Goal: Check status: Check status

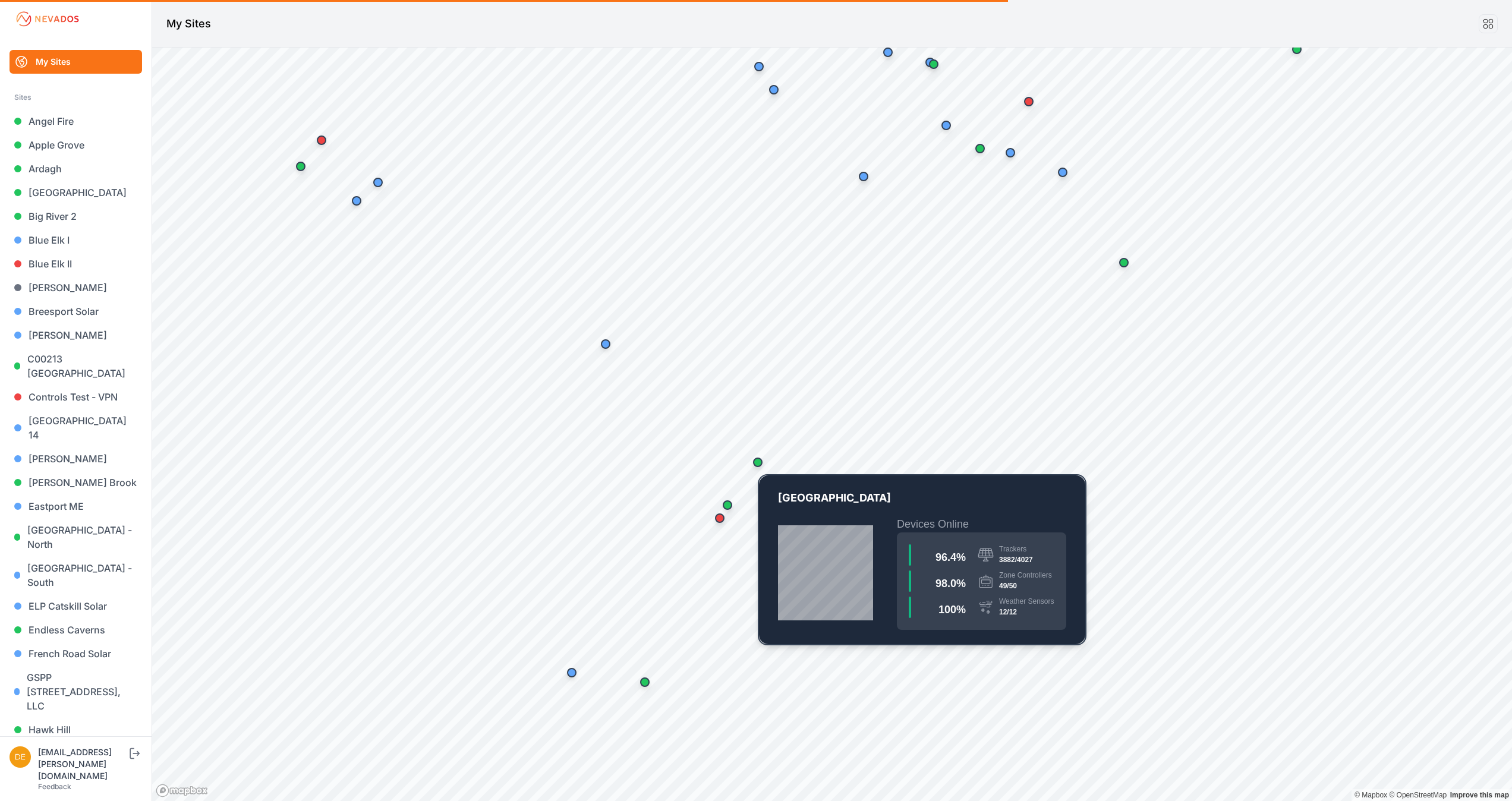
click at [757, 464] on div "Map marker" at bounding box center [758, 463] width 10 height 10
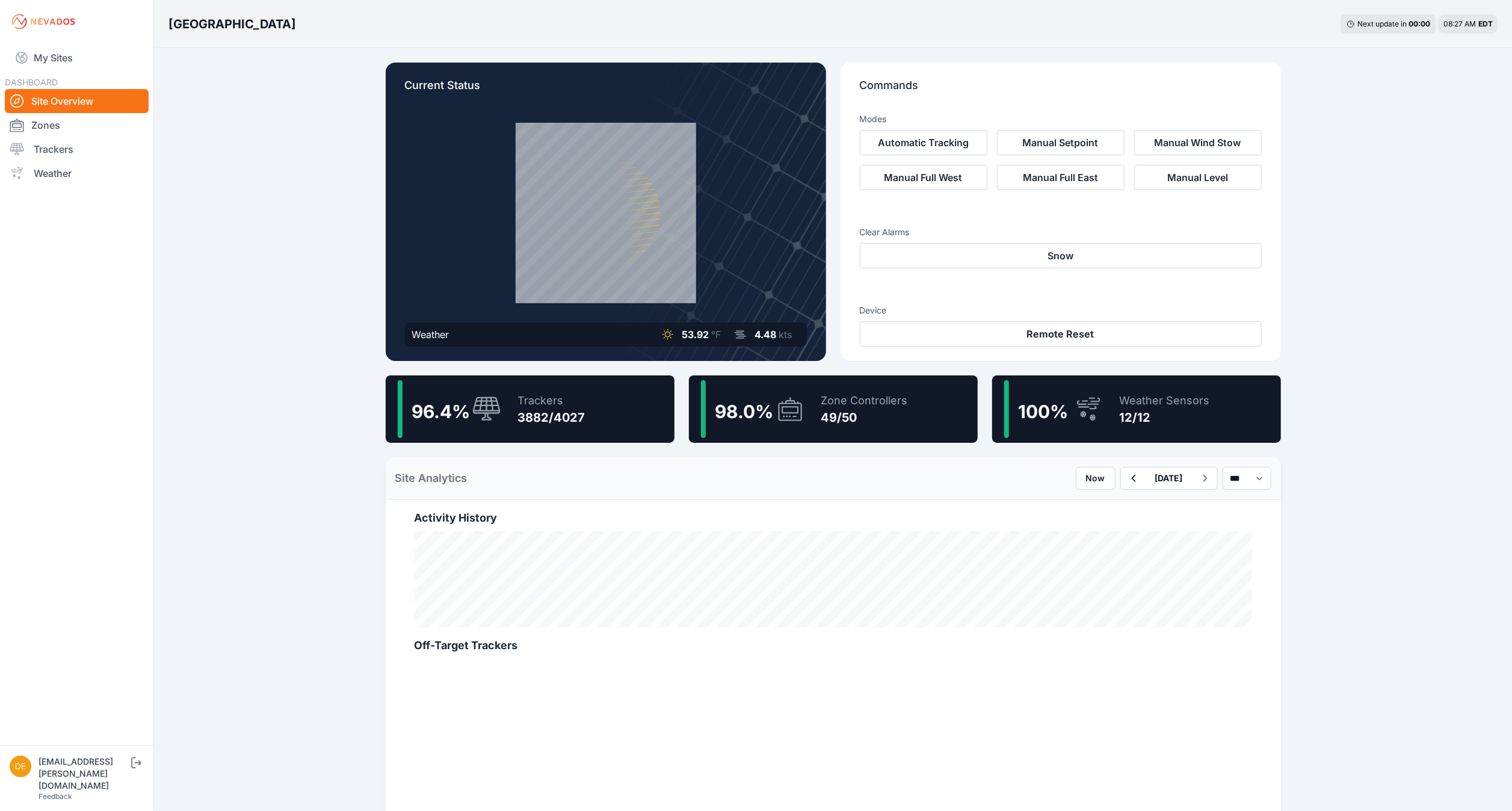
click at [511, 36] on div "Bartonsville Next update in 00 : 00 08:27 AM EDT" at bounding box center [832, 24] width 1358 height 48
click at [482, 410] on icon at bounding box center [487, 408] width 28 height 24
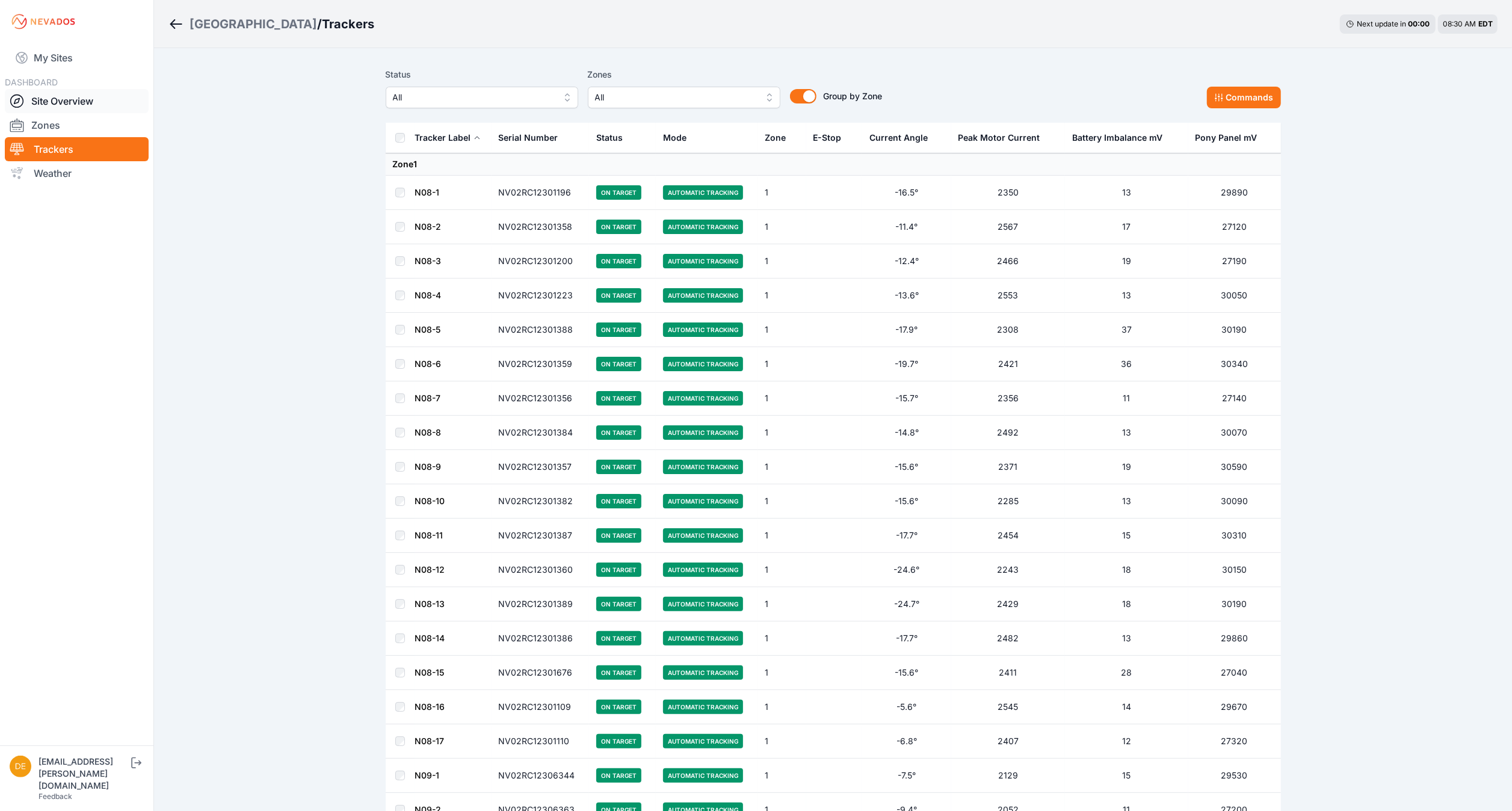
click at [87, 102] on link "Site Overview" at bounding box center [77, 101] width 144 height 24
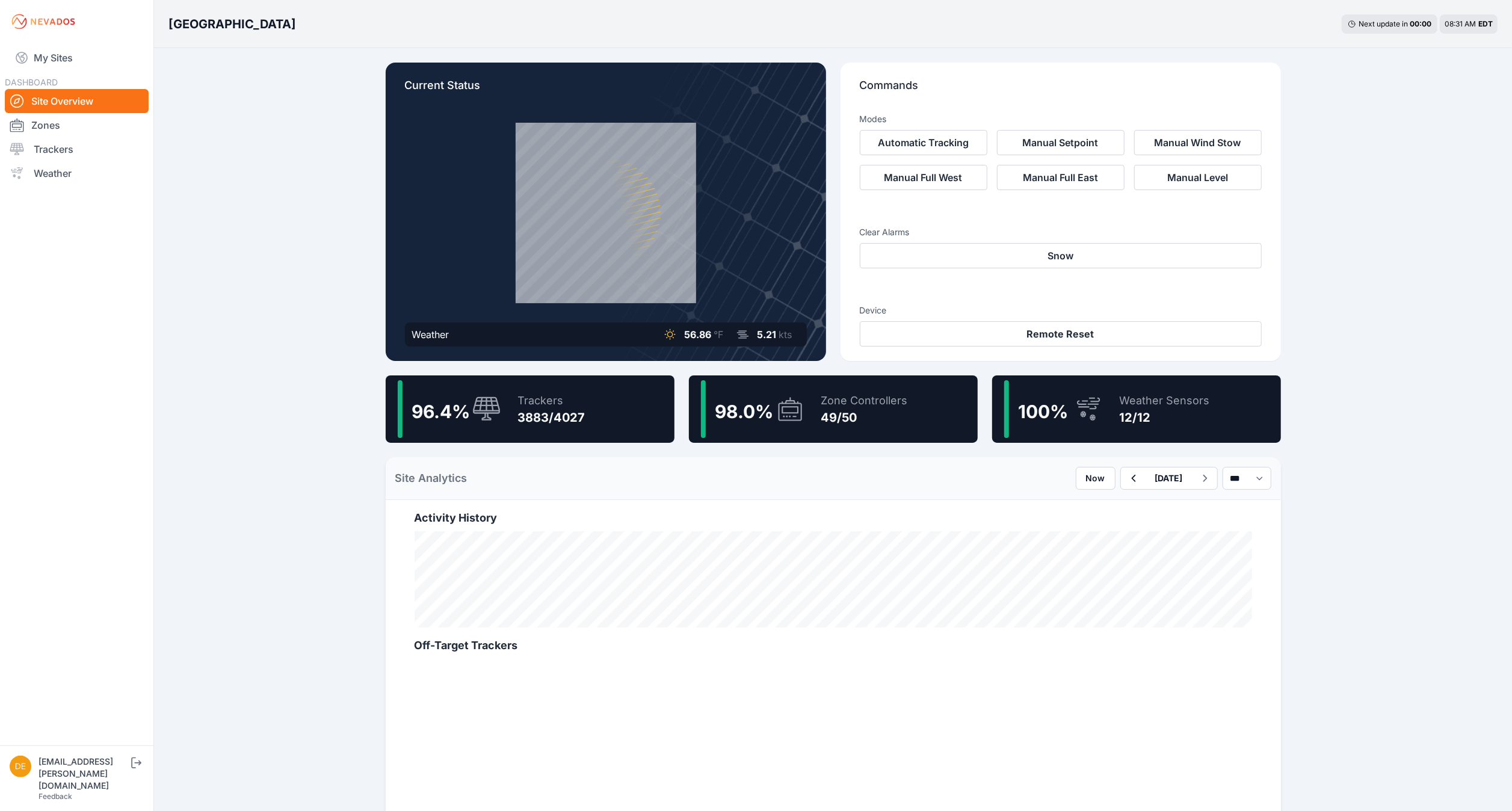
click at [326, 382] on div "Bartonsville Next update in 00 : 00 08:31 AM EDT Current Status Weather 56.86 °…" at bounding box center [756, 665] width 1512 height 1330
click at [843, 425] on div "Zone Controllers 49/50" at bounding box center [858, 408] width 99 height 58
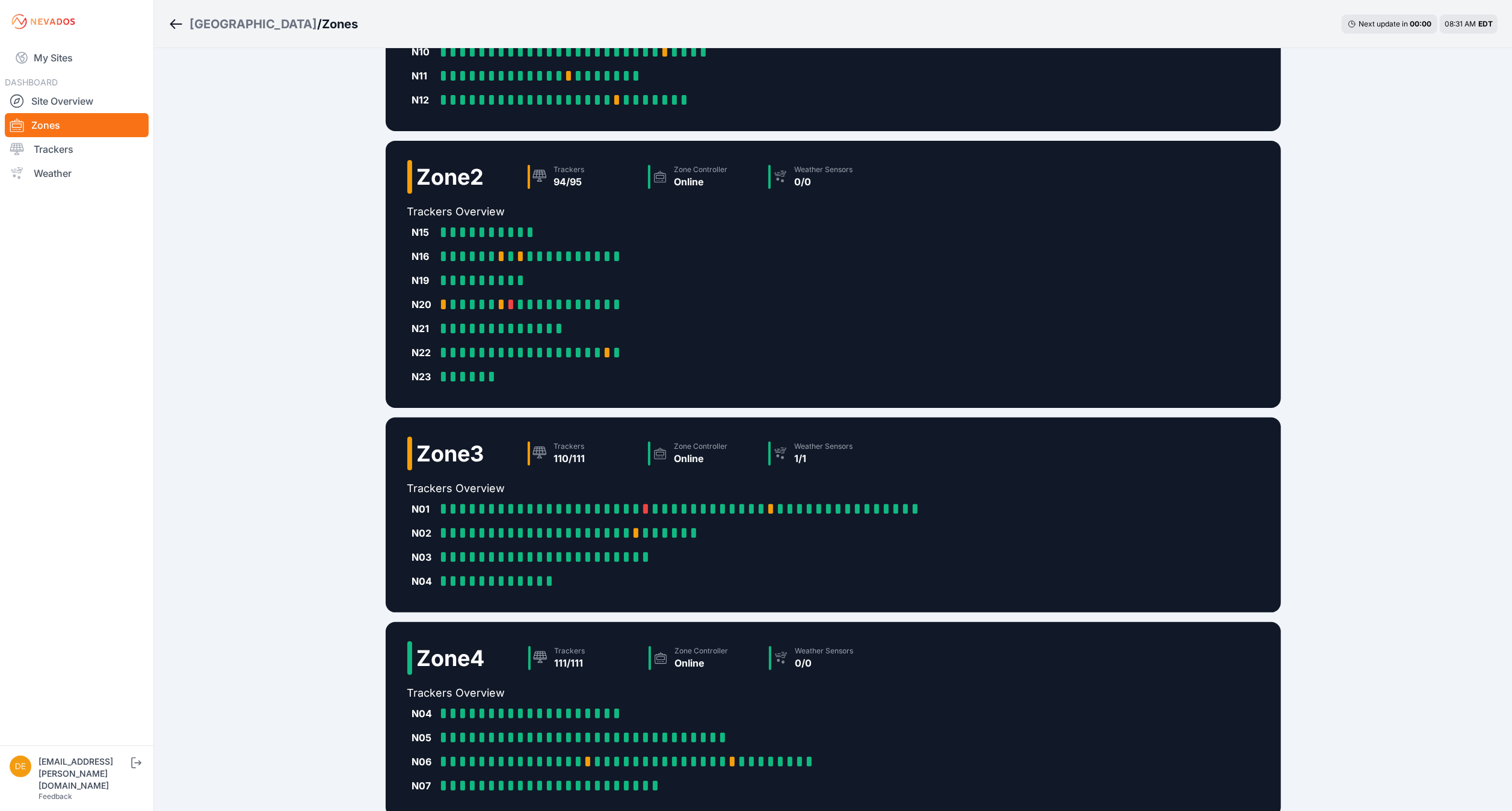
scroll to position [269, 0]
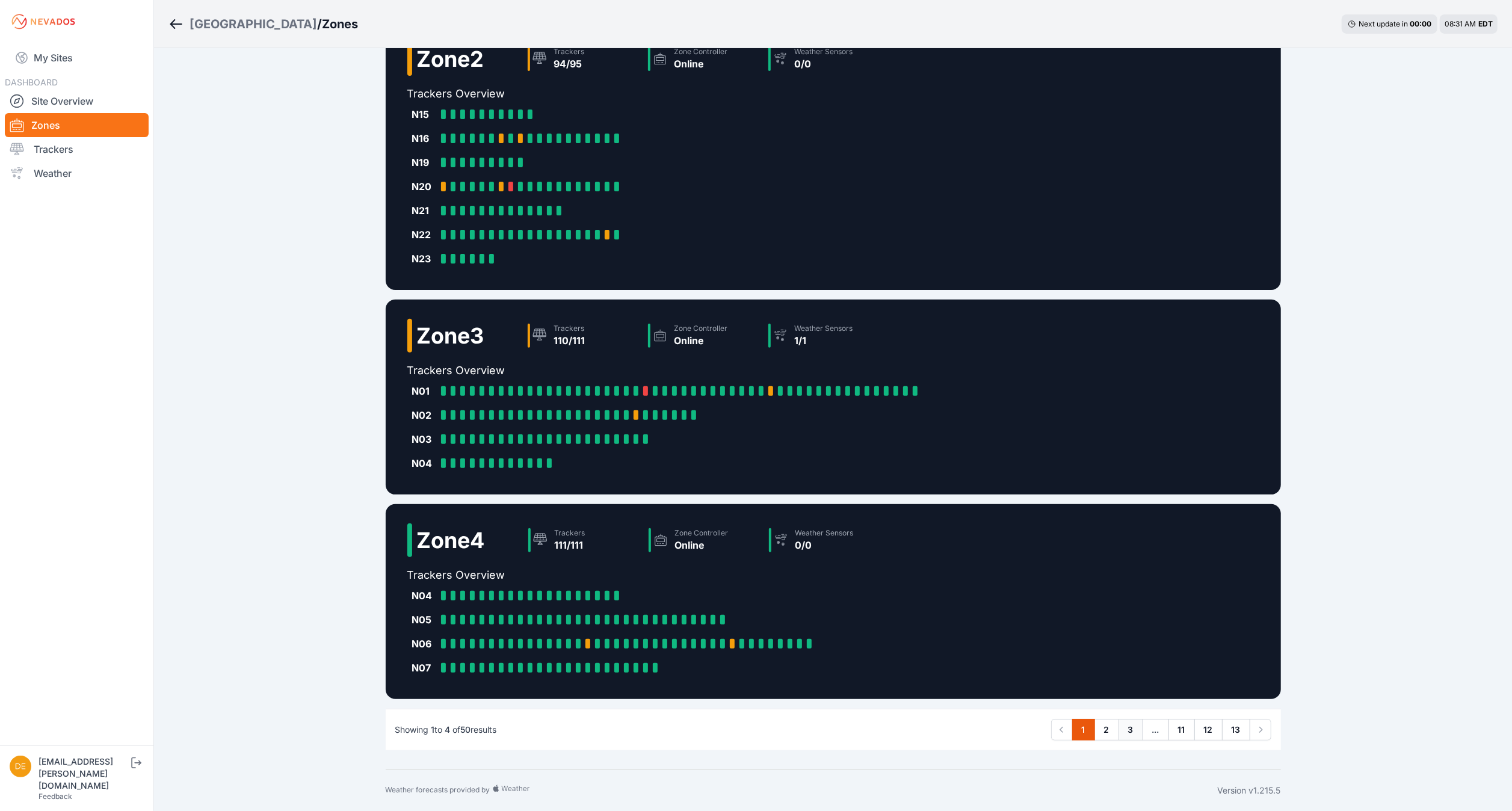
click at [1121, 722] on link "3" at bounding box center [1130, 729] width 25 height 22
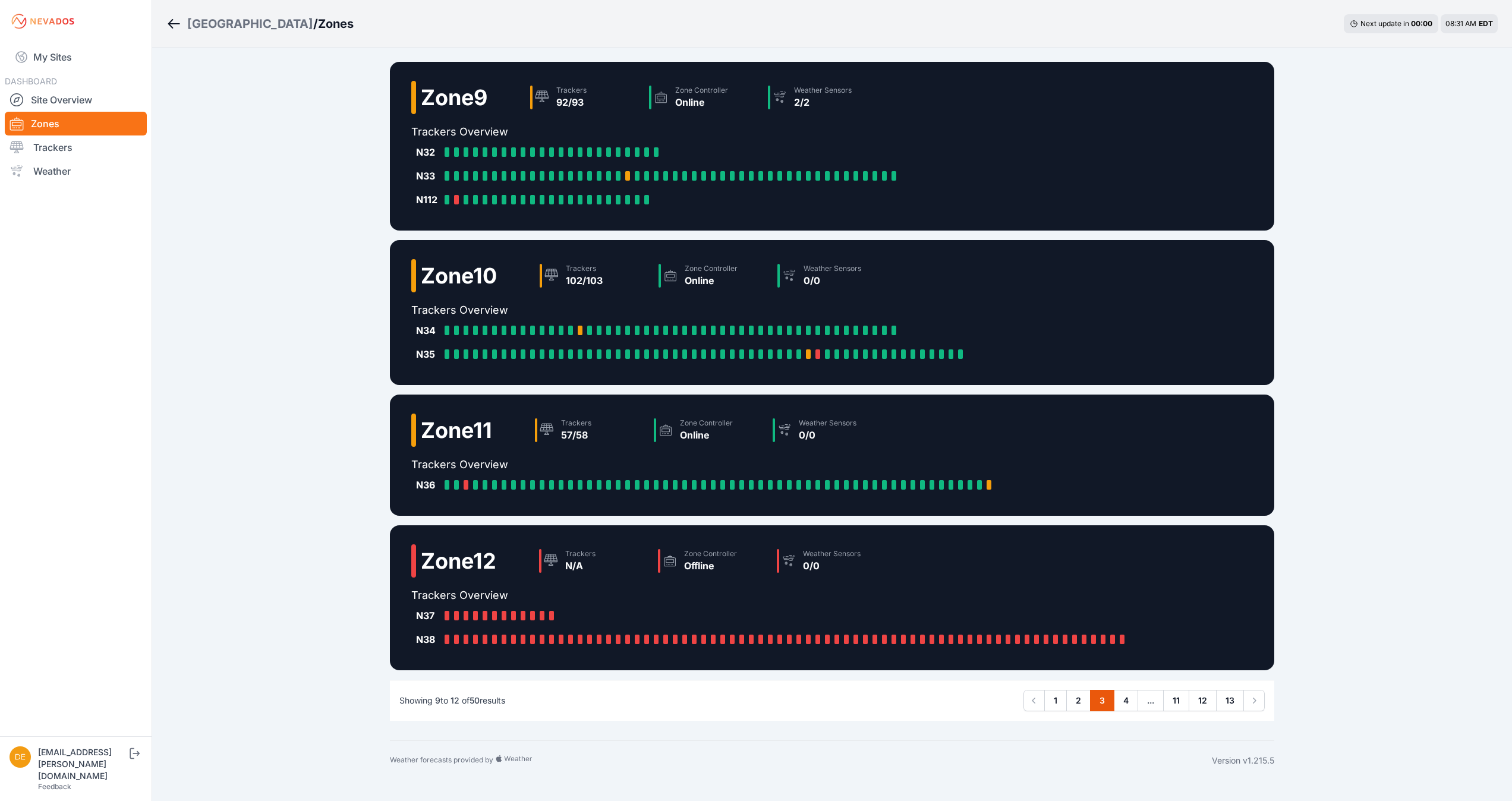
click at [233, 336] on div "Bartonsville / Zones Next update in 00 : 00 08:31 AM EDT Zone 9 Trackers 92/93 …" at bounding box center [756, 390] width 1512 height 780
click at [50, 101] on link "Site Overview" at bounding box center [76, 100] width 142 height 24
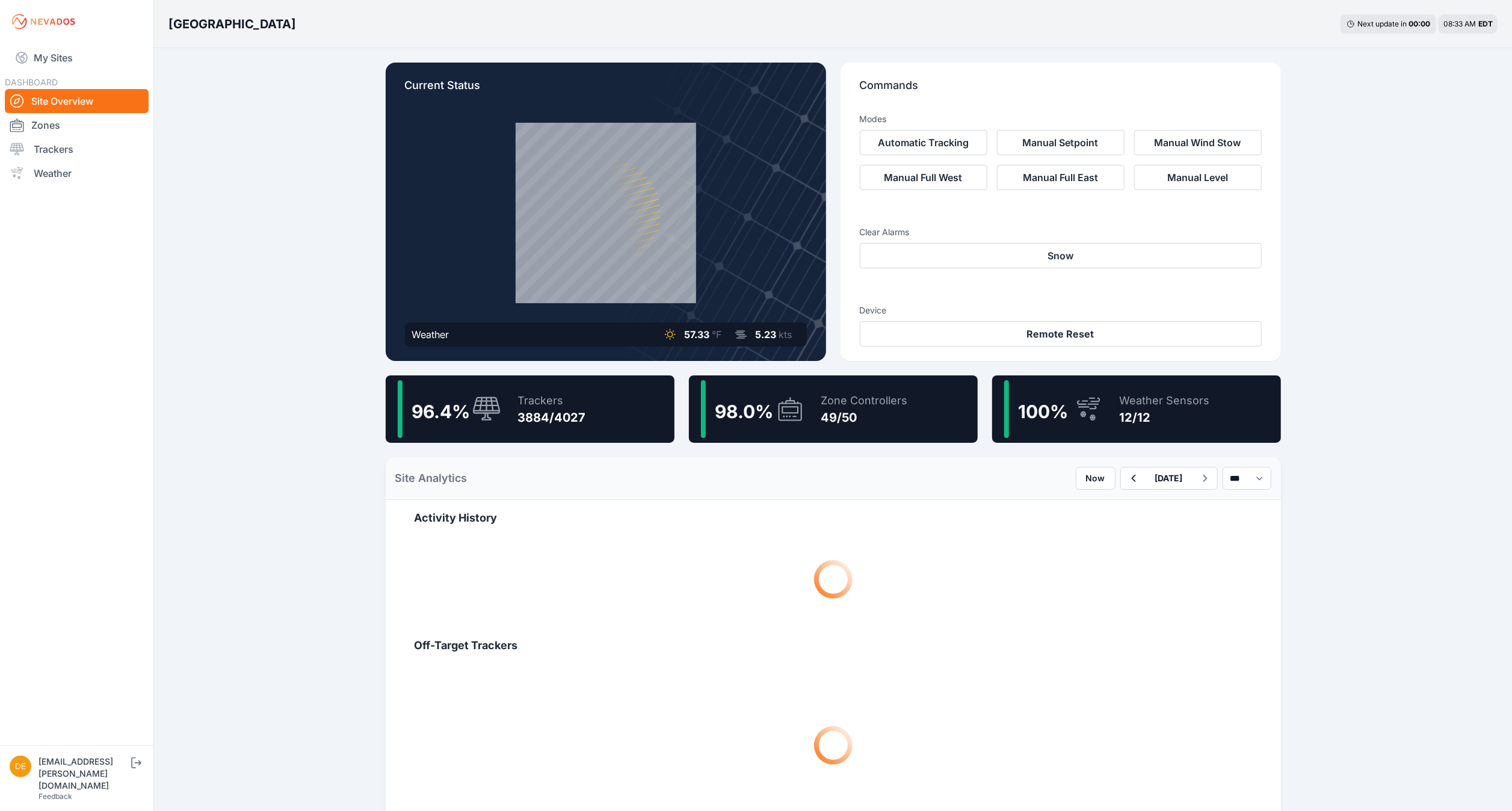
click at [607, 434] on div "96.4 % Trackers 3884/4027" at bounding box center [530, 408] width 289 height 67
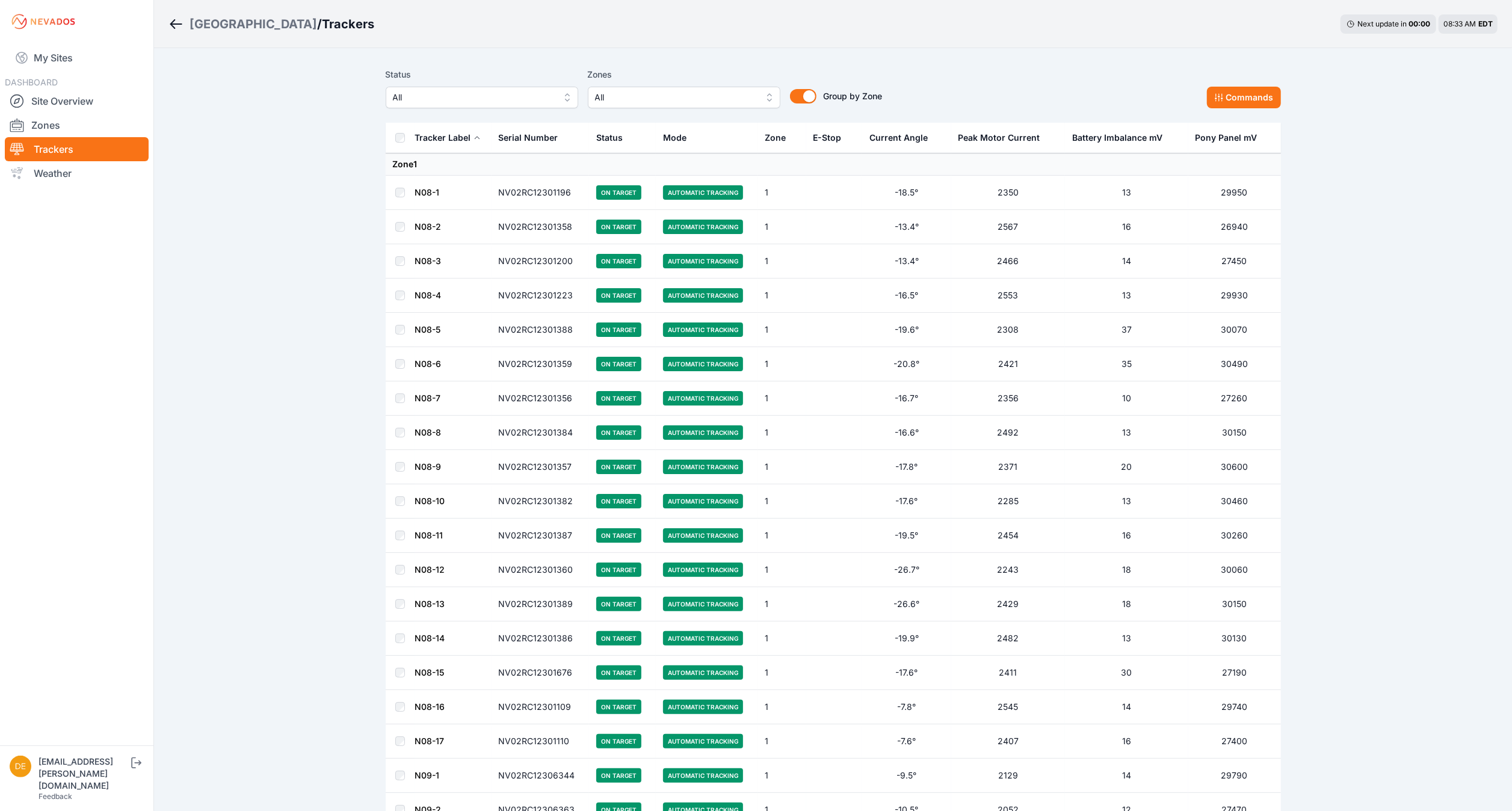
click at [478, 95] on span "All" at bounding box center [473, 97] width 161 height 14
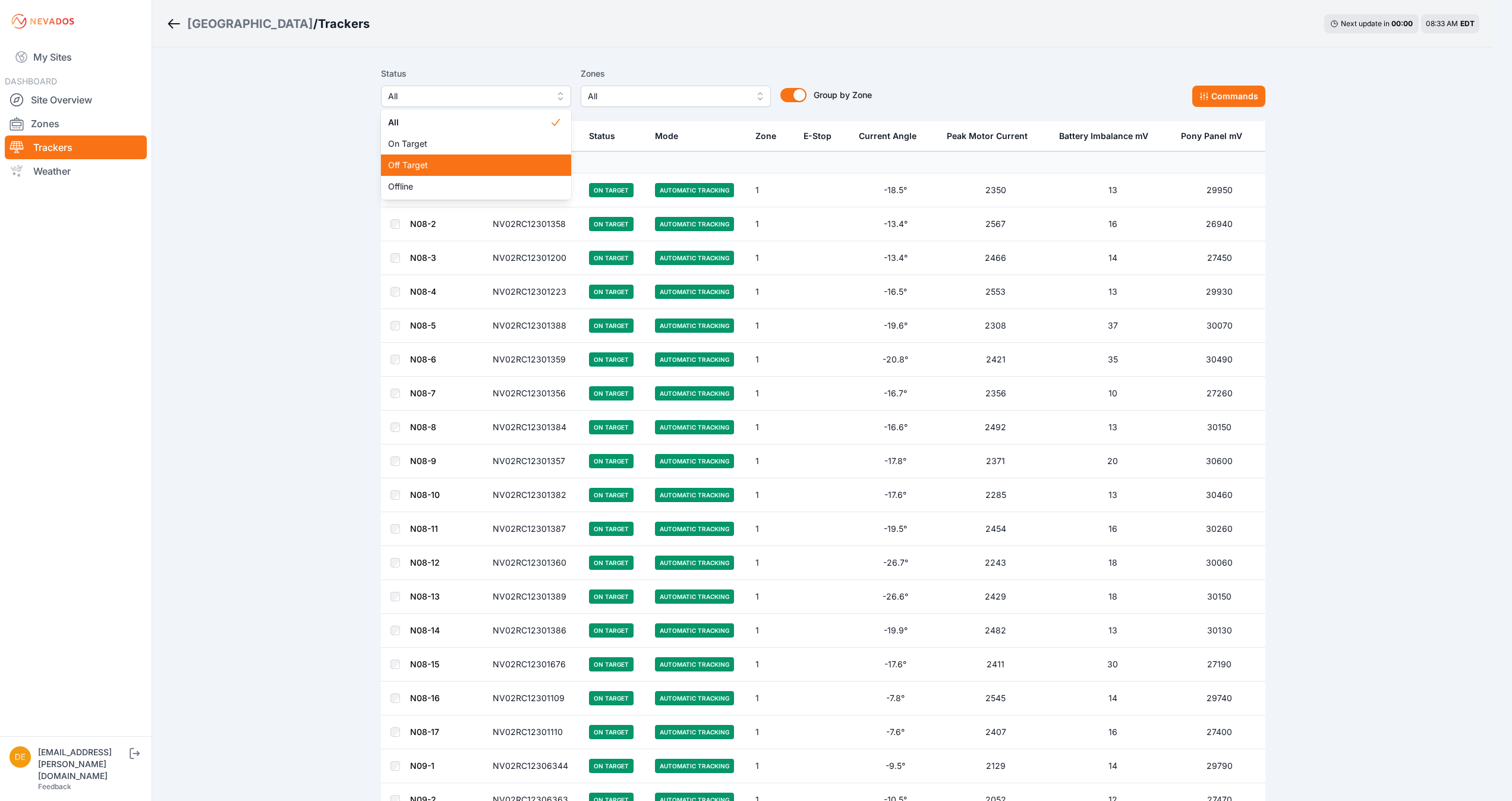
click at [443, 167] on span "Off Target" at bounding box center [469, 165] width 162 height 12
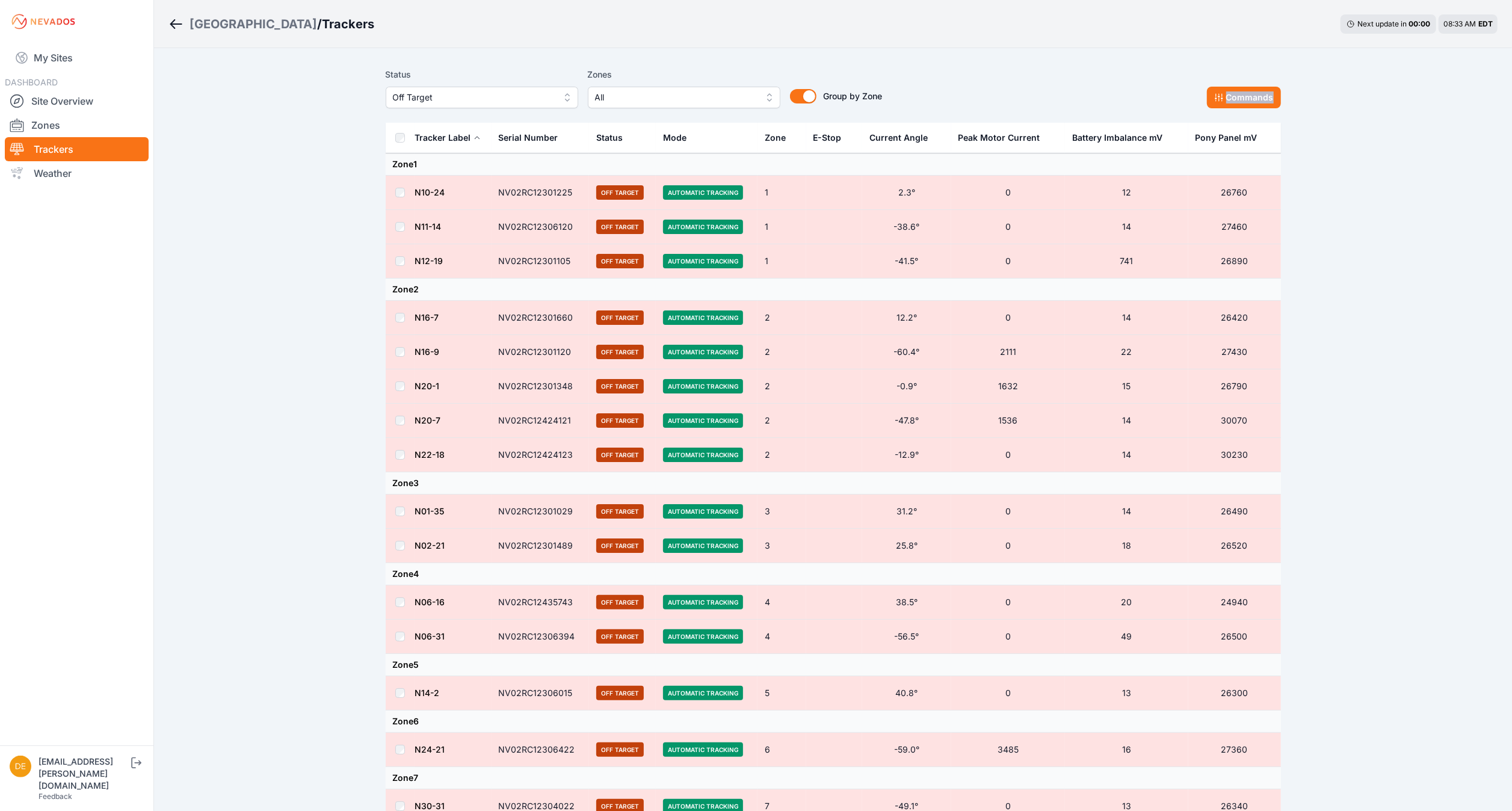
click at [1247, 98] on button "Commands" at bounding box center [1244, 98] width 74 height 22
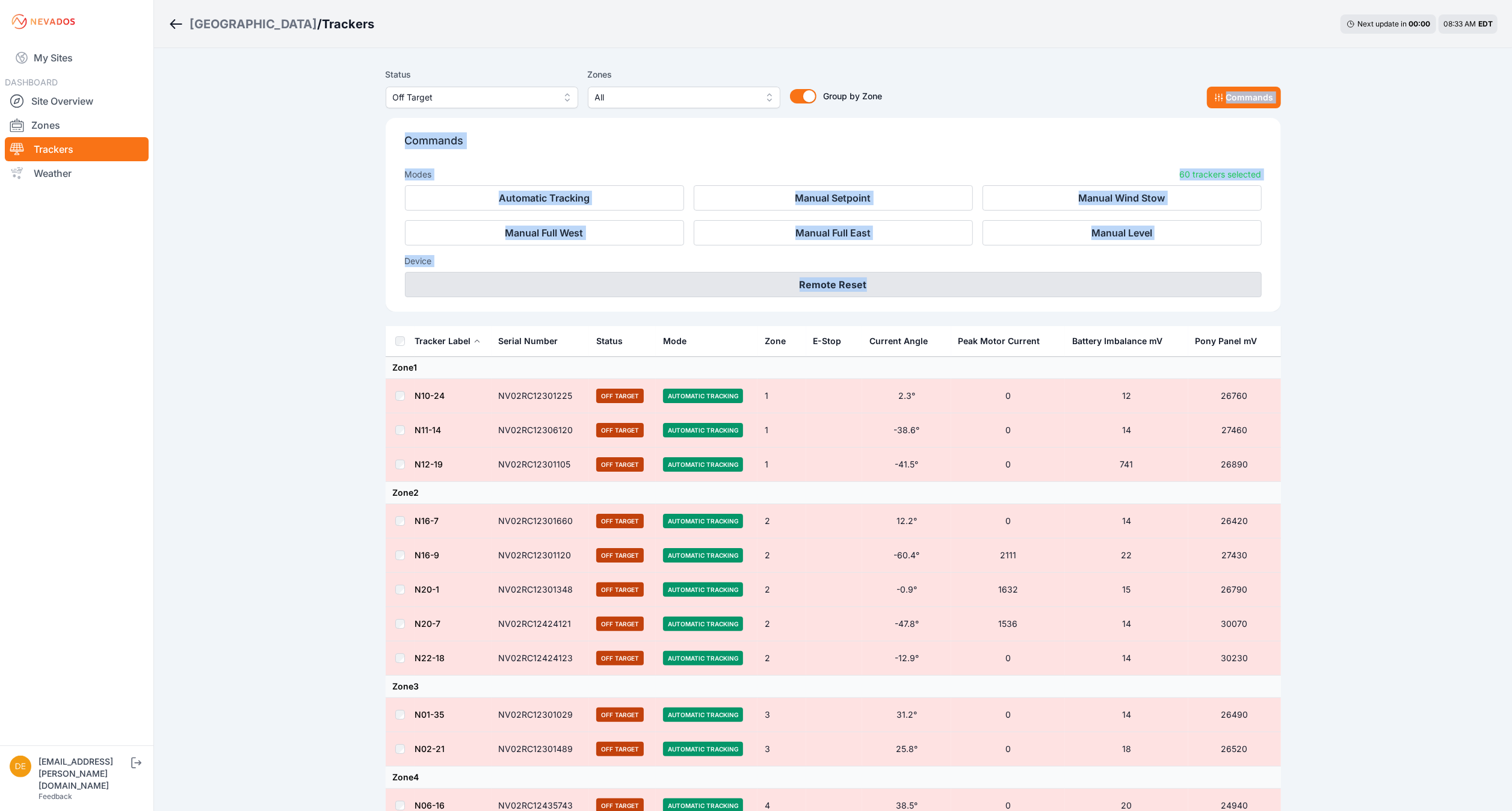
click at [850, 277] on button "Remote Reset" at bounding box center [832, 284] width 856 height 25
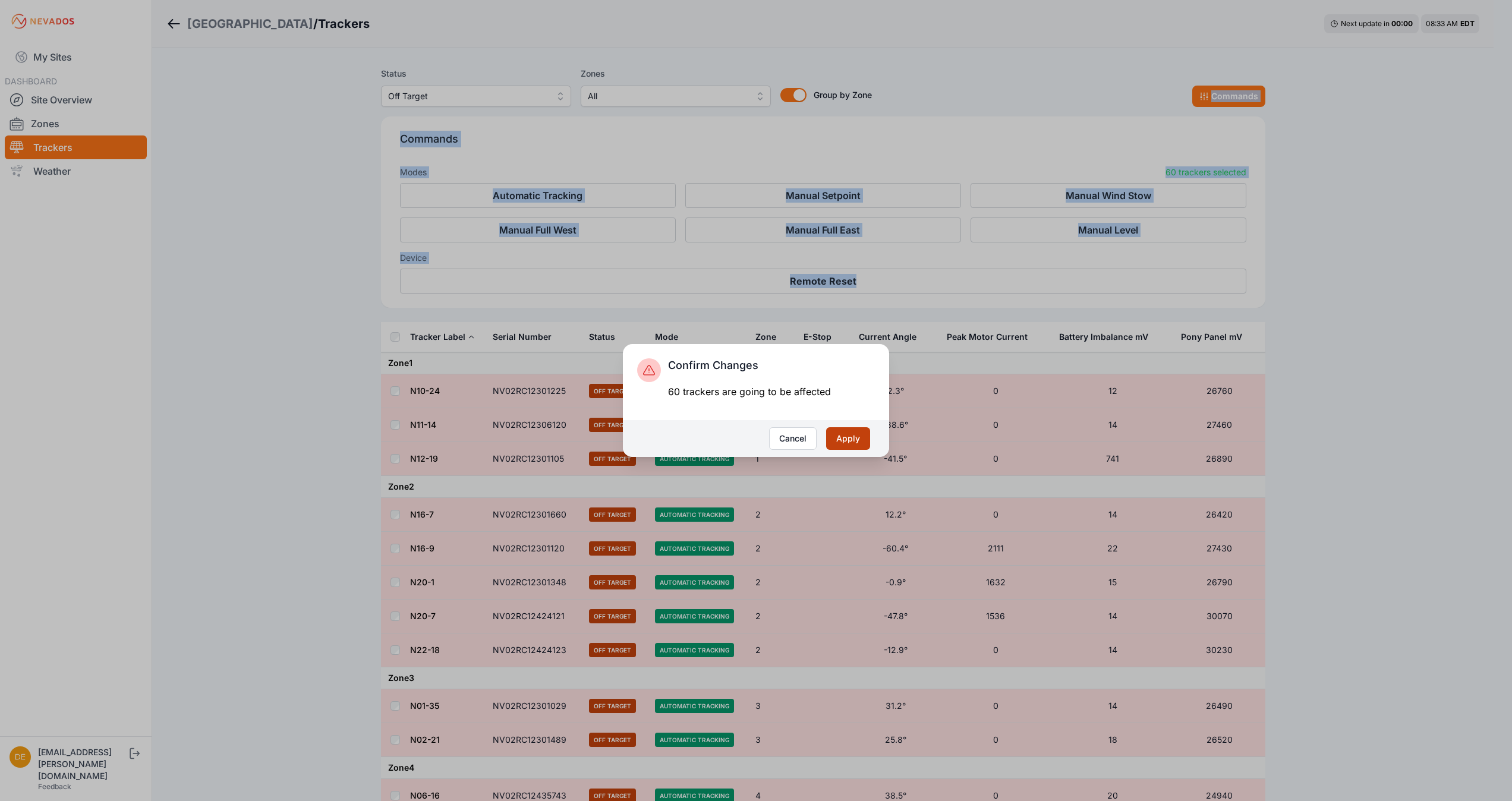
click at [855, 437] on button "Apply" at bounding box center [848, 438] width 44 height 23
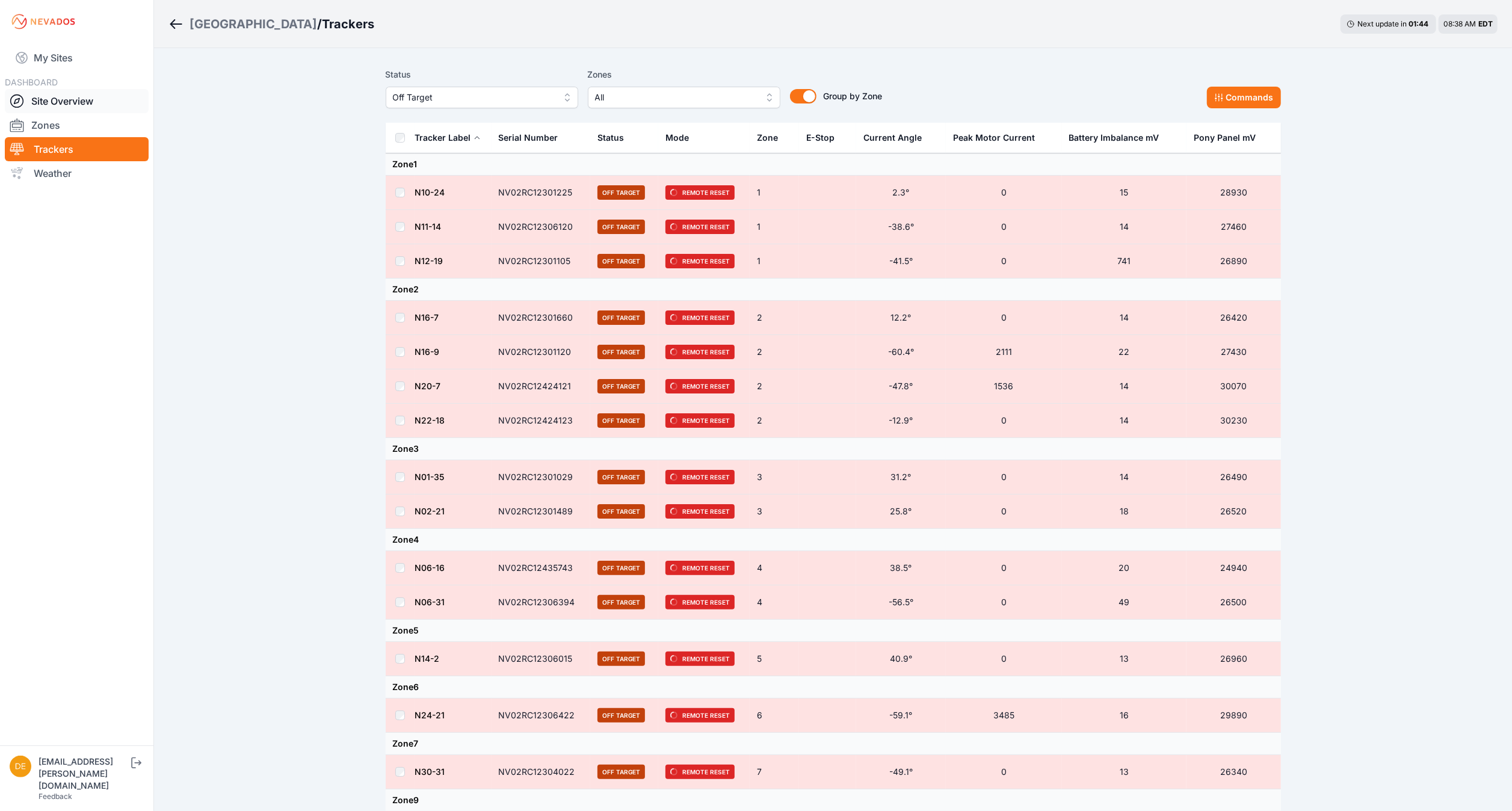
click at [78, 104] on link "Site Overview" at bounding box center [77, 101] width 144 height 24
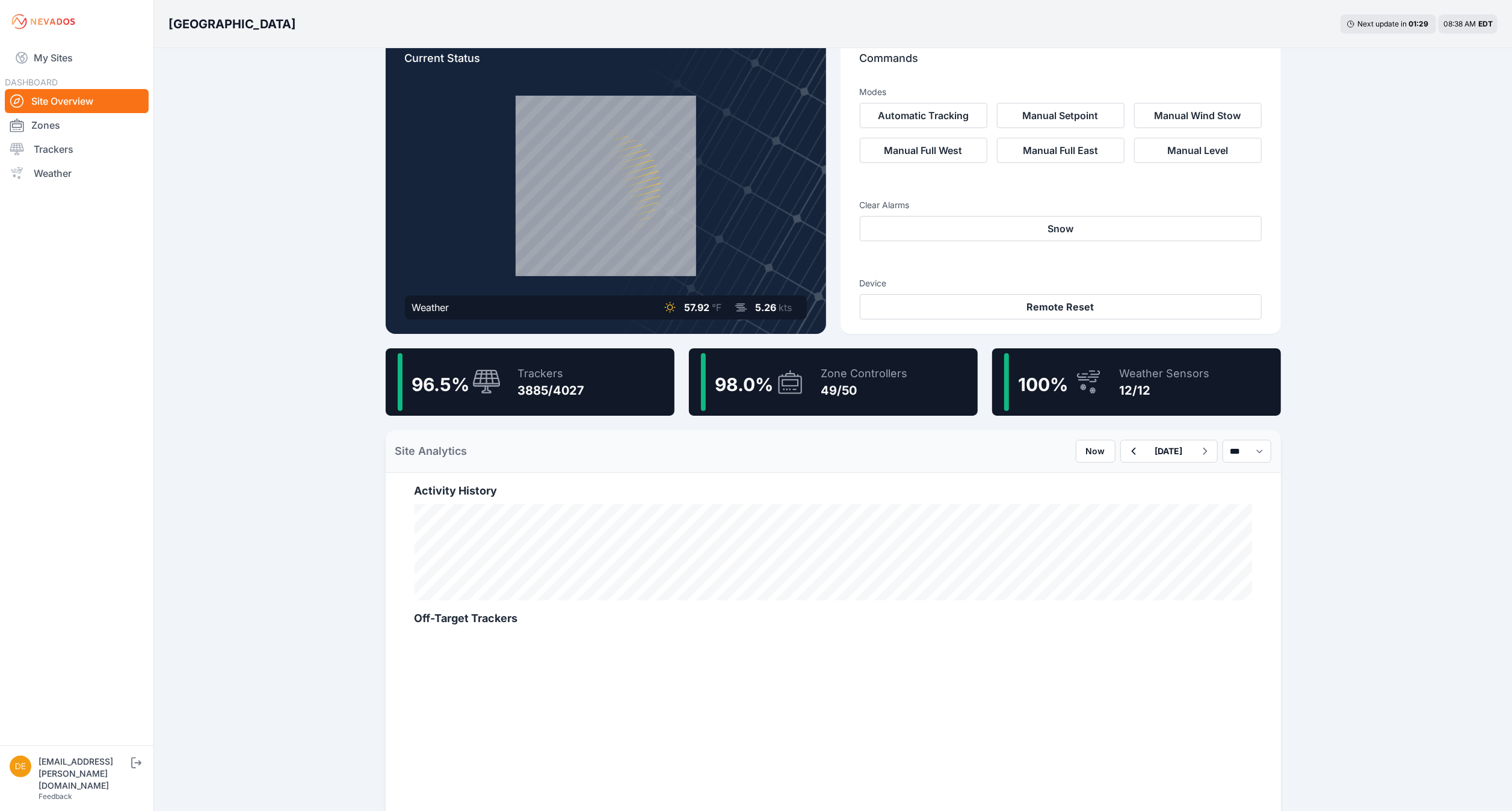
scroll to position [28, 0]
click at [101, 117] on link "Zones" at bounding box center [77, 125] width 144 height 24
click at [64, 173] on link "Weather" at bounding box center [77, 173] width 144 height 24
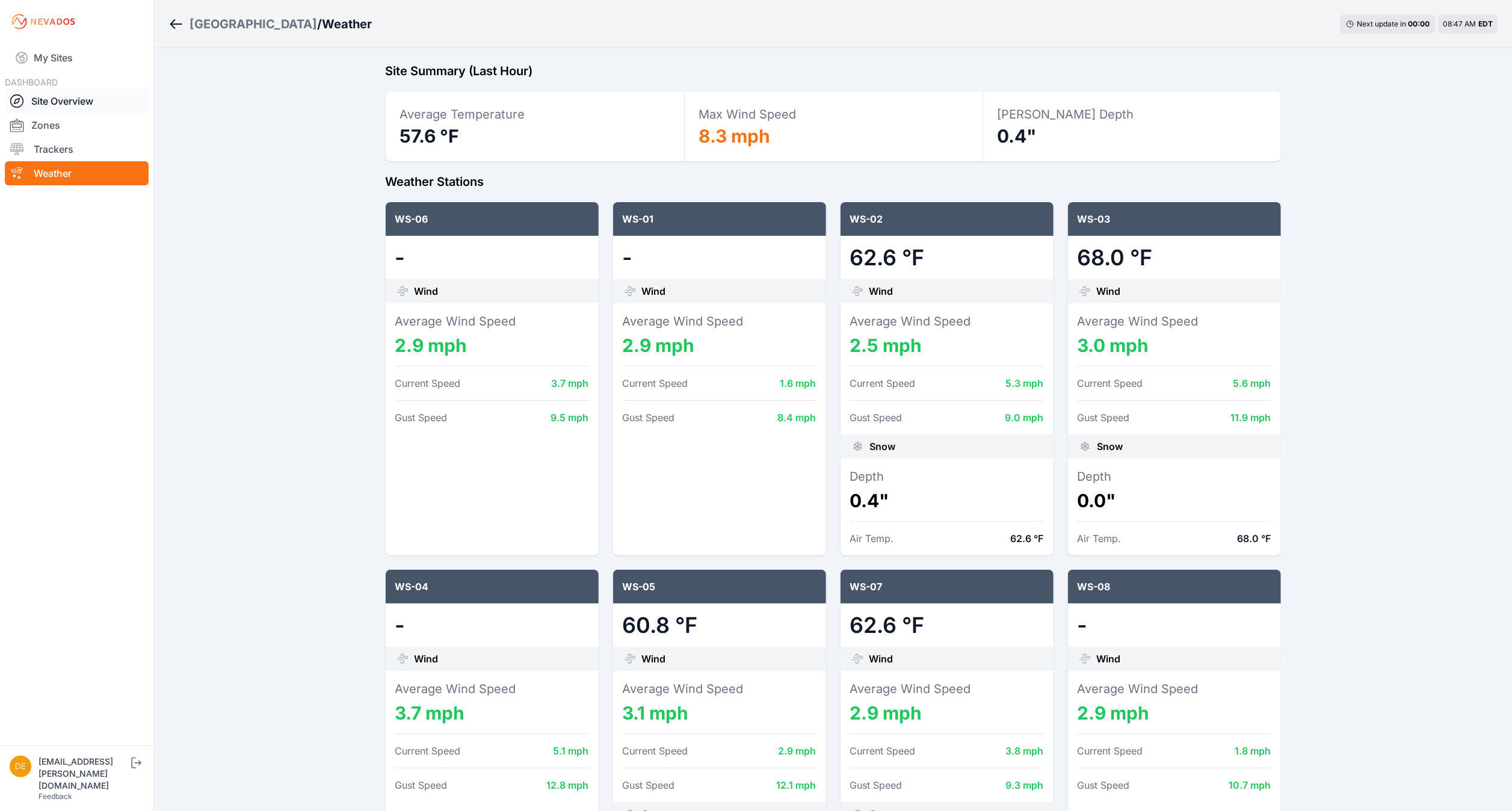
click at [40, 102] on link "Site Overview" at bounding box center [77, 101] width 144 height 24
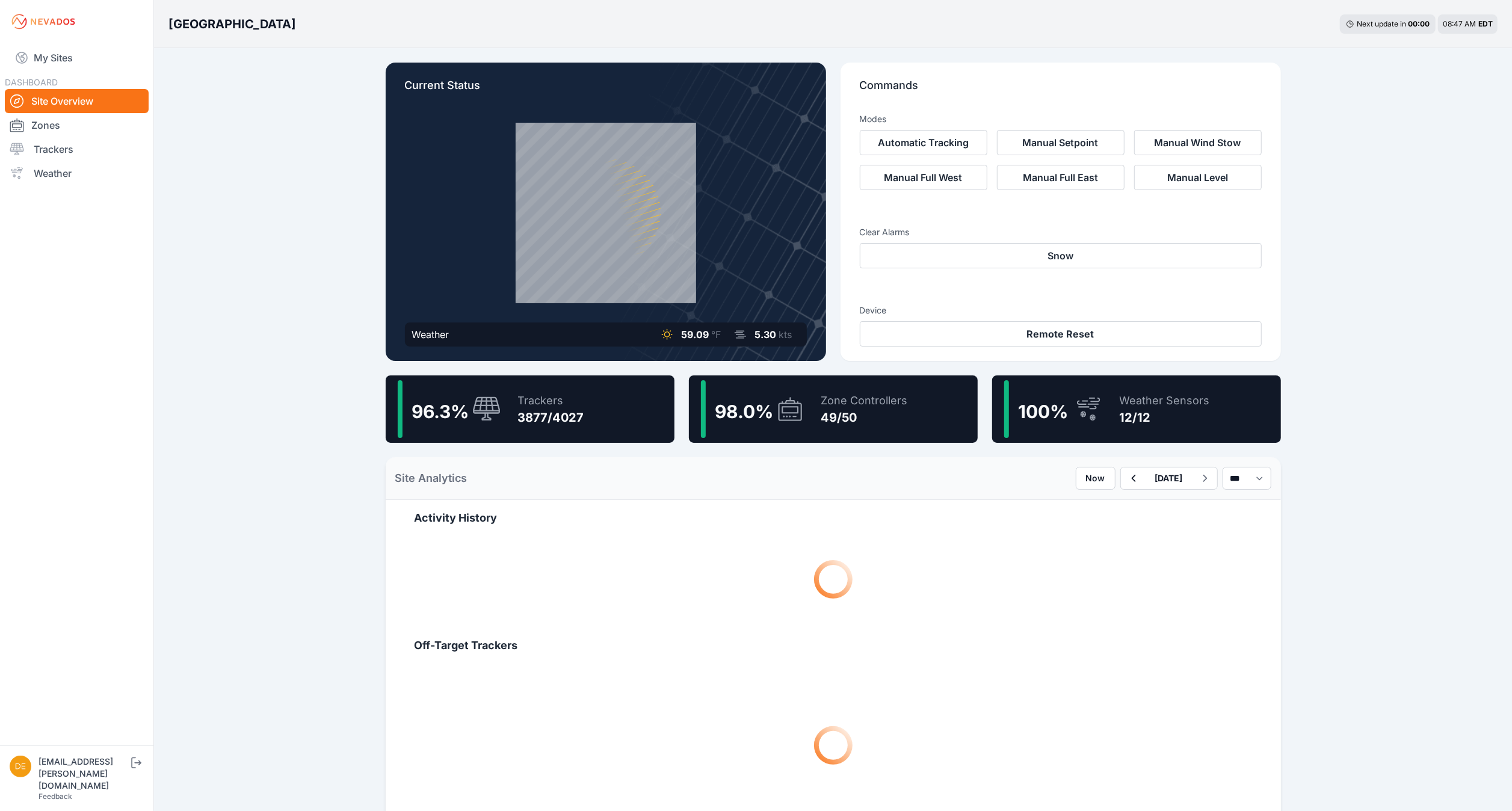
click at [604, 426] on div "96.3 % Trackers 3877/4027" at bounding box center [530, 408] width 289 height 67
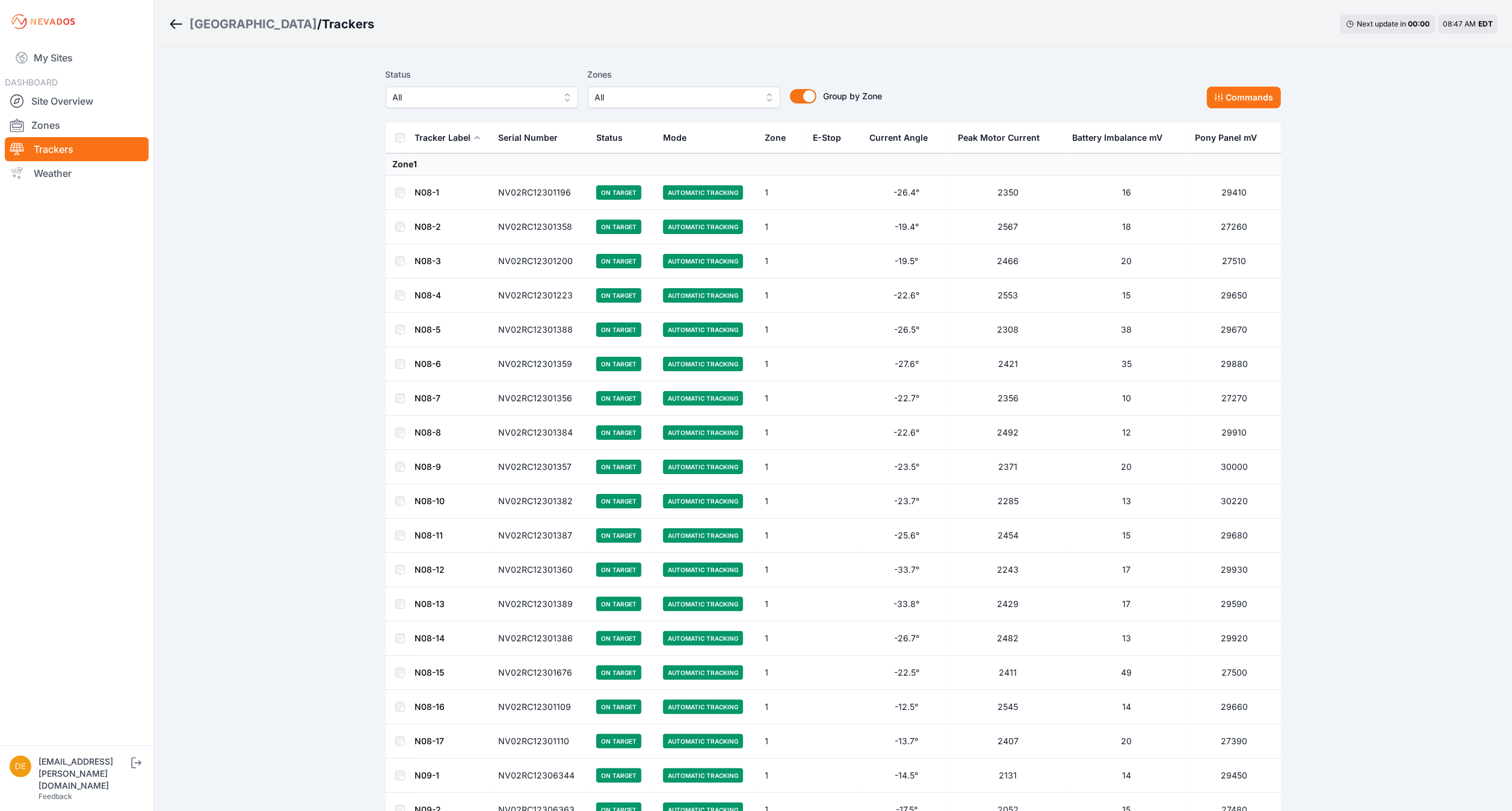
click at [423, 82] on div "Status All" at bounding box center [482, 87] width 193 height 41
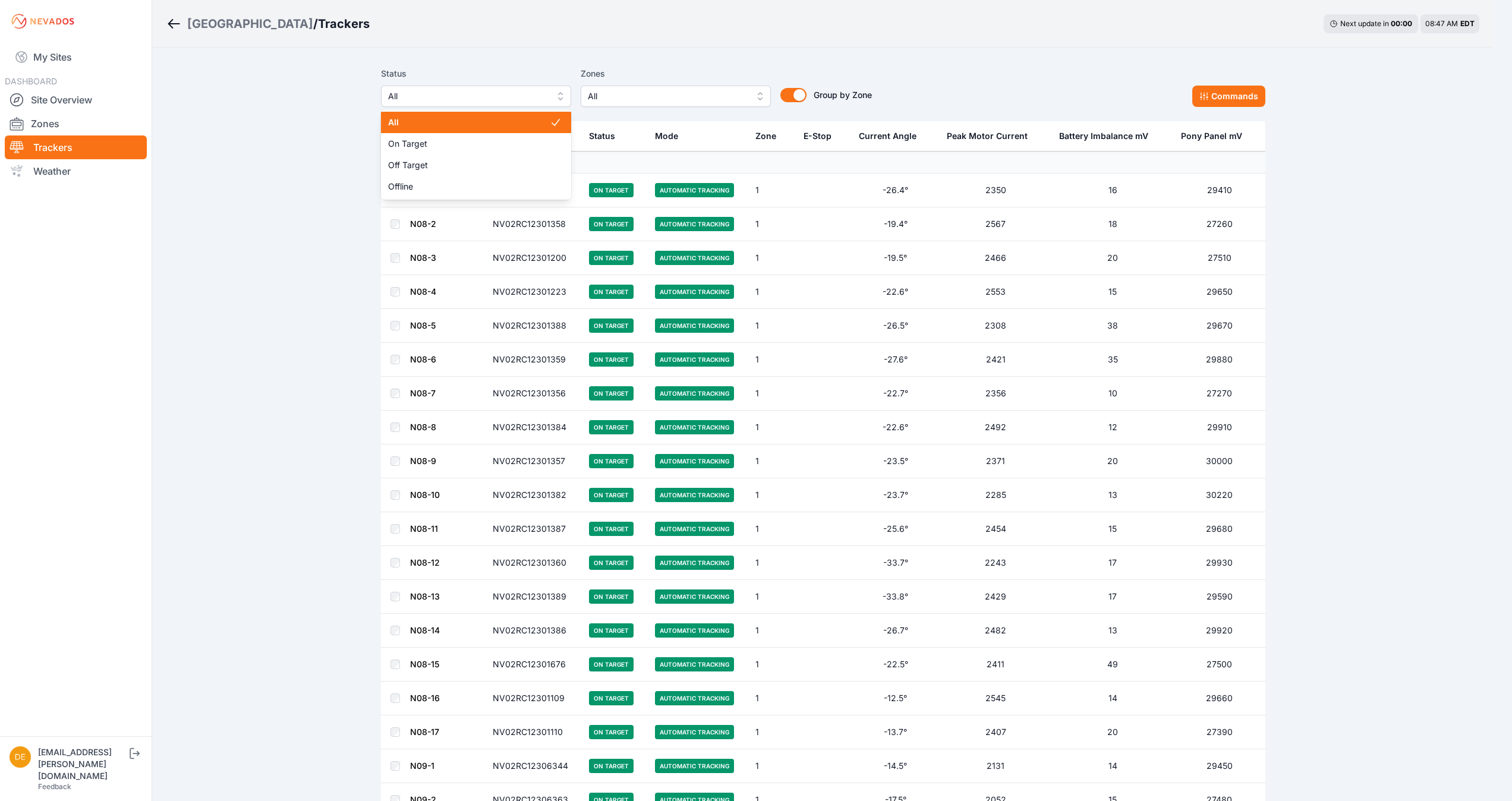
click at [417, 86] on button "All" at bounding box center [476, 97] width 190 height 22
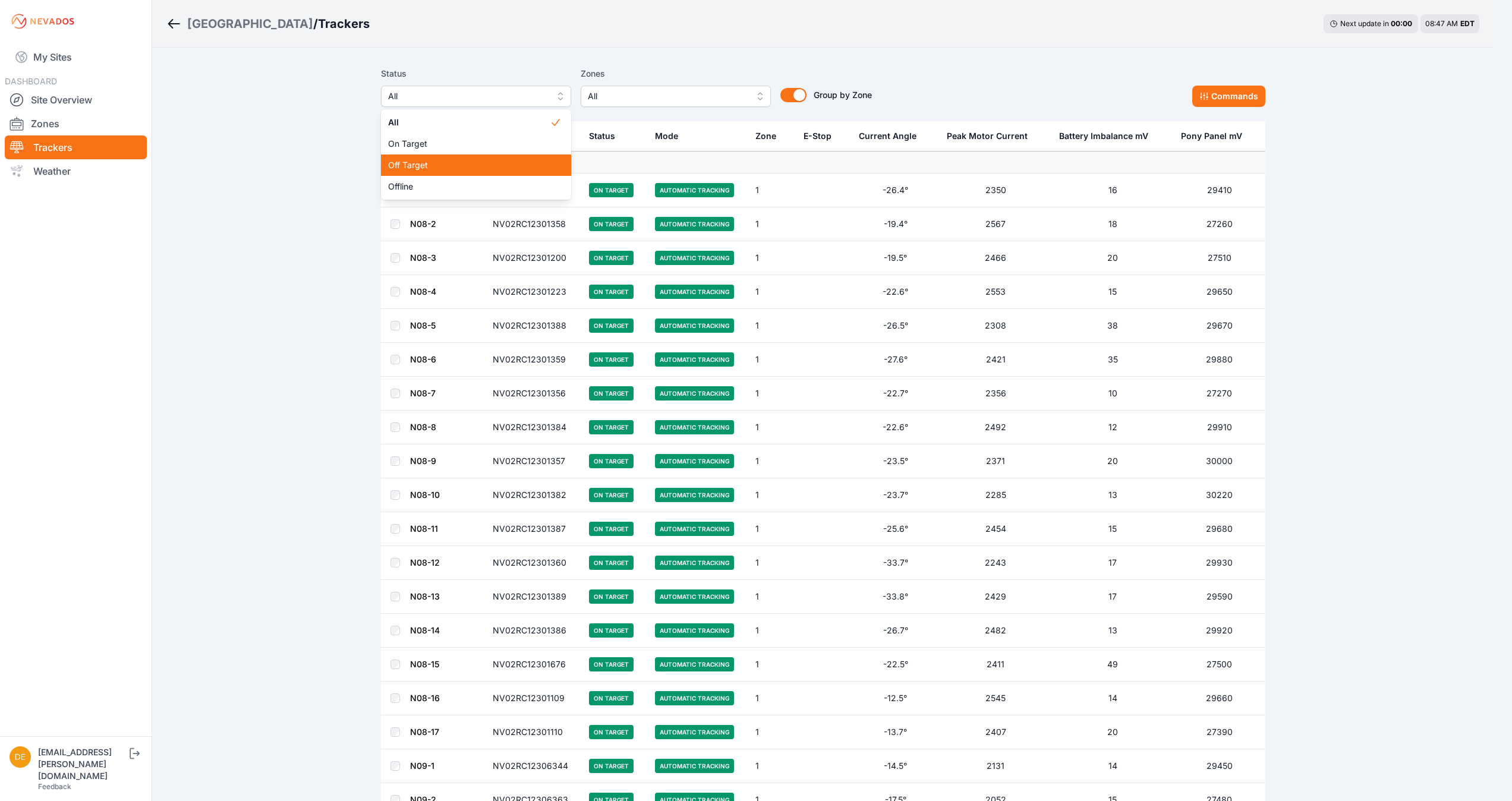
click at [447, 162] on span "Off Target" at bounding box center [469, 165] width 162 height 12
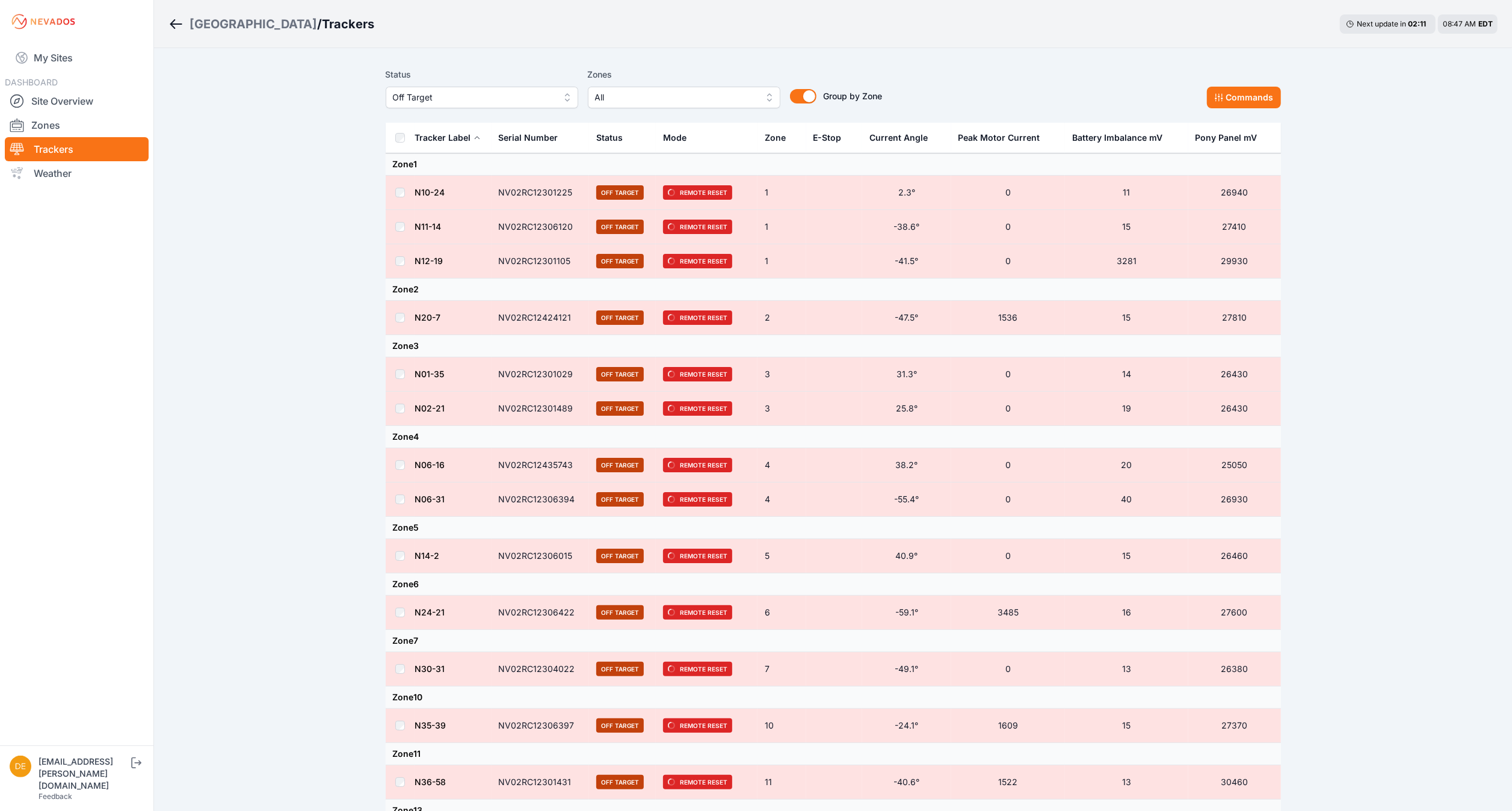
click at [185, 18] on link "Breadcrumb" at bounding box center [179, 24] width 21 height 16
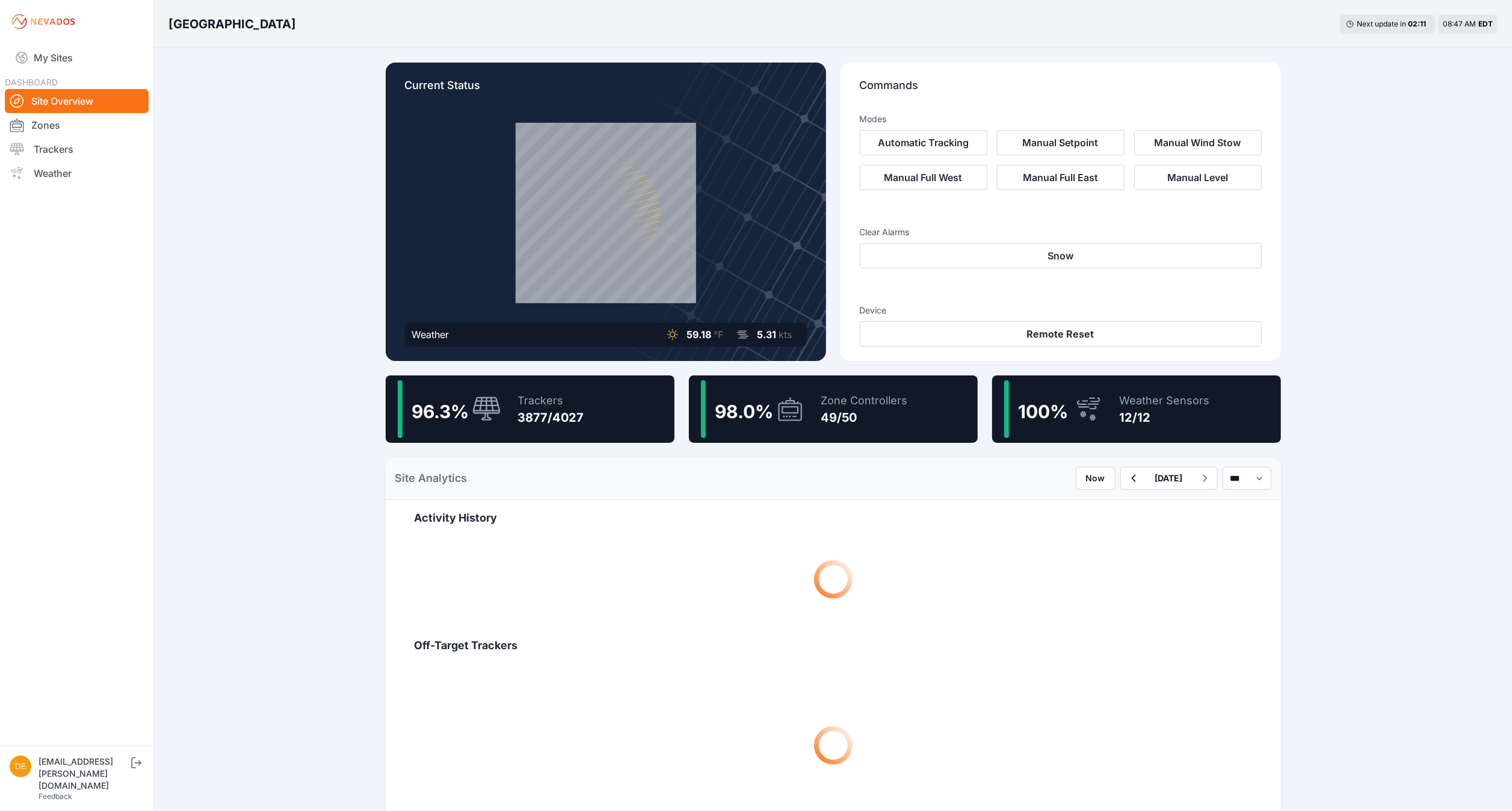
click at [39, 110] on link "Site Overview" at bounding box center [77, 101] width 144 height 24
click at [100, 104] on link "Site Overview" at bounding box center [77, 101] width 144 height 24
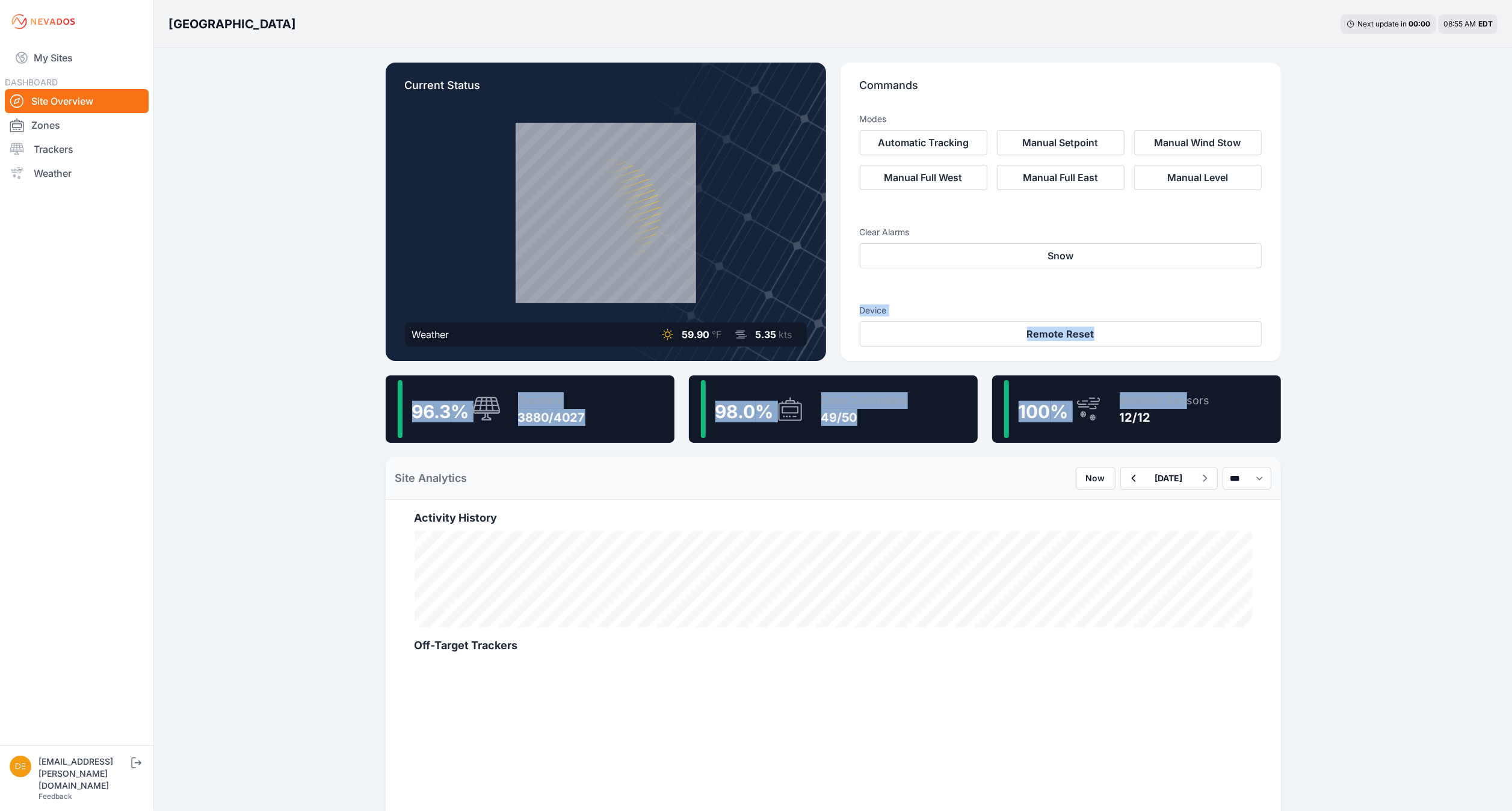
drag, startPoint x: 1299, startPoint y: 253, endPoint x: 1069, endPoint y: 526, distance: 357.0
click at [1069, 526] on div "Bartonsville Next update in 00 : 00 08:55 AM EDT Current Status Weather 59.90 °…" at bounding box center [756, 665] width 1512 height 1330
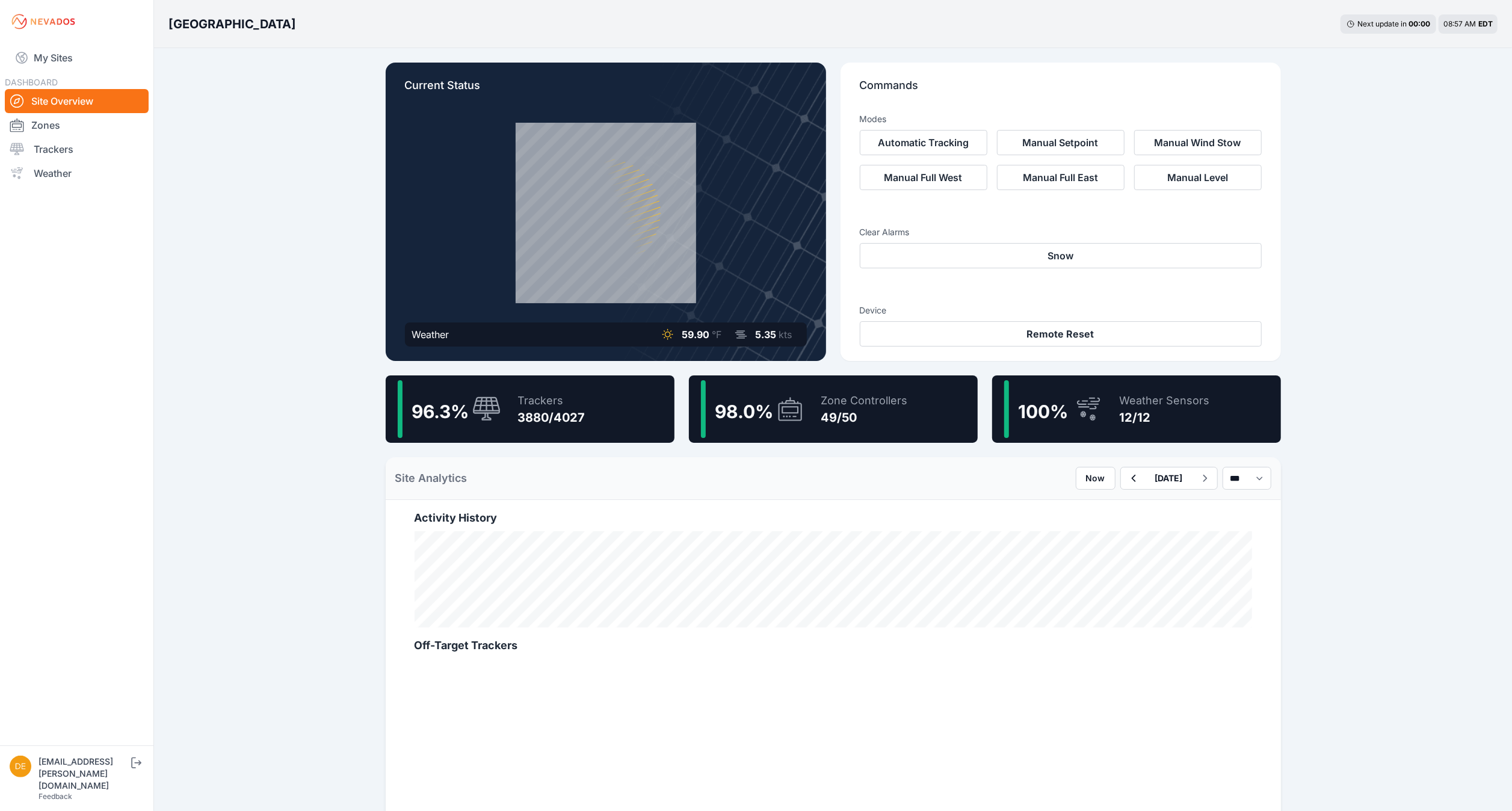
click at [340, 253] on div "Bartonsville Next update in 00 : 00 08:57 AM EDT Current Status Weather 59.90 °…" at bounding box center [756, 665] width 1512 height 1330
click at [1042, 396] on div "100 %" at bounding box center [1042, 408] width 58 height 26
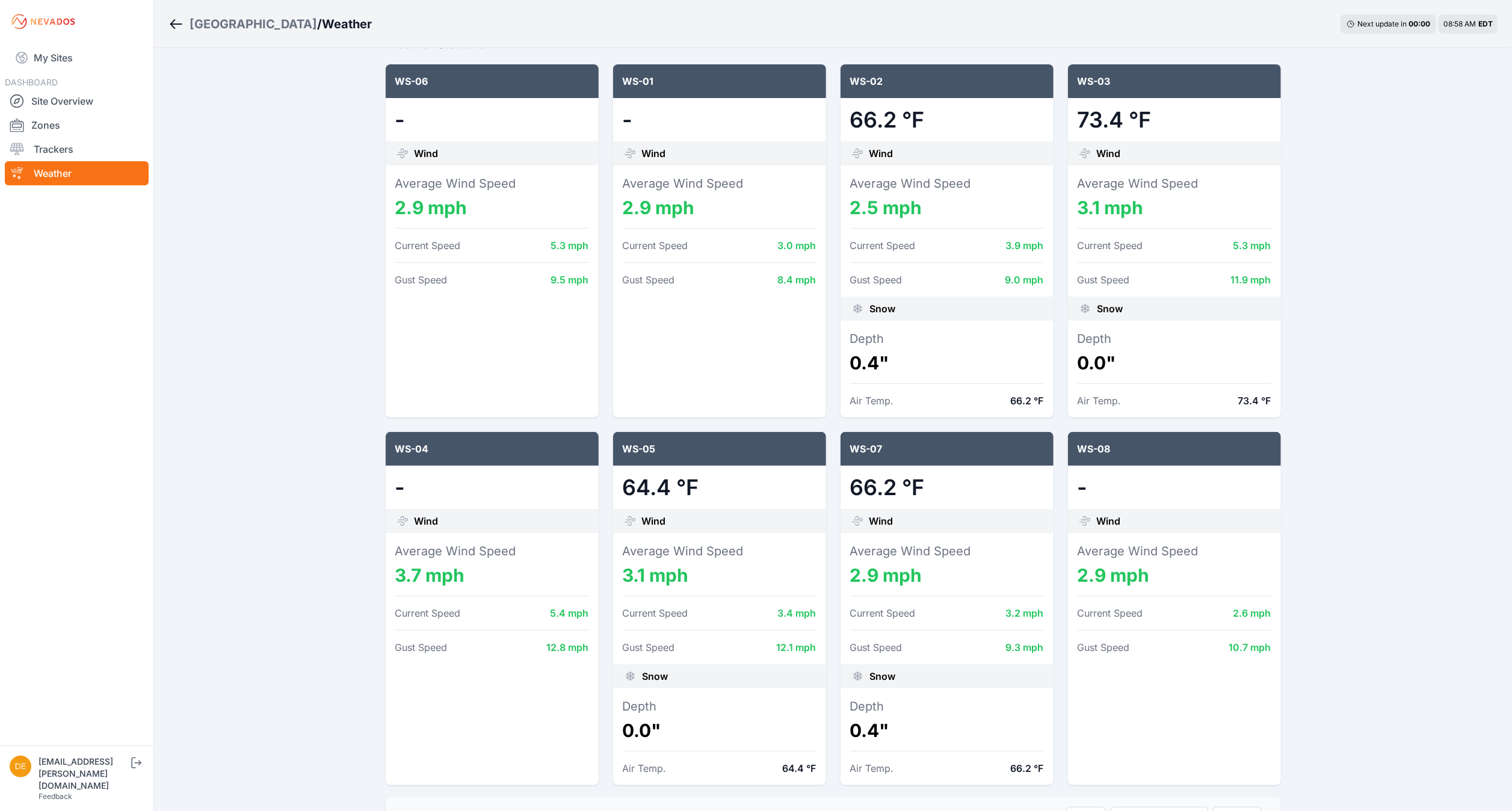
scroll to position [140, 0]
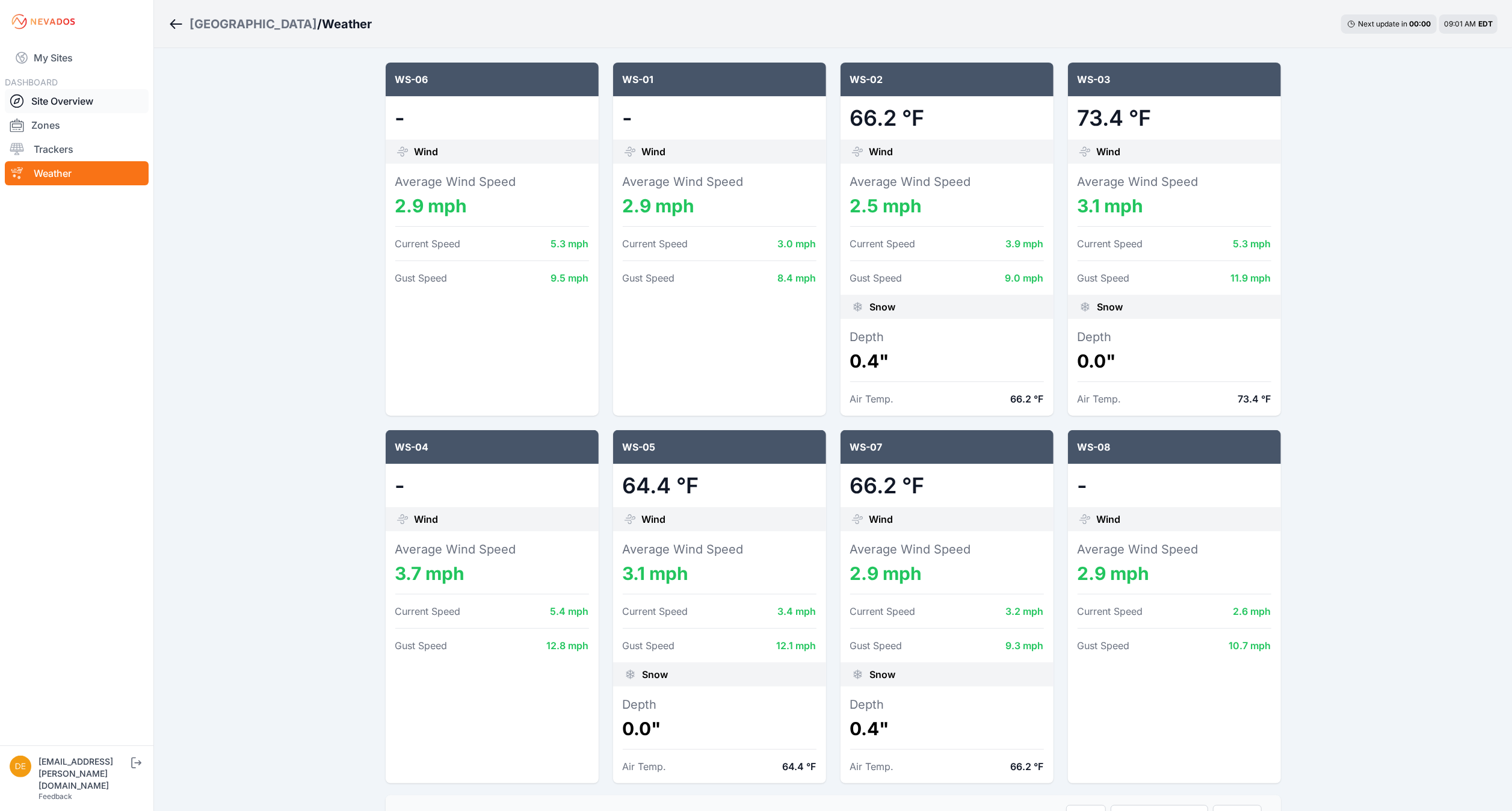
click at [65, 98] on link "Site Overview" at bounding box center [77, 101] width 144 height 24
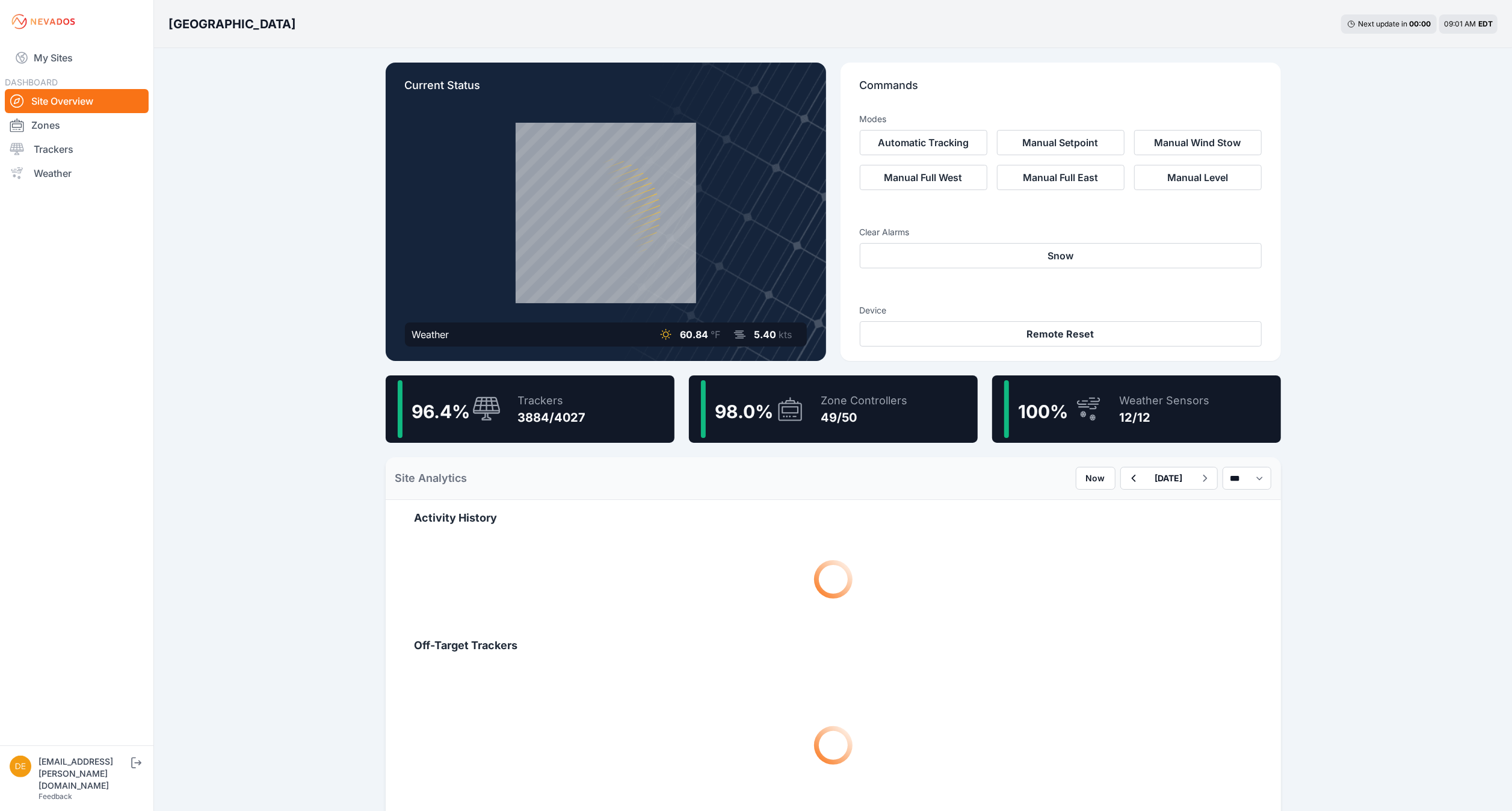
click at [838, 426] on div "Zone Controllers 49/50" at bounding box center [858, 408] width 99 height 58
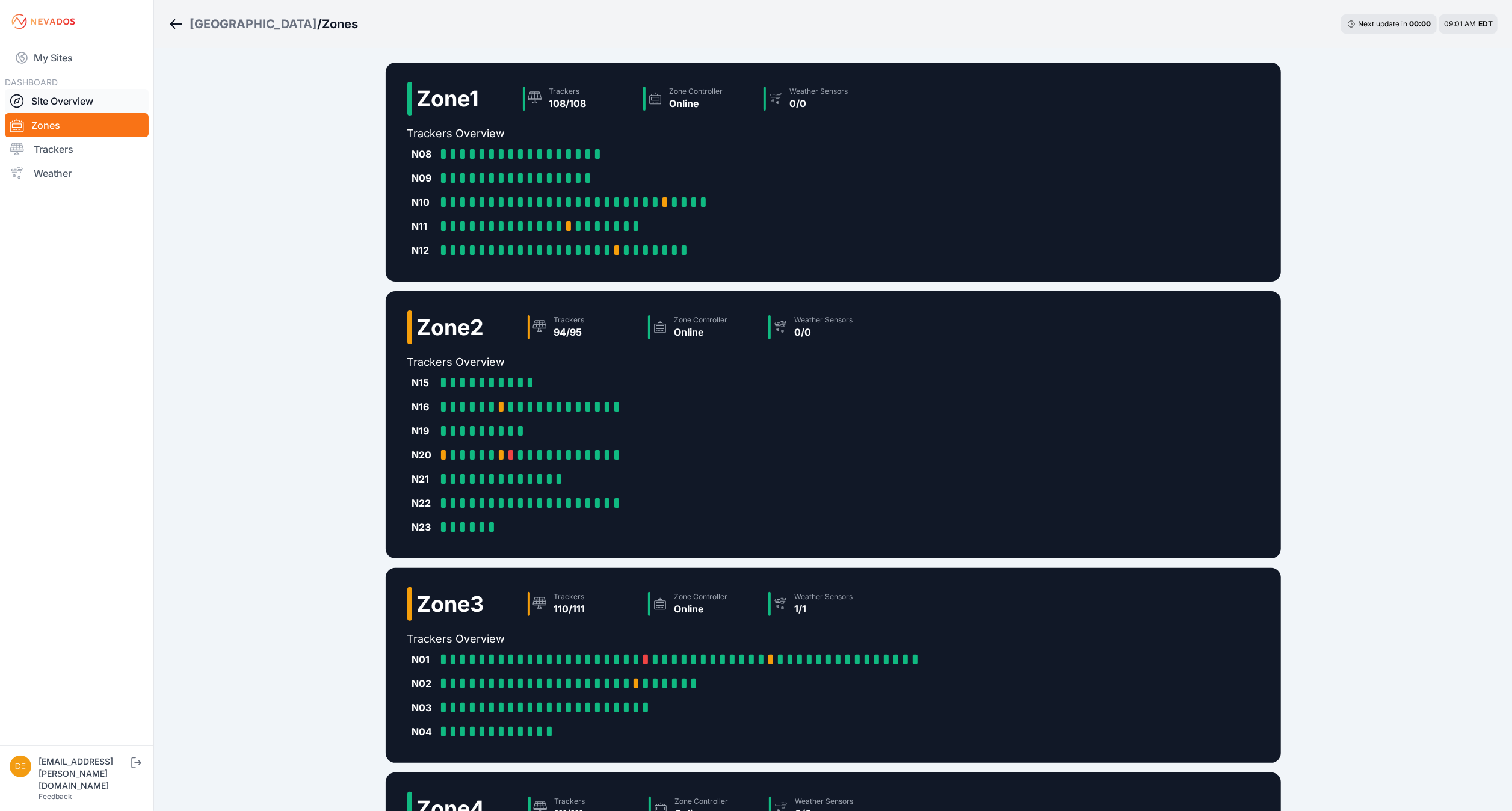
click at [54, 102] on link "Site Overview" at bounding box center [77, 101] width 144 height 24
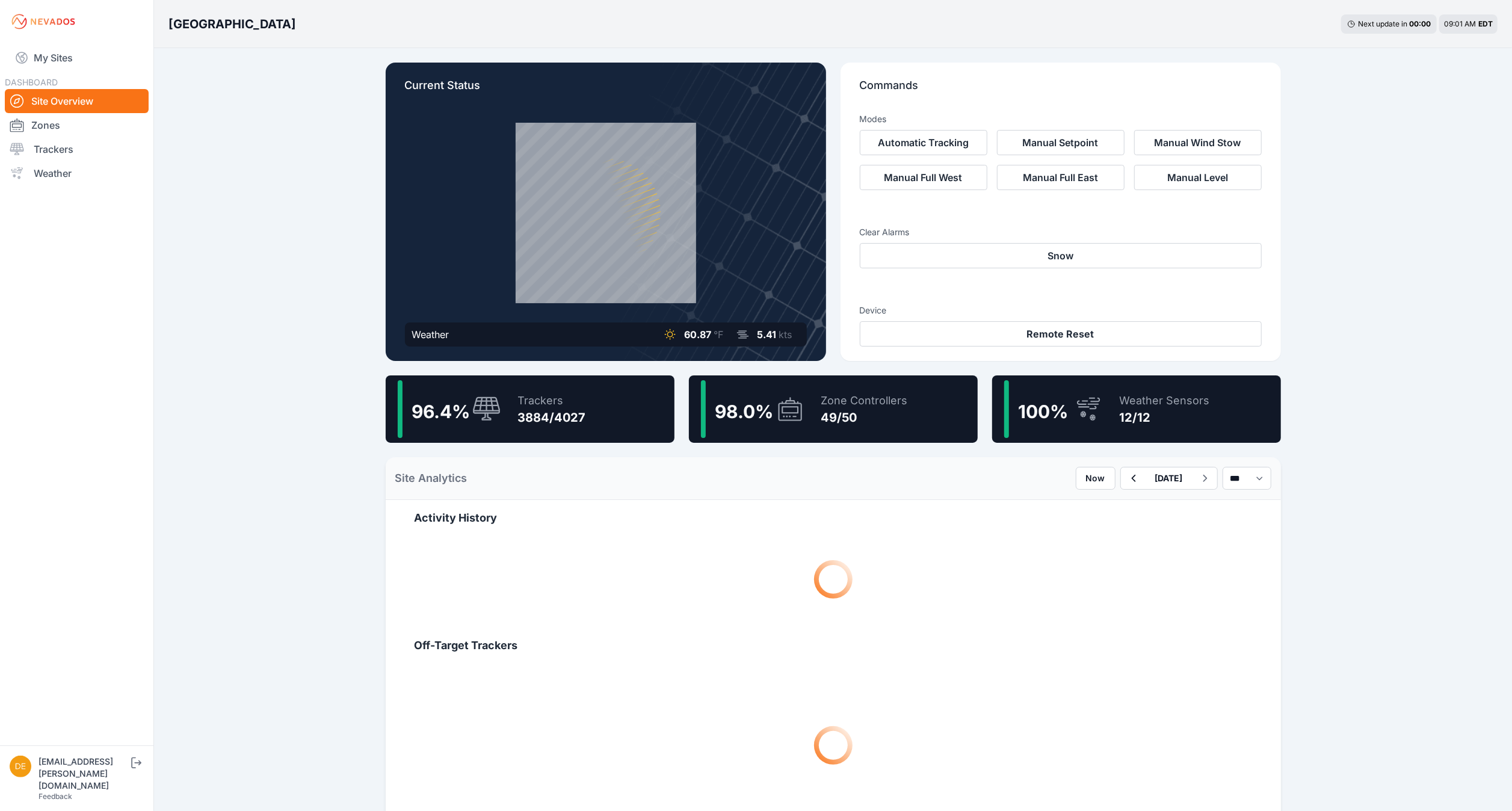
click at [488, 411] on icon at bounding box center [487, 409] width 29 height 26
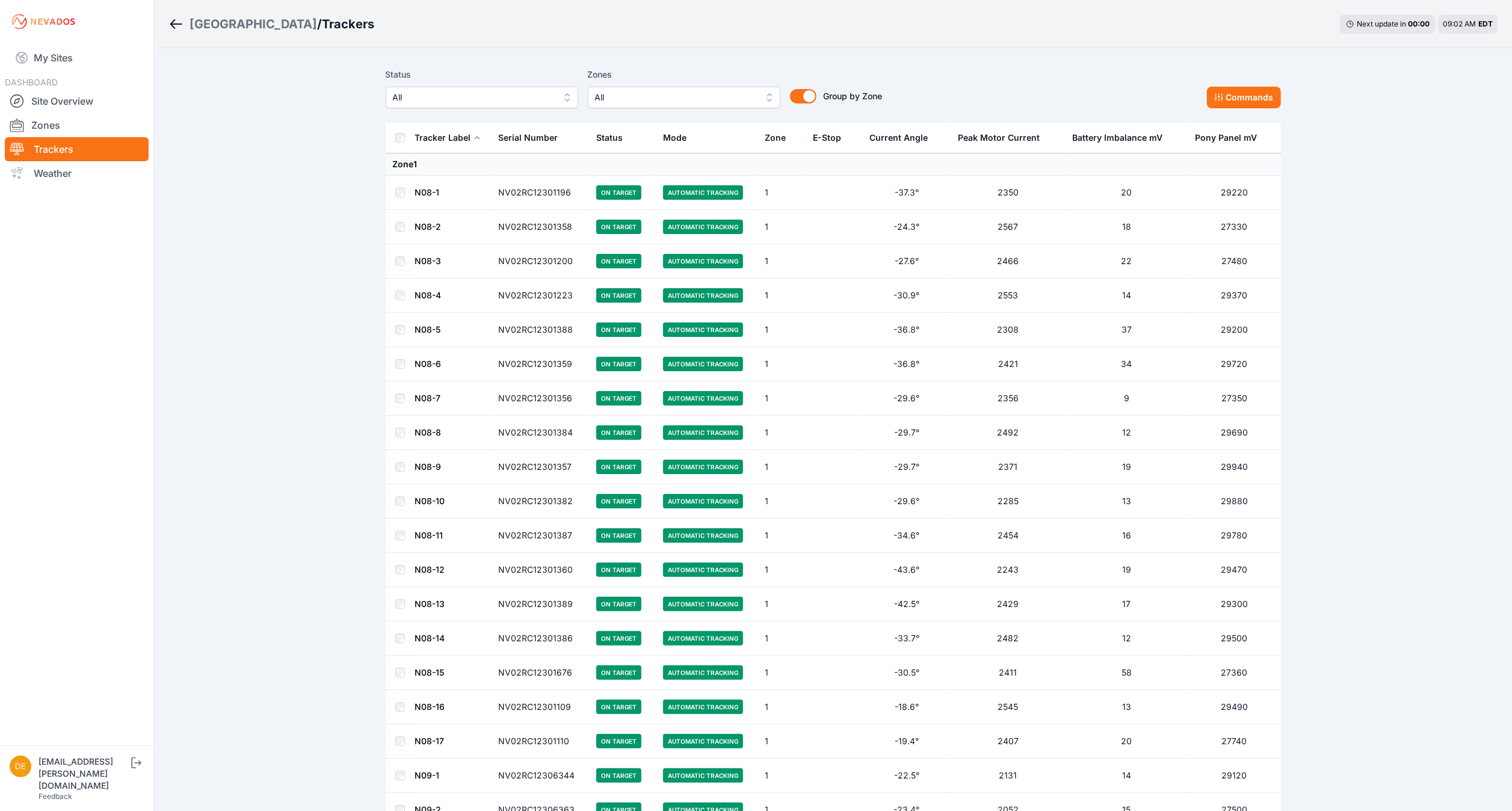
click at [518, 102] on span "All" at bounding box center [473, 97] width 161 height 14
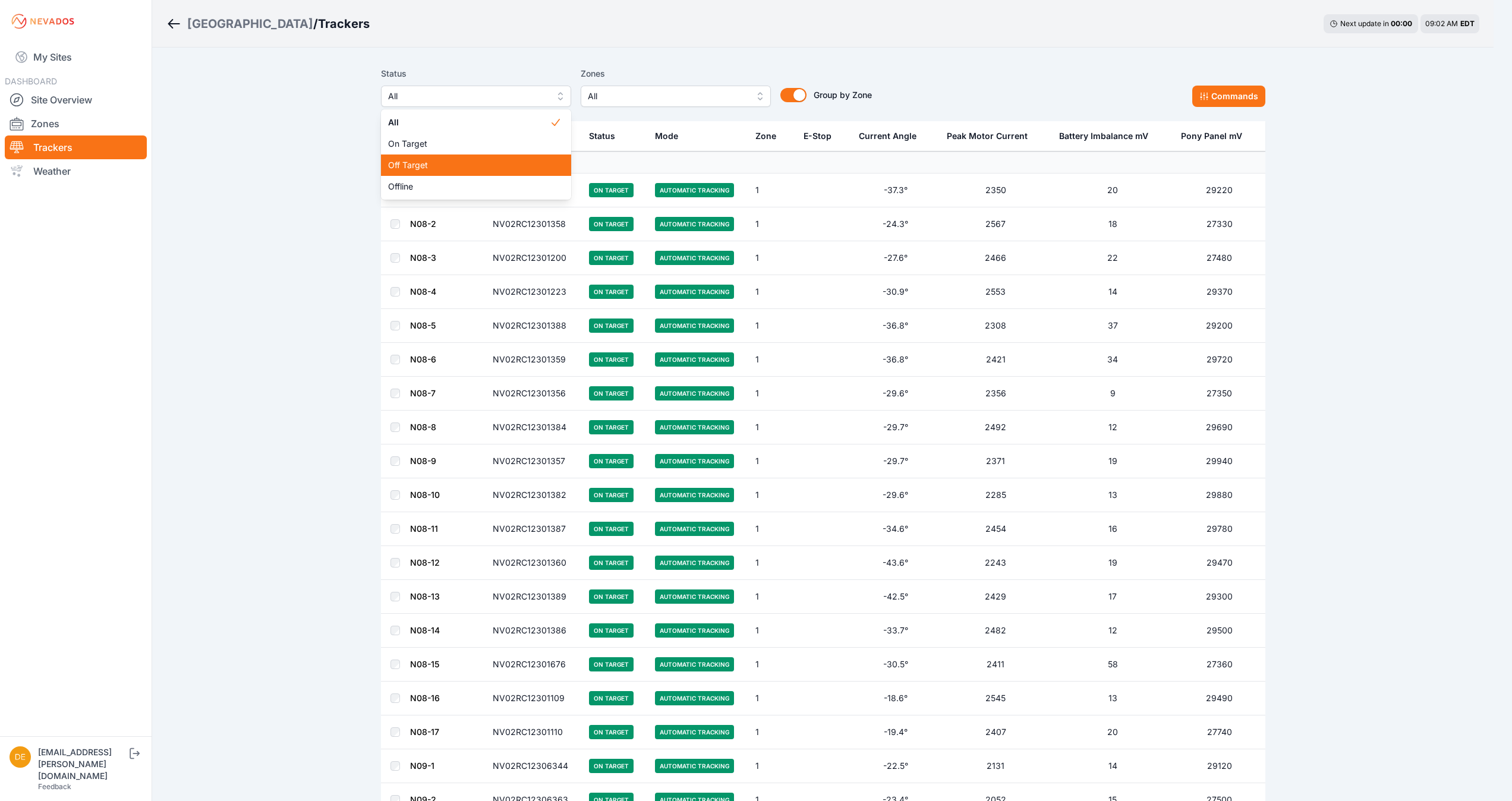
click at [438, 163] on span "Off Target" at bounding box center [469, 165] width 162 height 12
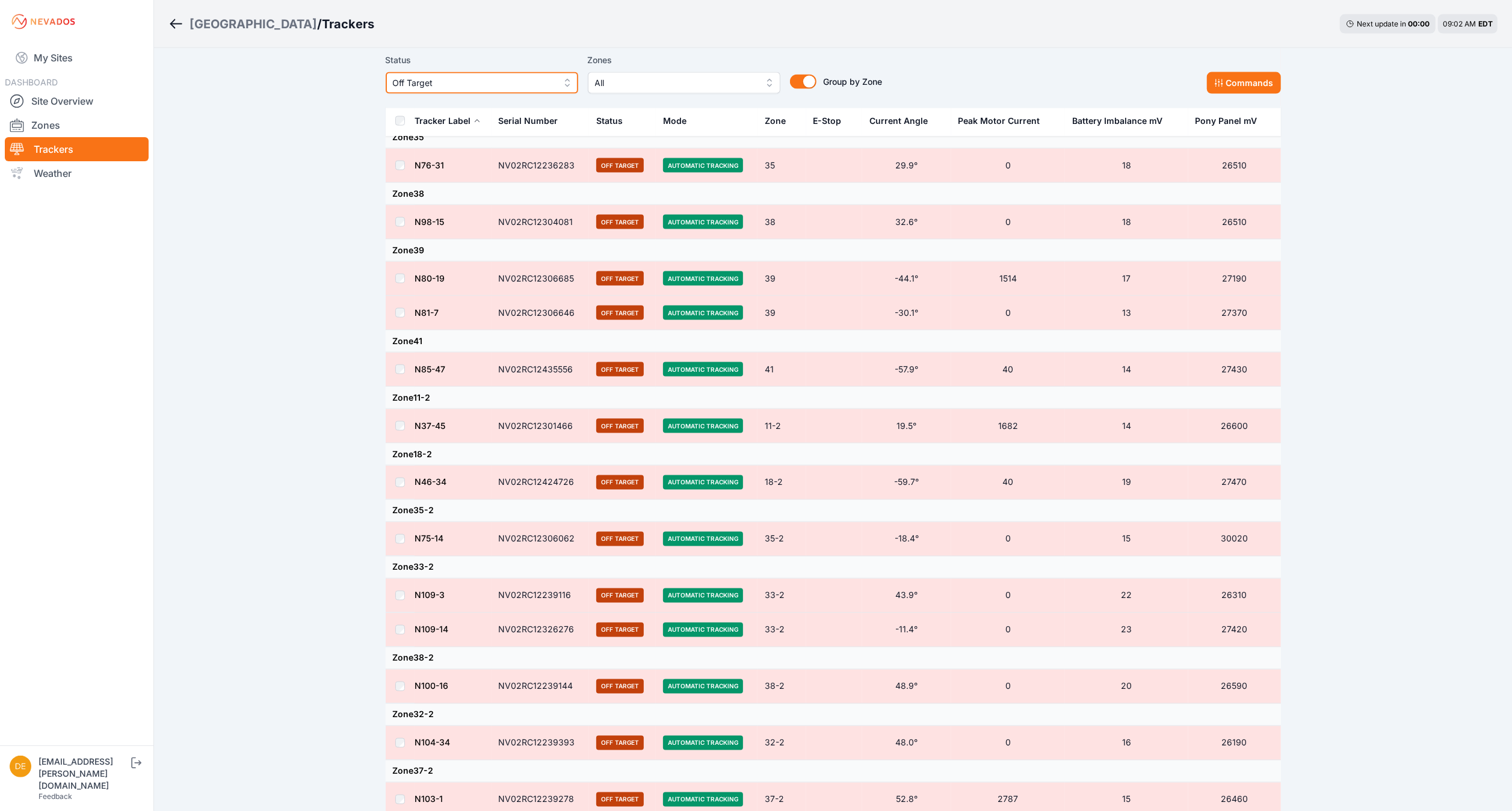
scroll to position [1974, 0]
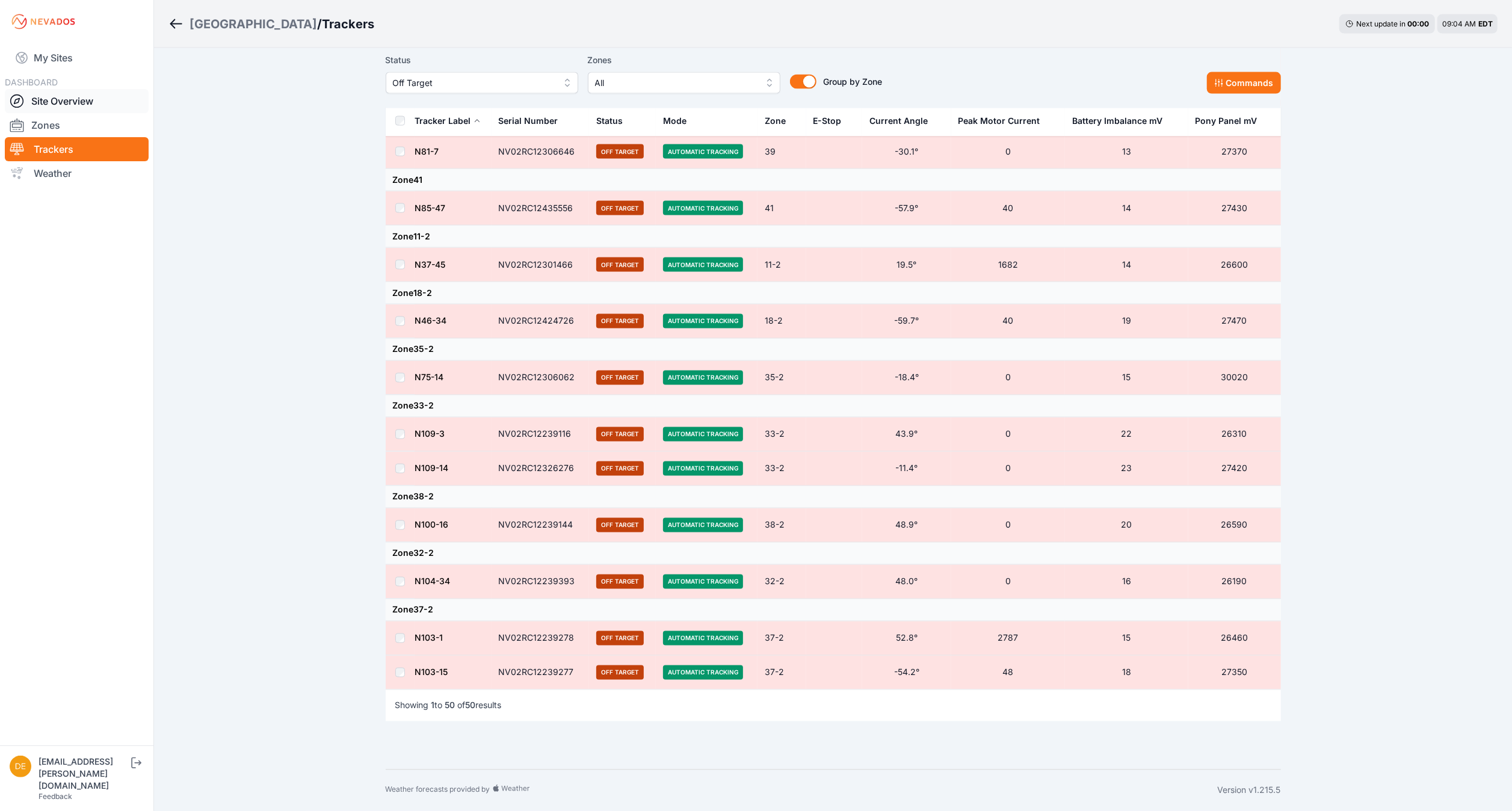
click at [72, 109] on link "Site Overview" at bounding box center [77, 101] width 144 height 24
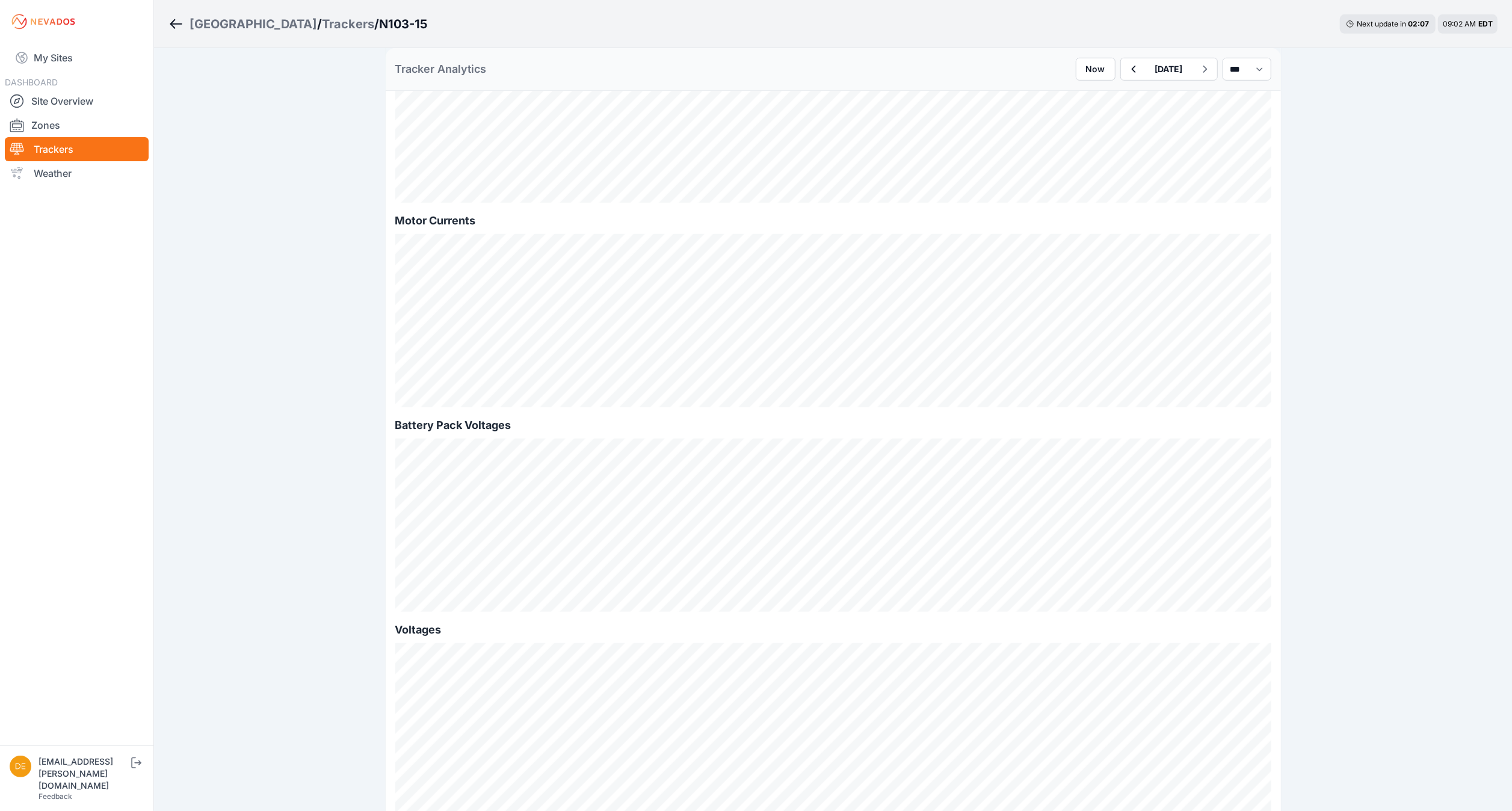
scroll to position [826, 0]
click at [1228, 64] on select "*** **** *****" at bounding box center [1246, 69] width 49 height 23
click at [1222, 58] on select "*** **** *****" at bounding box center [1246, 69] width 49 height 23
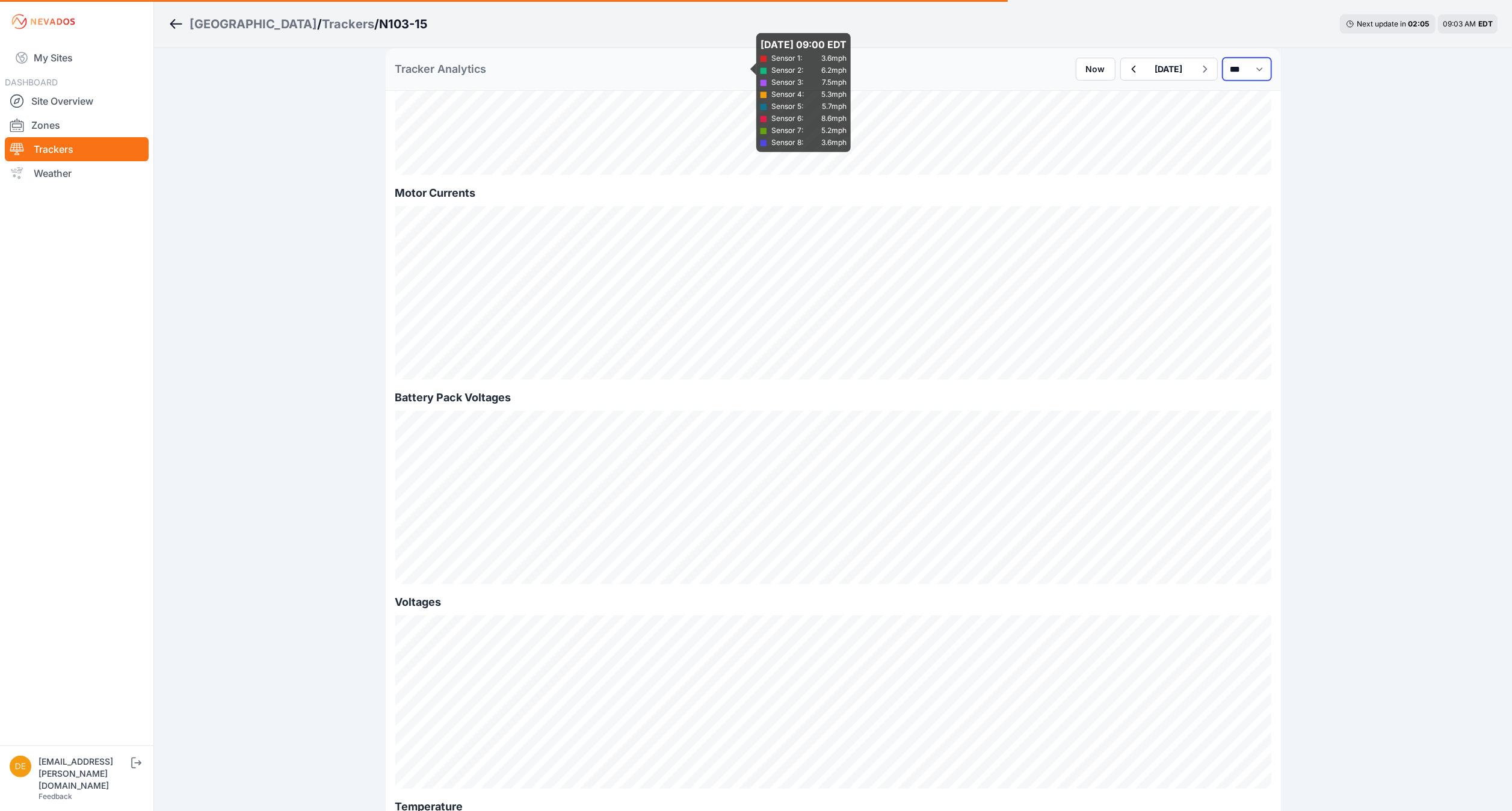
select select "******"
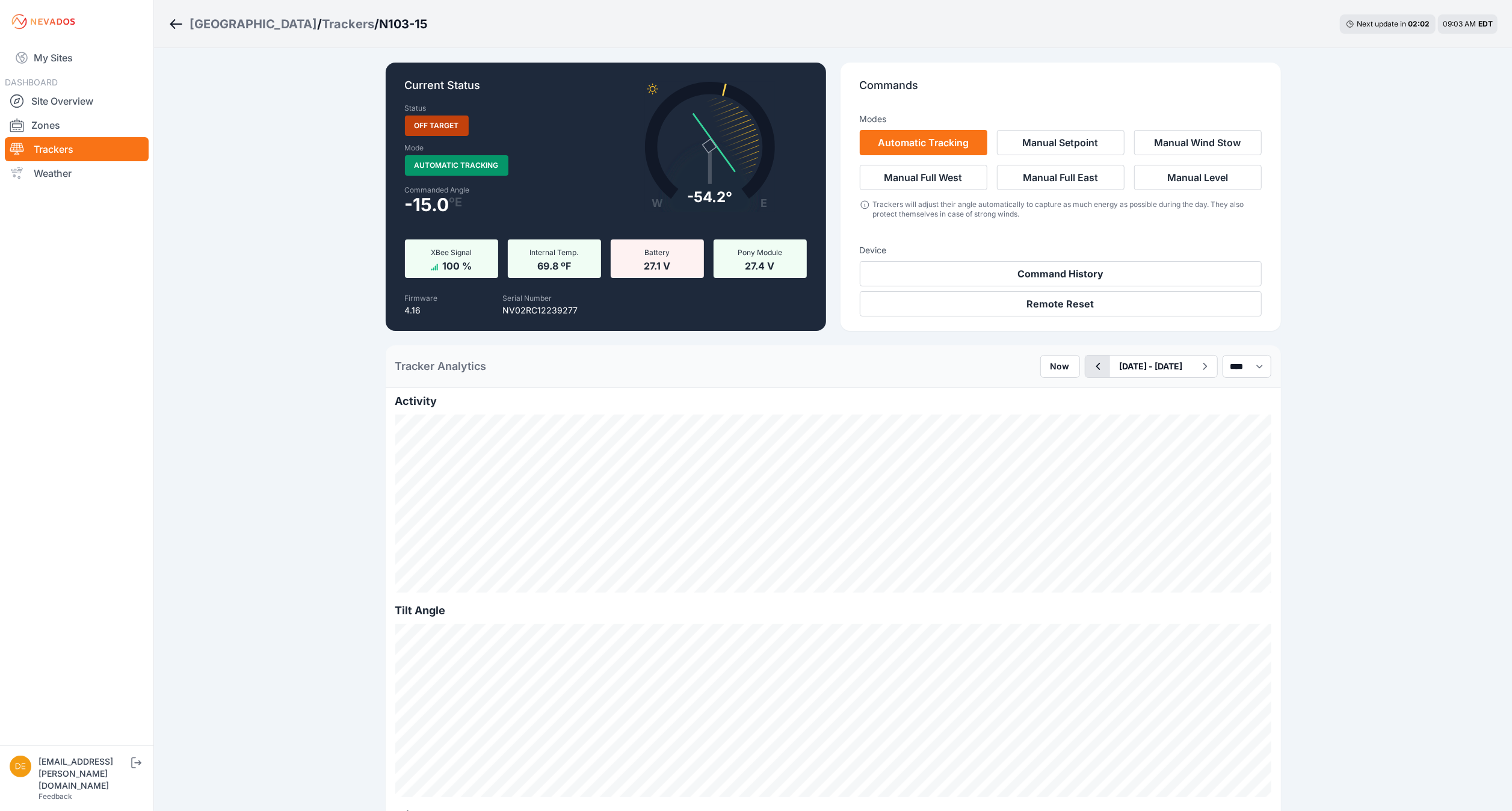
click at [1090, 365] on icon "button" at bounding box center [1097, 366] width 15 height 14
click at [1035, 352] on div "Tracker Analytics Now September 28 - October 04 *** **** *****" at bounding box center [833, 367] width 895 height 43
click at [1090, 367] on icon "button" at bounding box center [1097, 366] width 15 height 14
click at [1085, 367] on div "Now [DATE] *** **** *****" at bounding box center [1173, 366] width 196 height 23
click at [1125, 365] on icon "button" at bounding box center [1132, 366] width 15 height 14
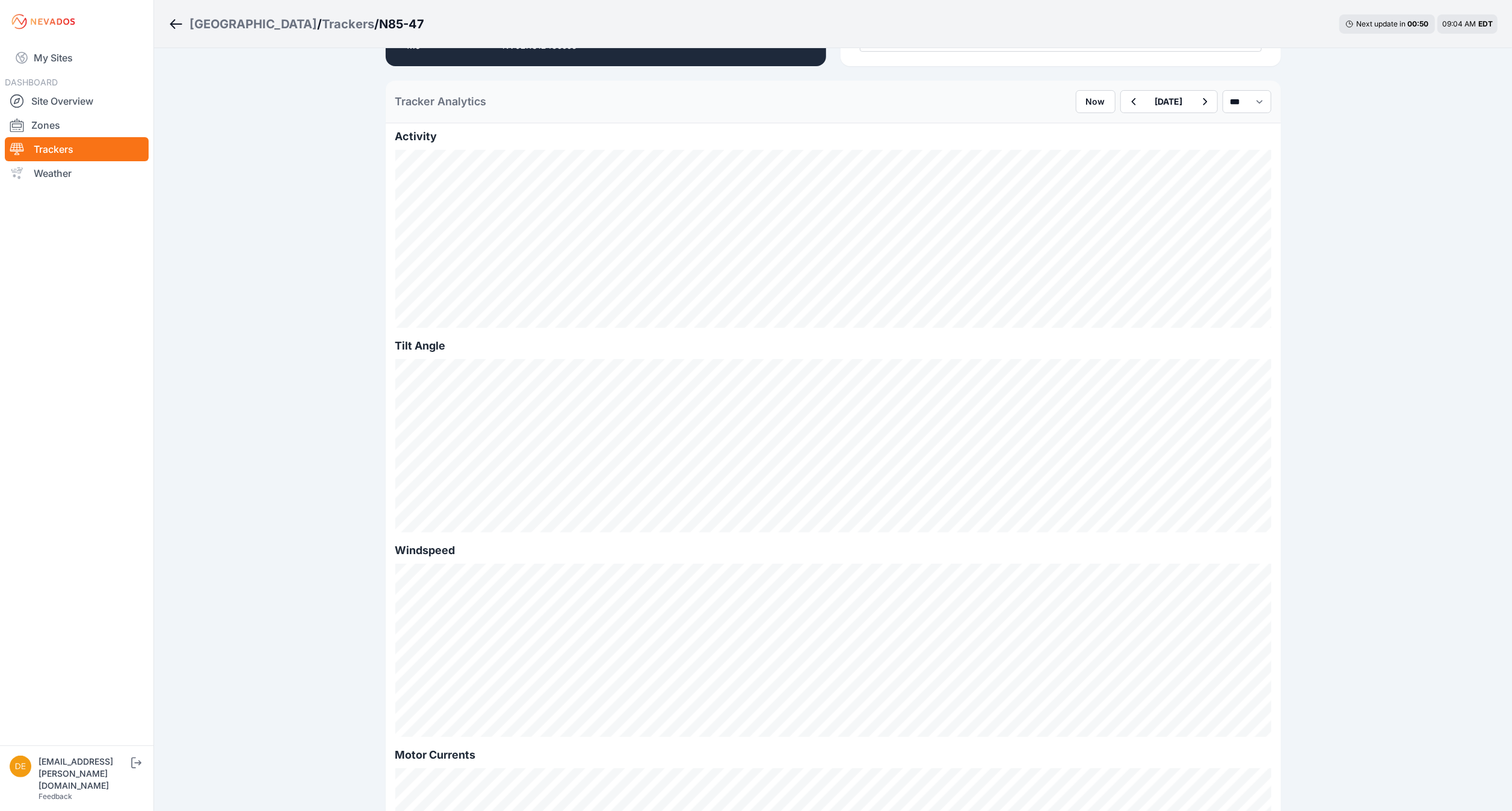
scroll to position [214, 0]
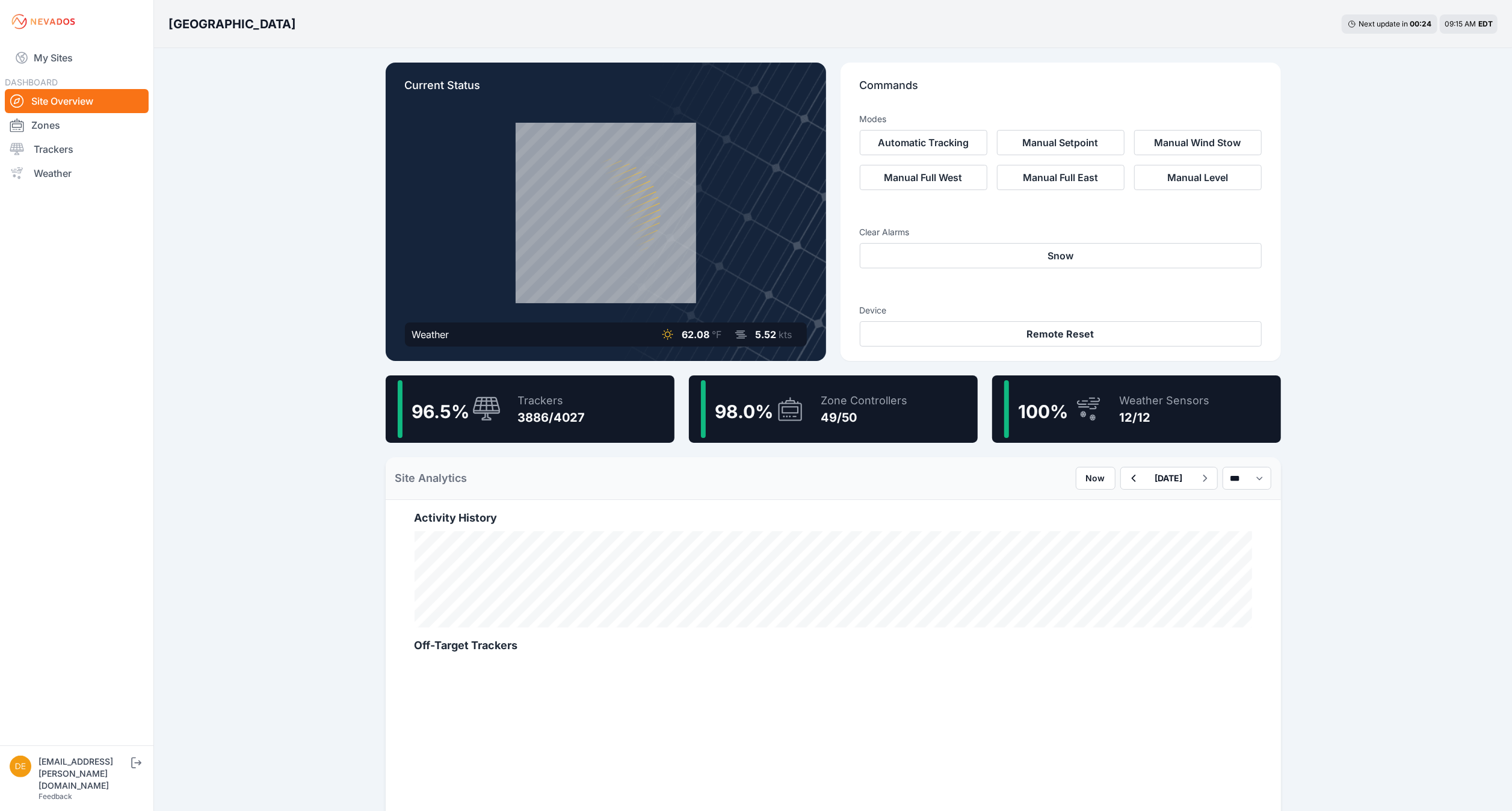
click at [1158, 395] on div "Weather Sensors" at bounding box center [1164, 401] width 90 height 17
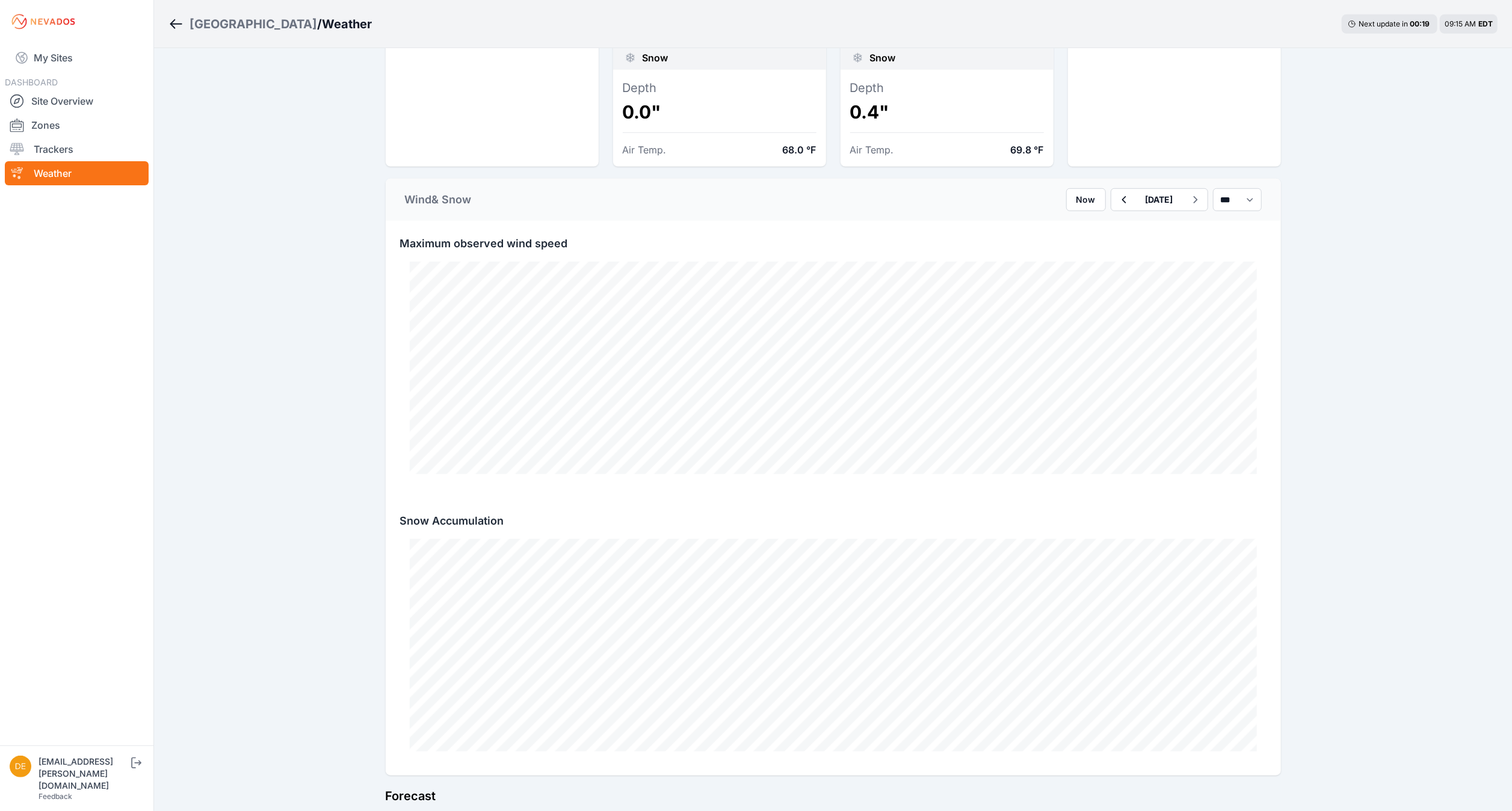
scroll to position [758, 0]
click at [59, 102] on link "Site Overview" at bounding box center [77, 101] width 144 height 24
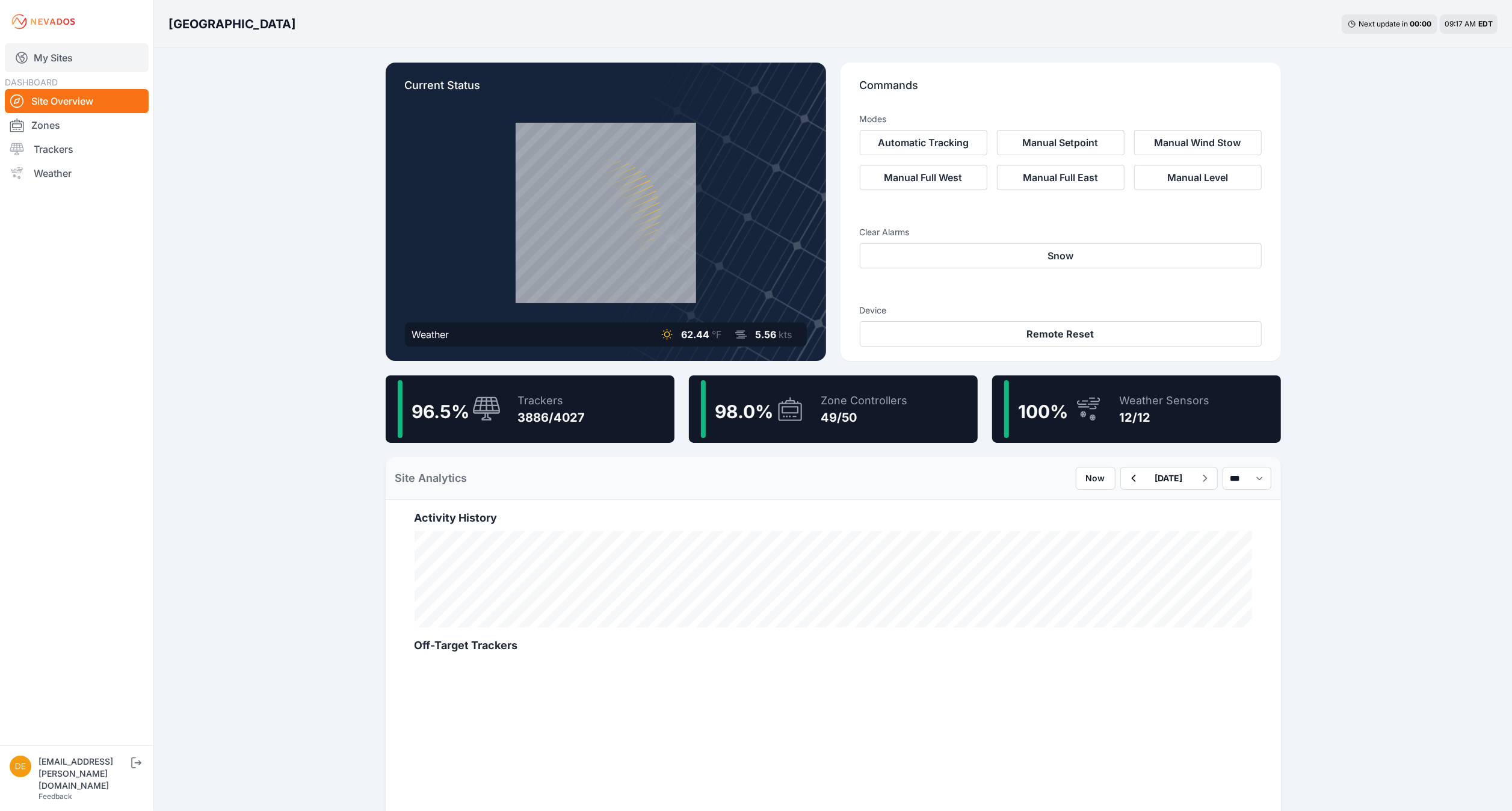
click at [84, 54] on link "My Sites" at bounding box center [77, 57] width 144 height 29
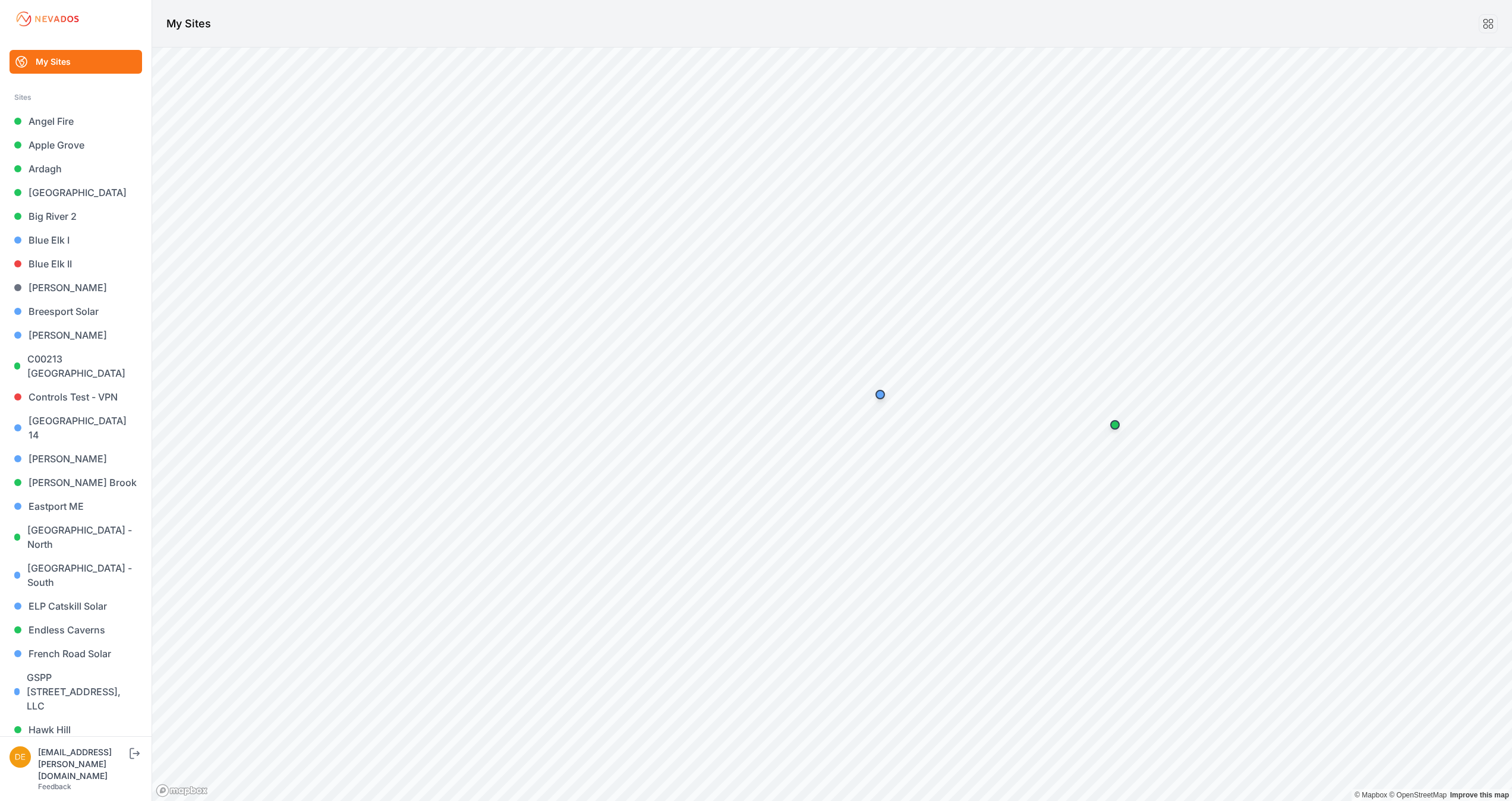
click at [768, 800] on html "My Sites Sites Angel Fire [GEOGRAPHIC_DATA] [GEOGRAPHIC_DATA] [GEOGRAPHIC_DATA]…" at bounding box center [756, 400] width 1512 height 801
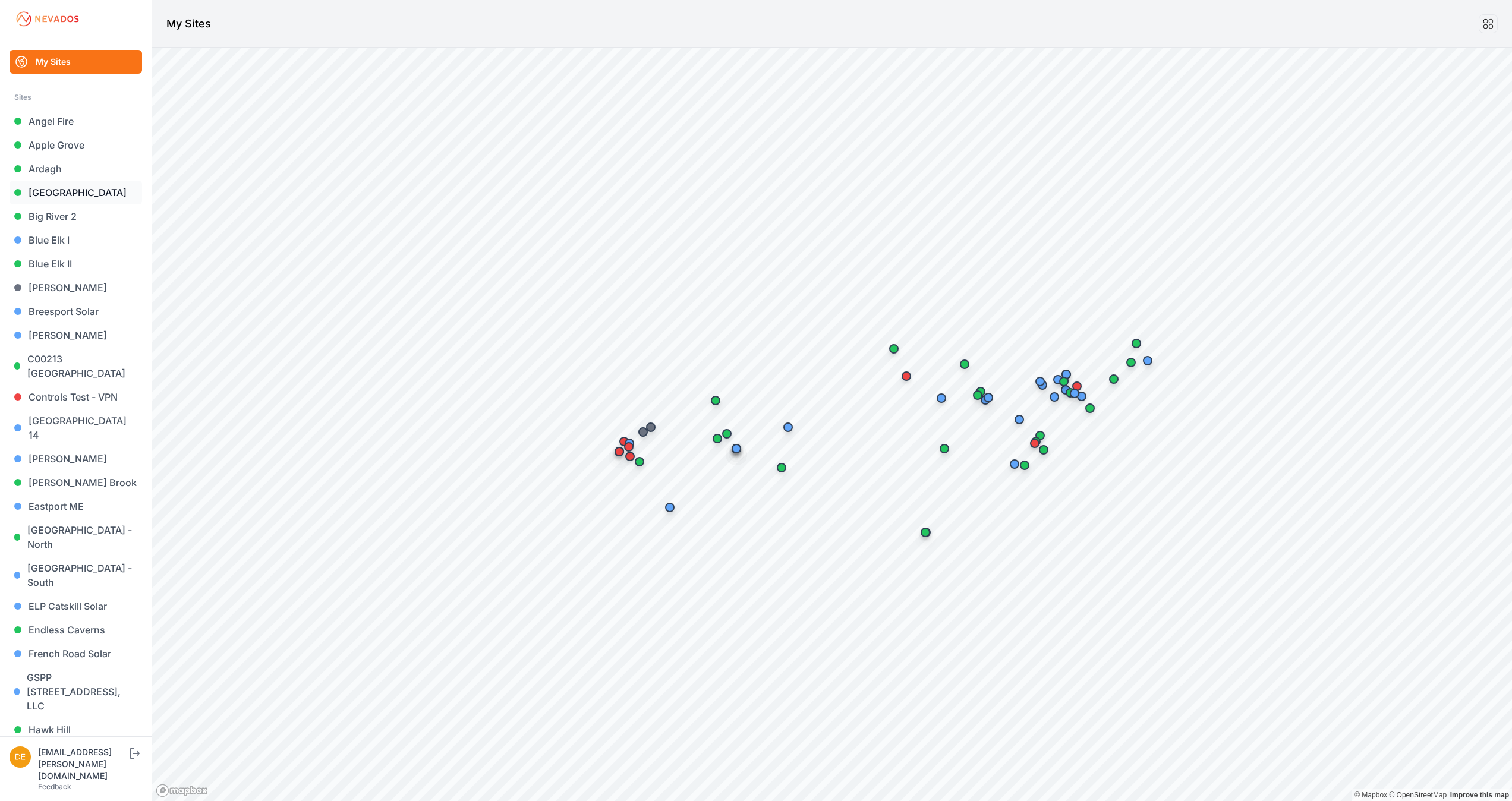
click at [59, 193] on link "[GEOGRAPHIC_DATA]" at bounding box center [76, 192] width 132 height 24
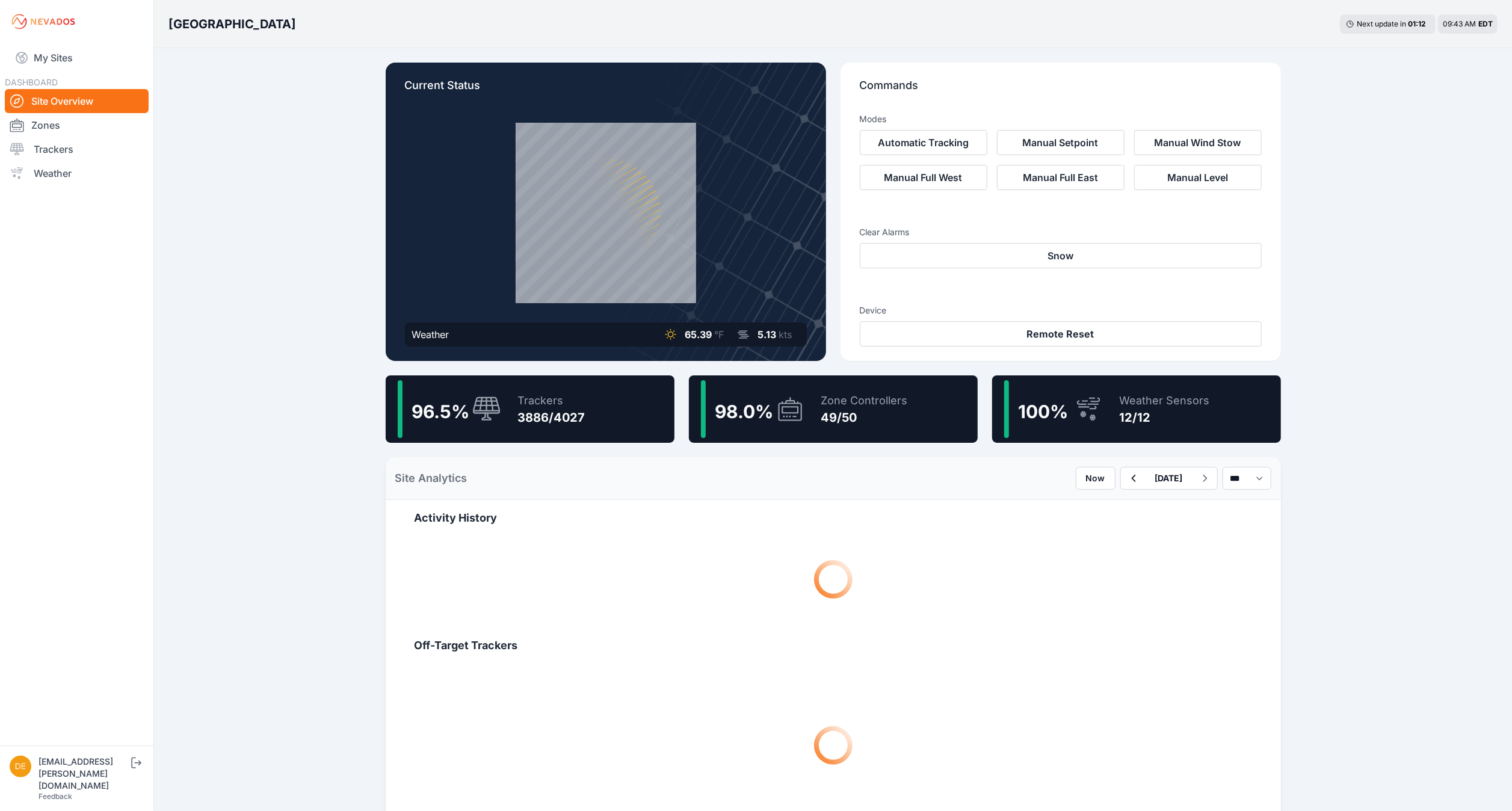
click at [750, 400] on div "98.0 %" at bounding box center [740, 408] width 58 height 26
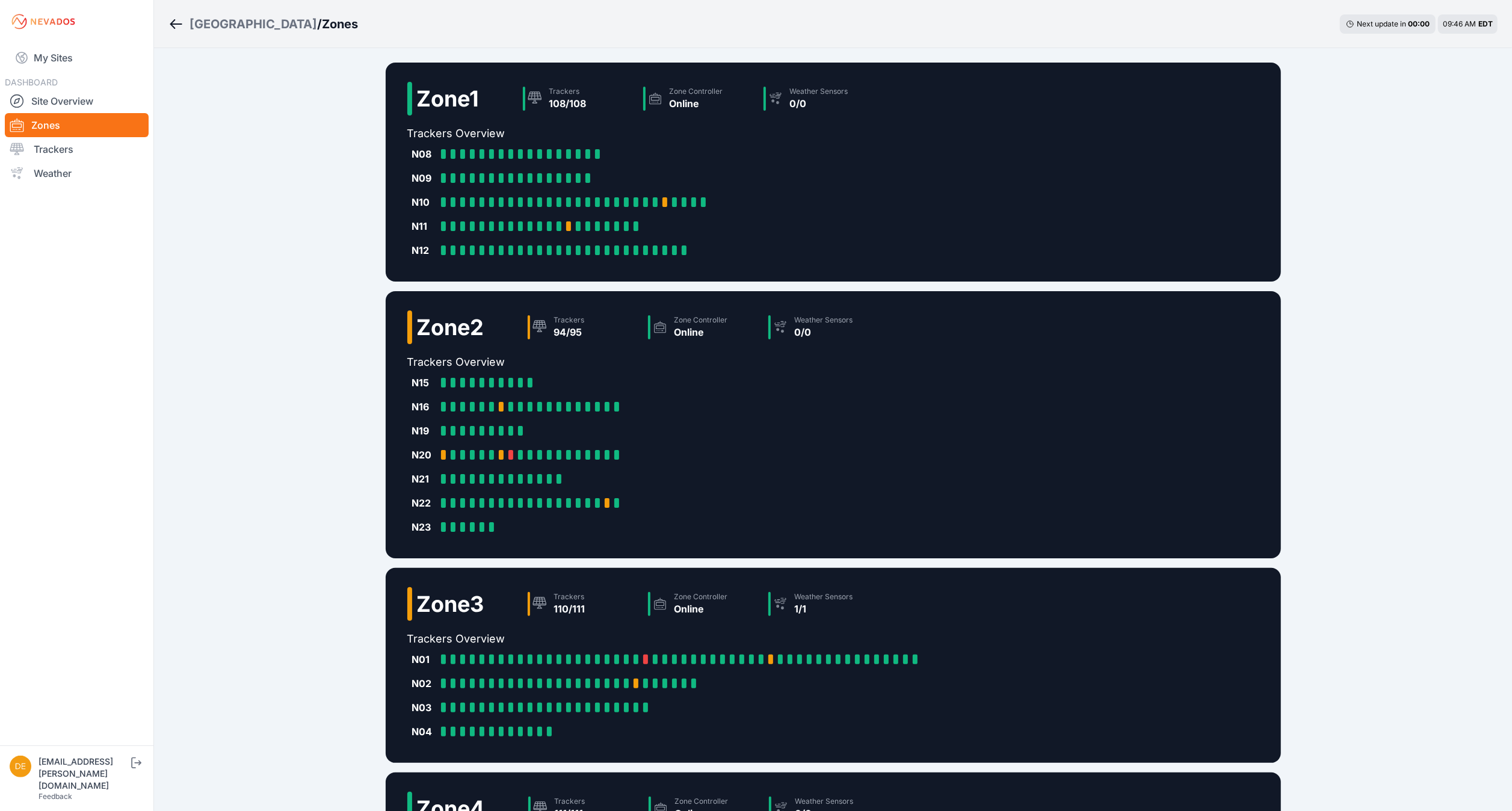
scroll to position [269, 0]
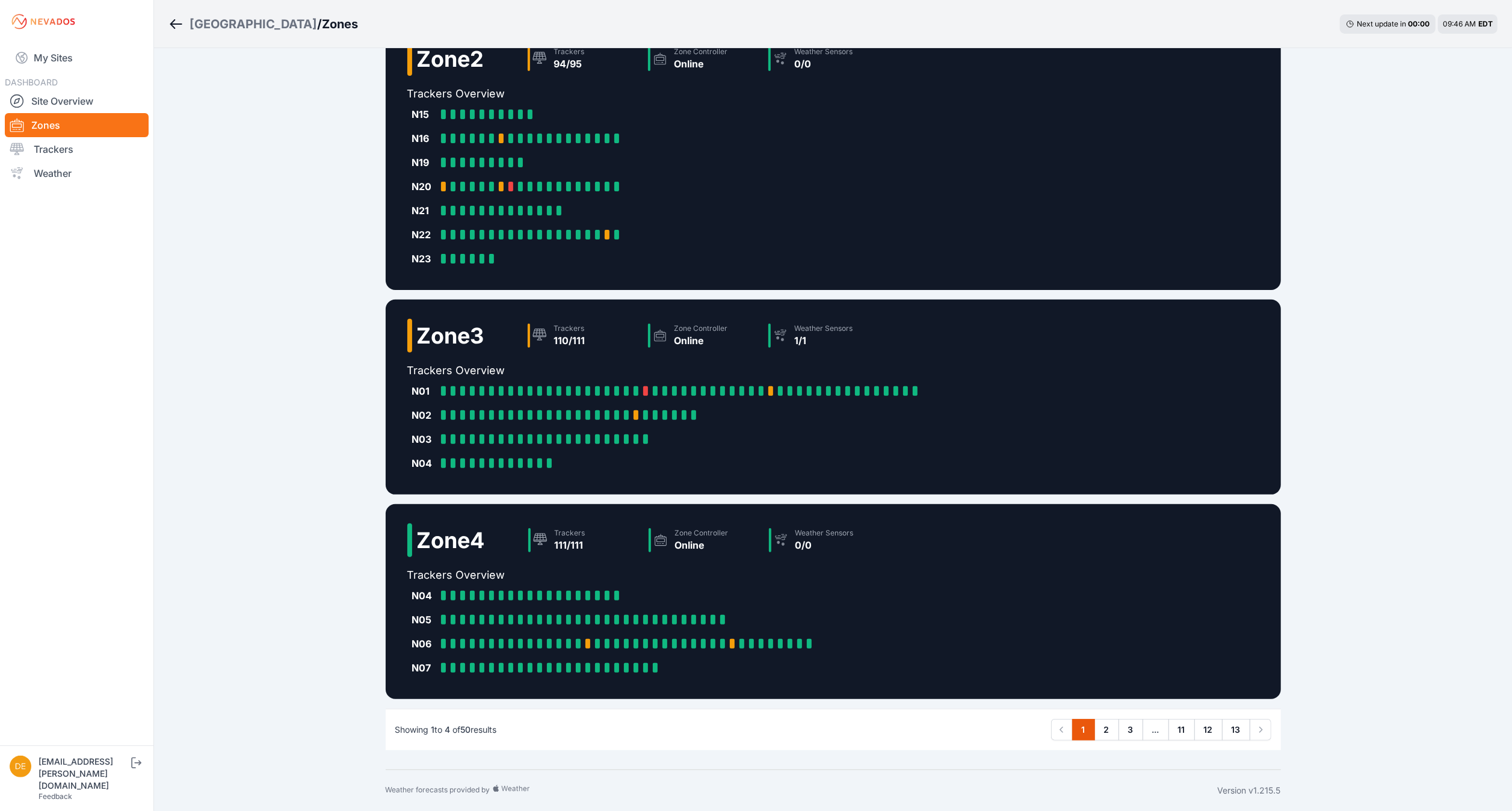
click at [768, 670] on div "N07 N07-1: Online N07-2: Online N07-3: Online N07-4: Online N07-5: Online N07-6…" at bounding box center [646, 667] width 477 height 24
click at [78, 96] on link "Site Overview" at bounding box center [77, 101] width 144 height 24
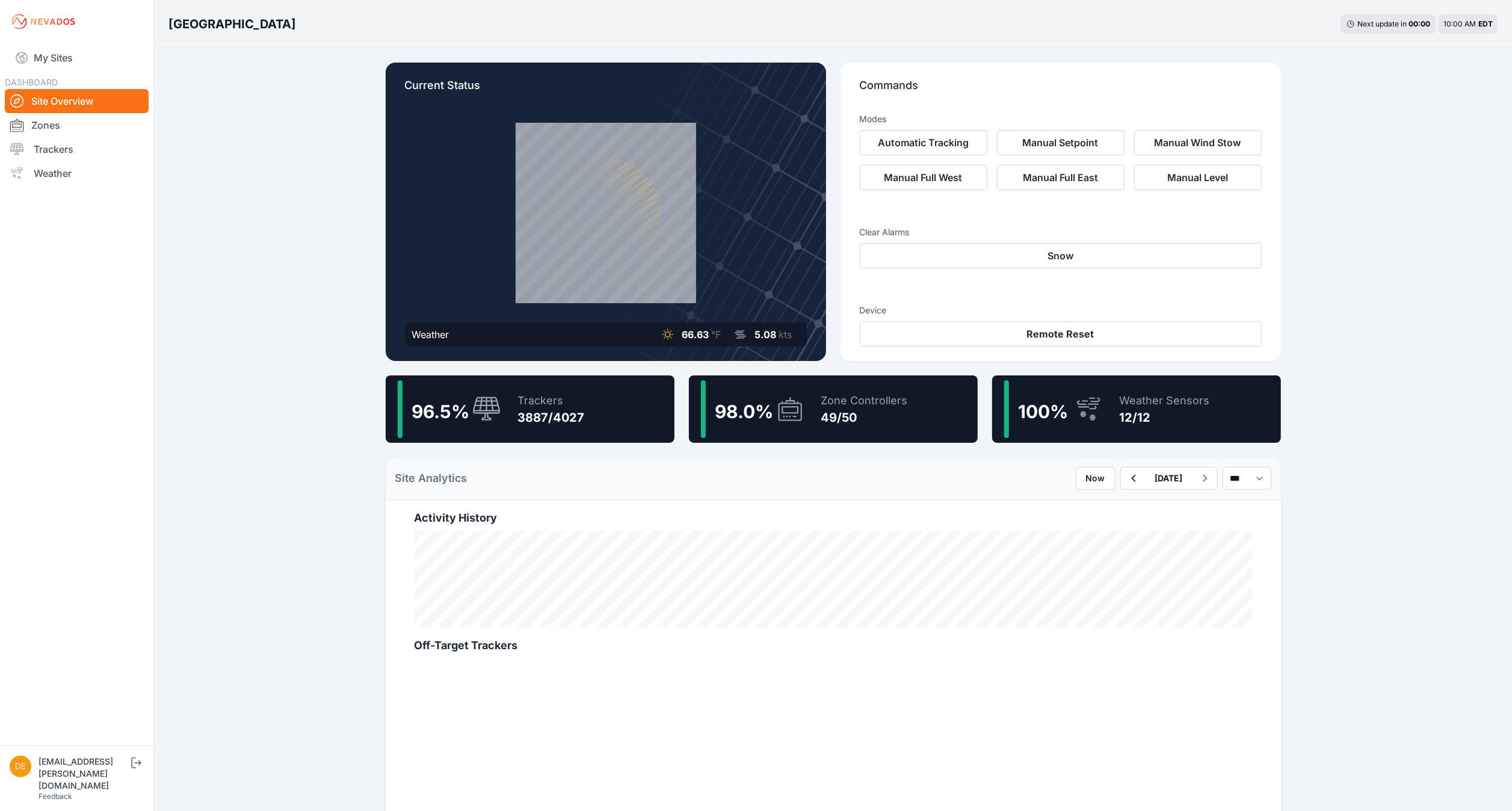
click at [365, 89] on div "Bartonsville Next update in 00 : 00 10:00 AM EDT Current Status Weather 66.63 °…" at bounding box center [756, 665] width 1512 height 1330
click at [559, 388] on div "Trackers 3887/4027" at bounding box center [545, 408] width 79 height 58
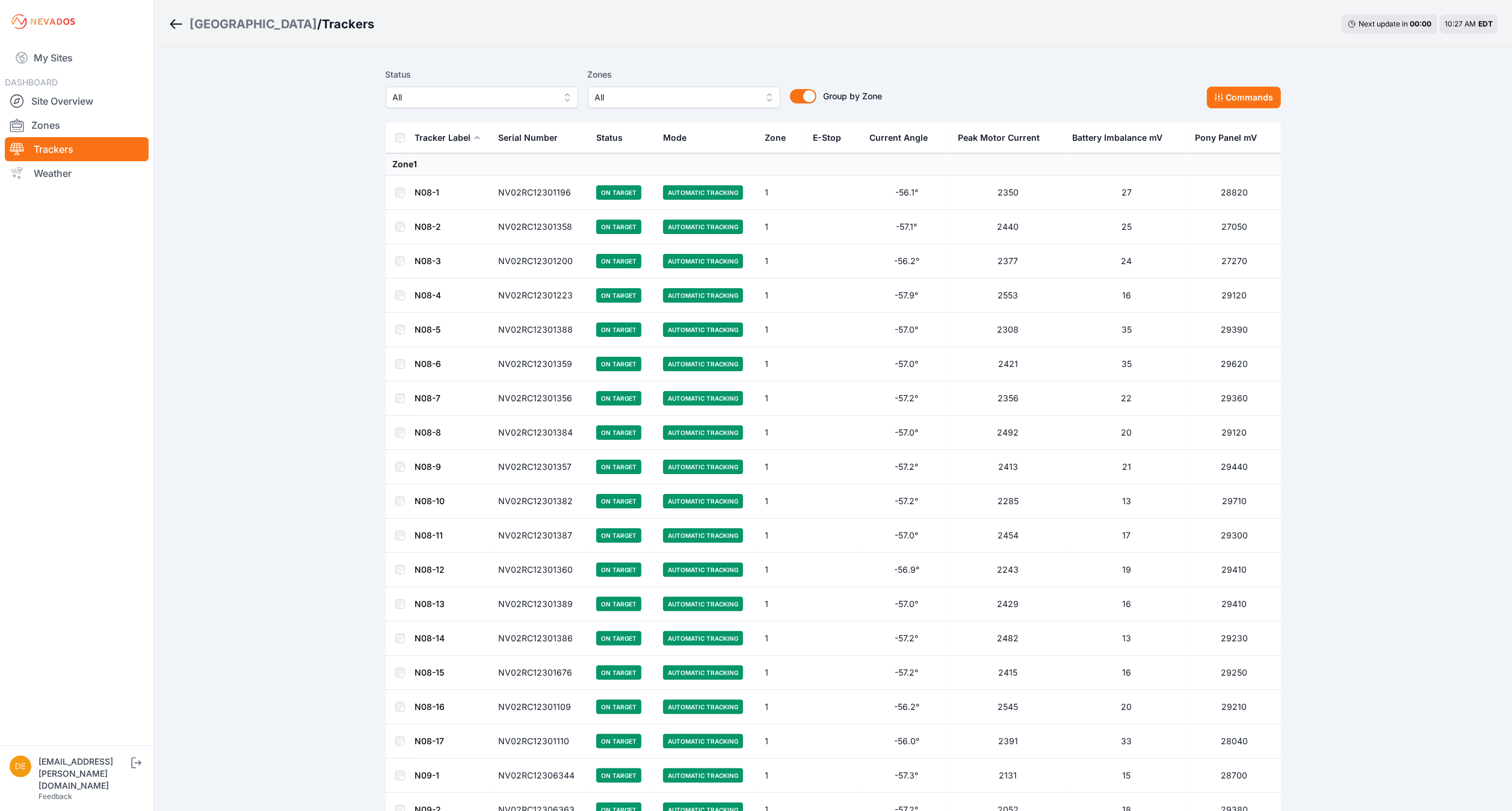
click at [504, 97] on span "All" at bounding box center [473, 97] width 161 height 14
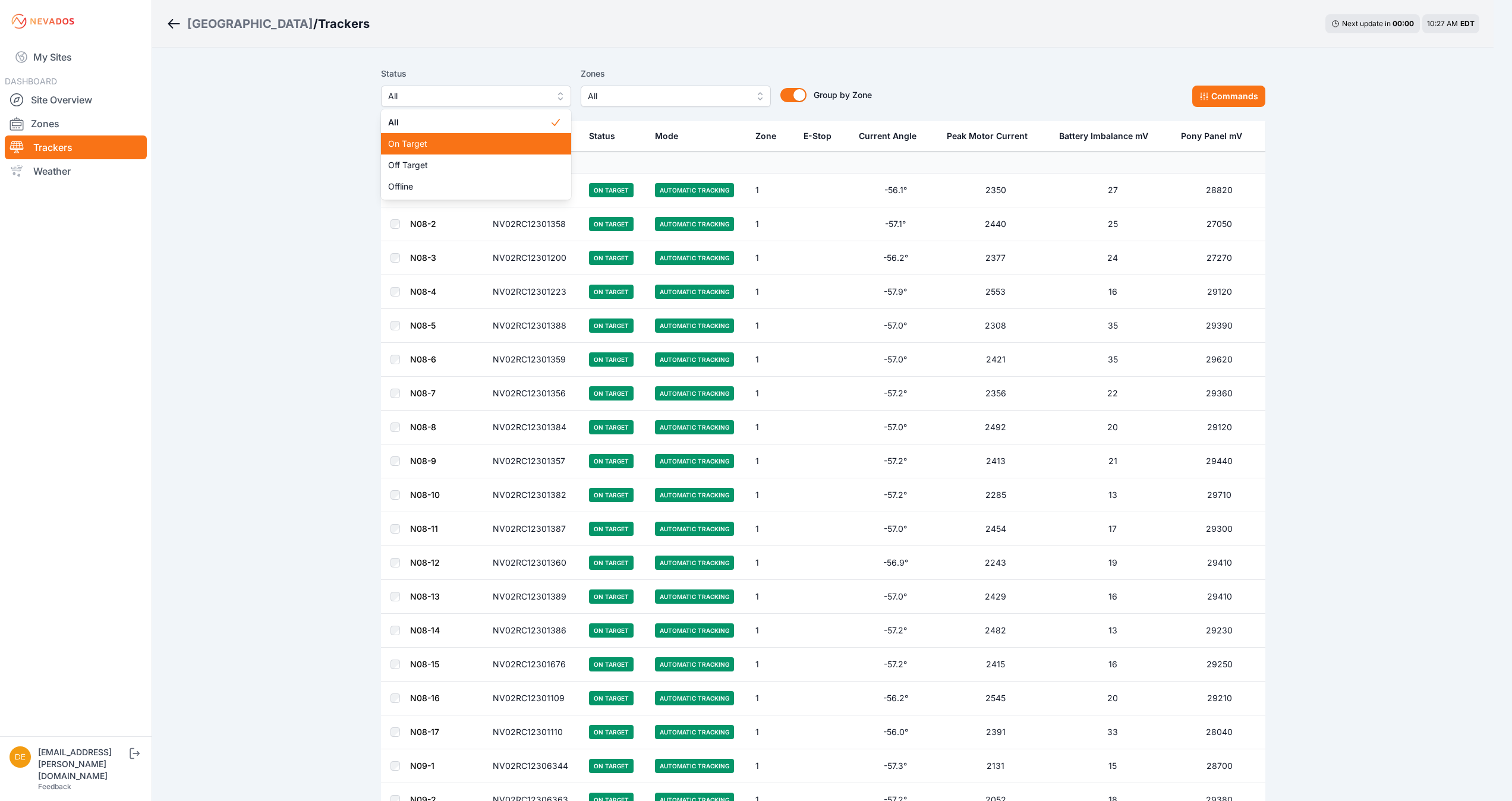
click at [430, 162] on span "Off Target" at bounding box center [469, 165] width 162 height 12
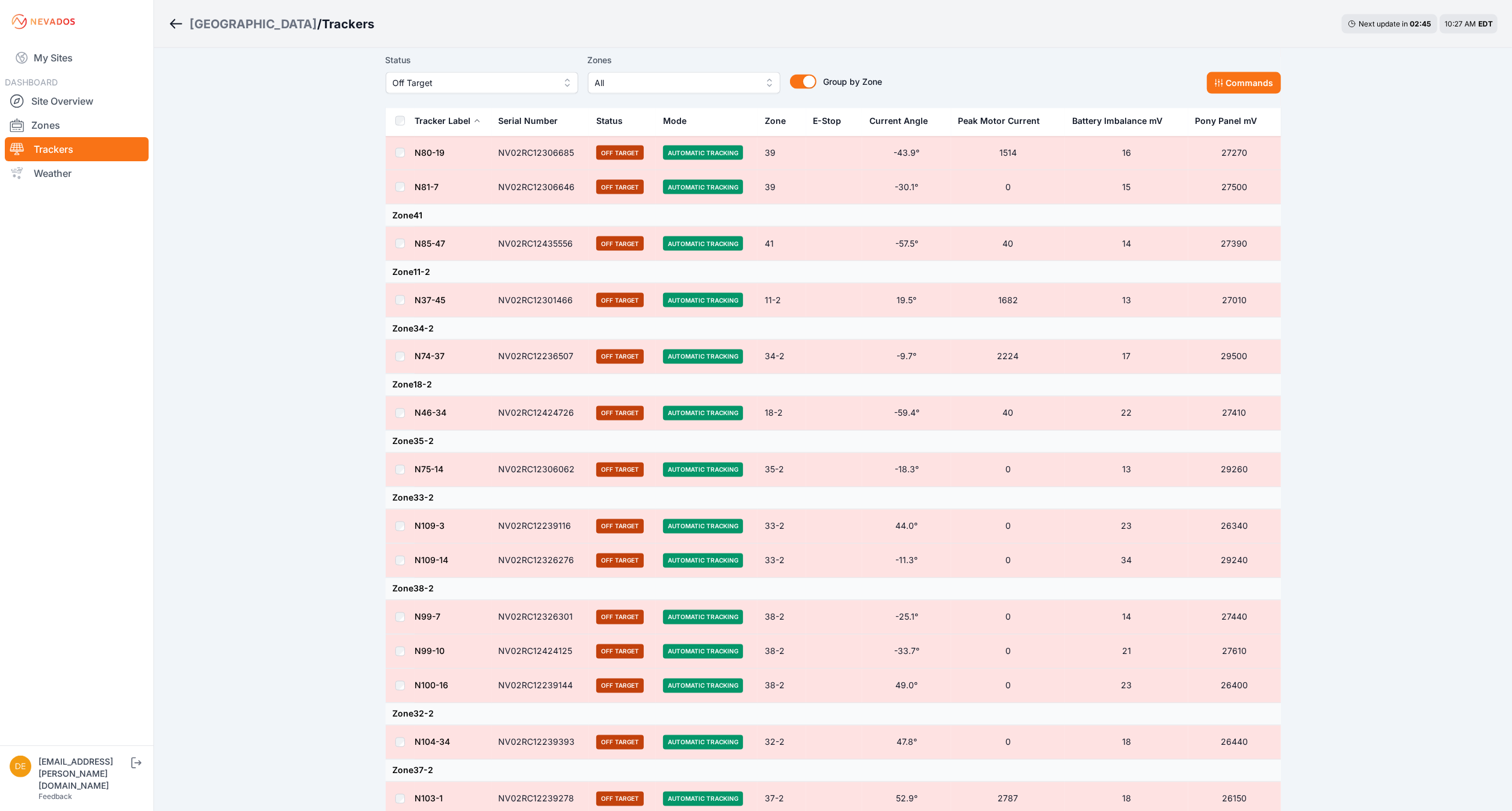
scroll to position [2076, 0]
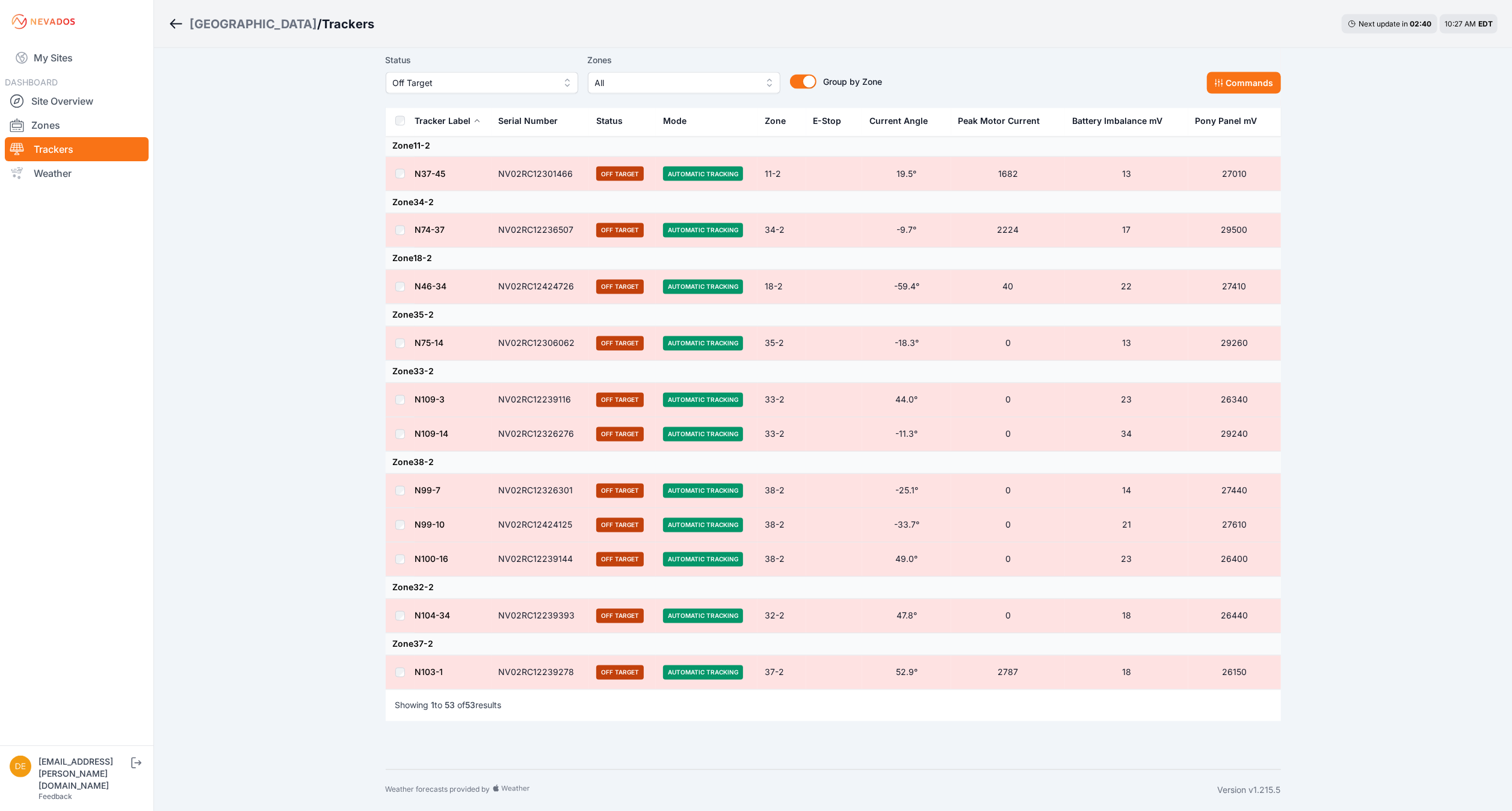
click at [430, 83] on span "Off Target" at bounding box center [473, 83] width 161 height 14
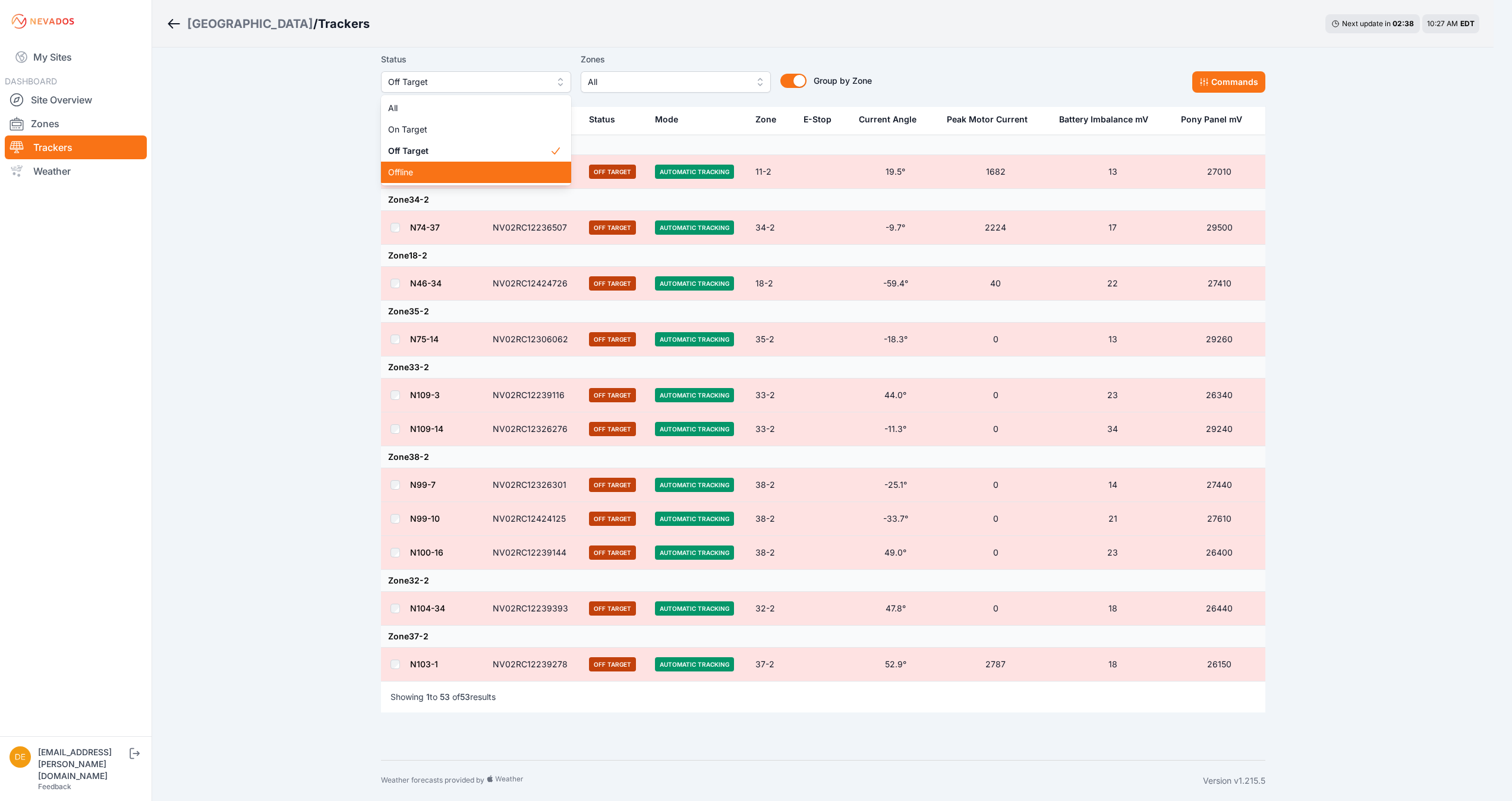
click at [403, 173] on span "Offline" at bounding box center [469, 173] width 162 height 12
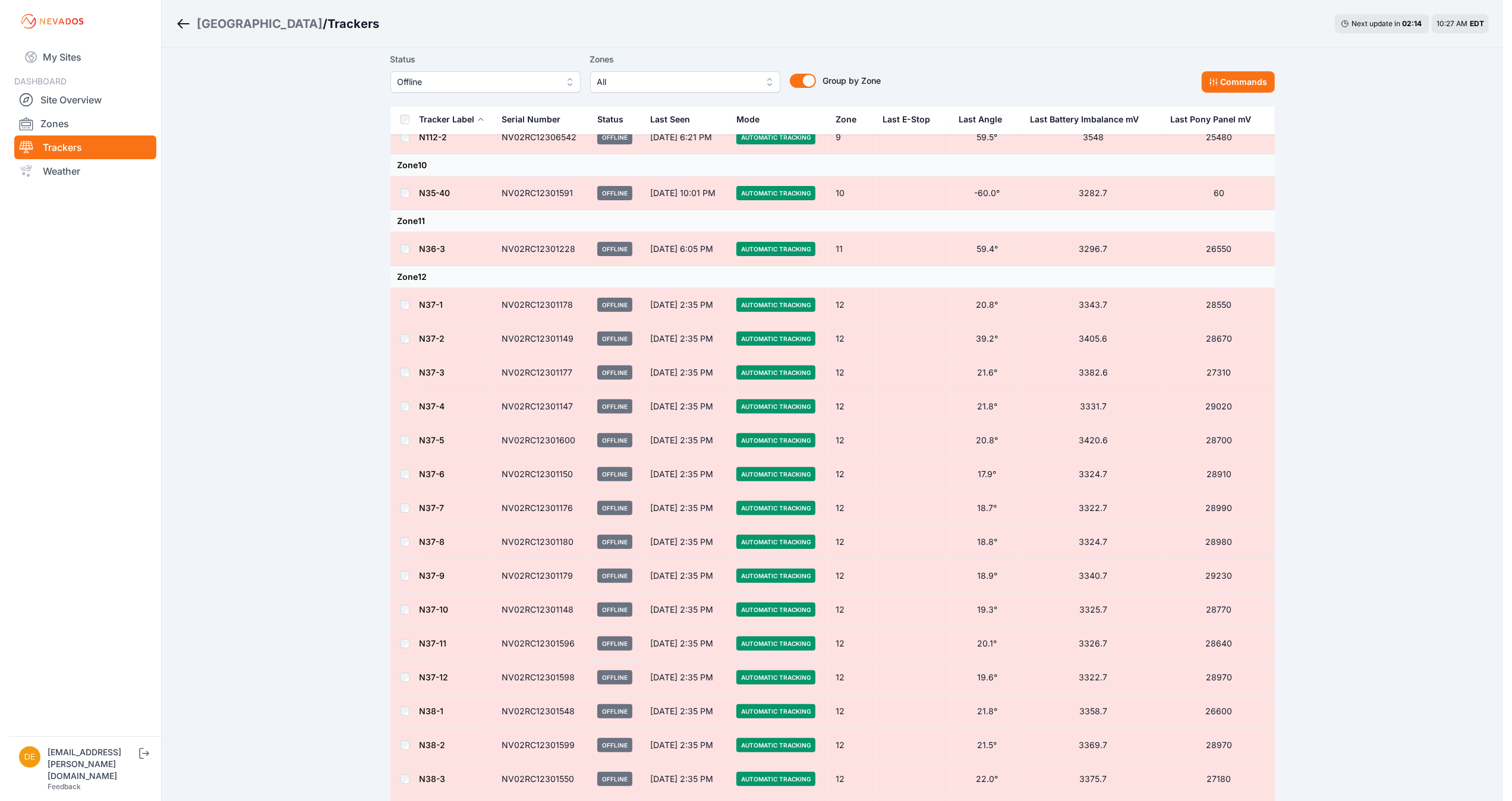
scroll to position [249, 0]
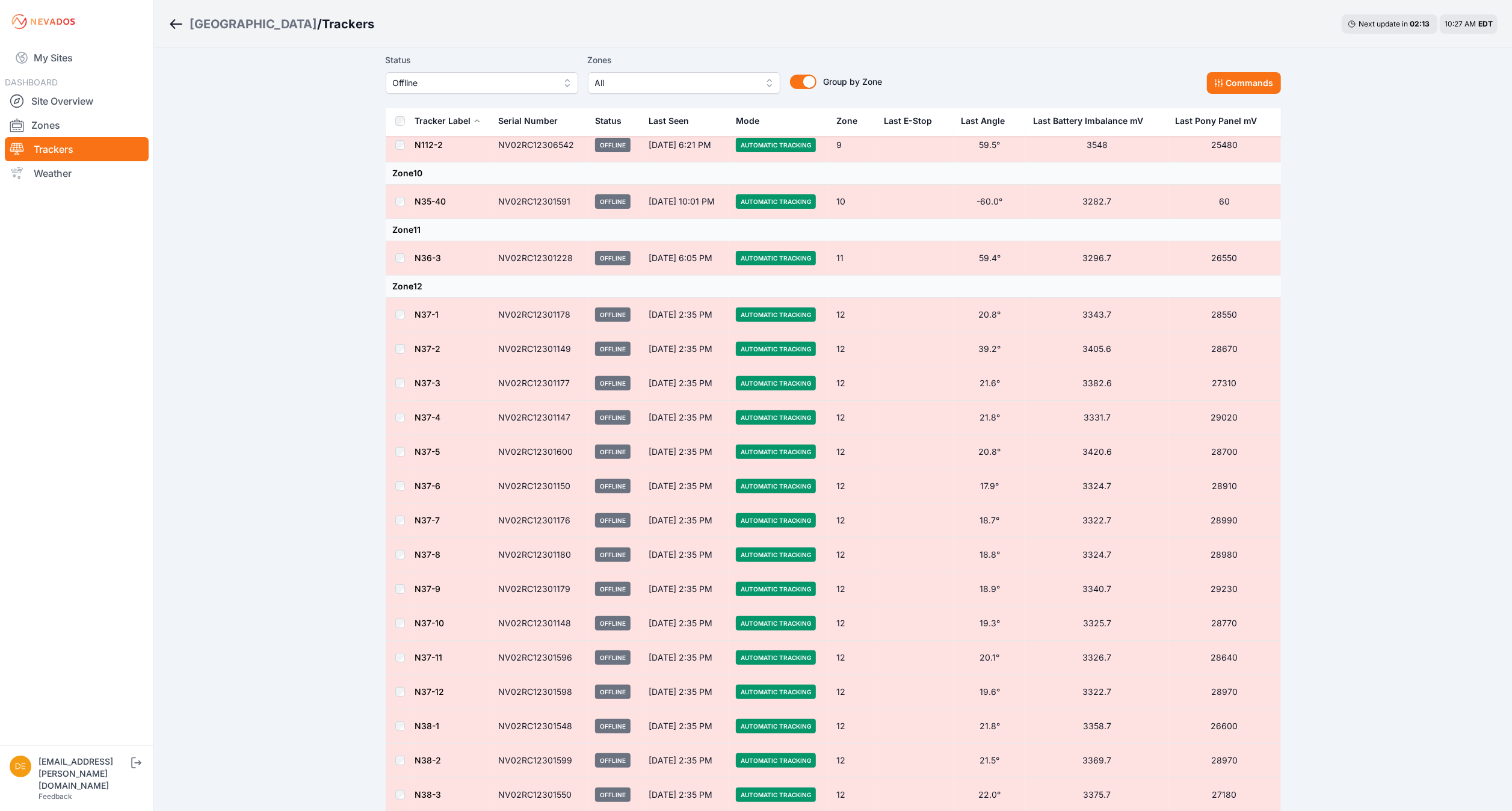
click at [697, 88] on span "All" at bounding box center [675, 83] width 161 height 14
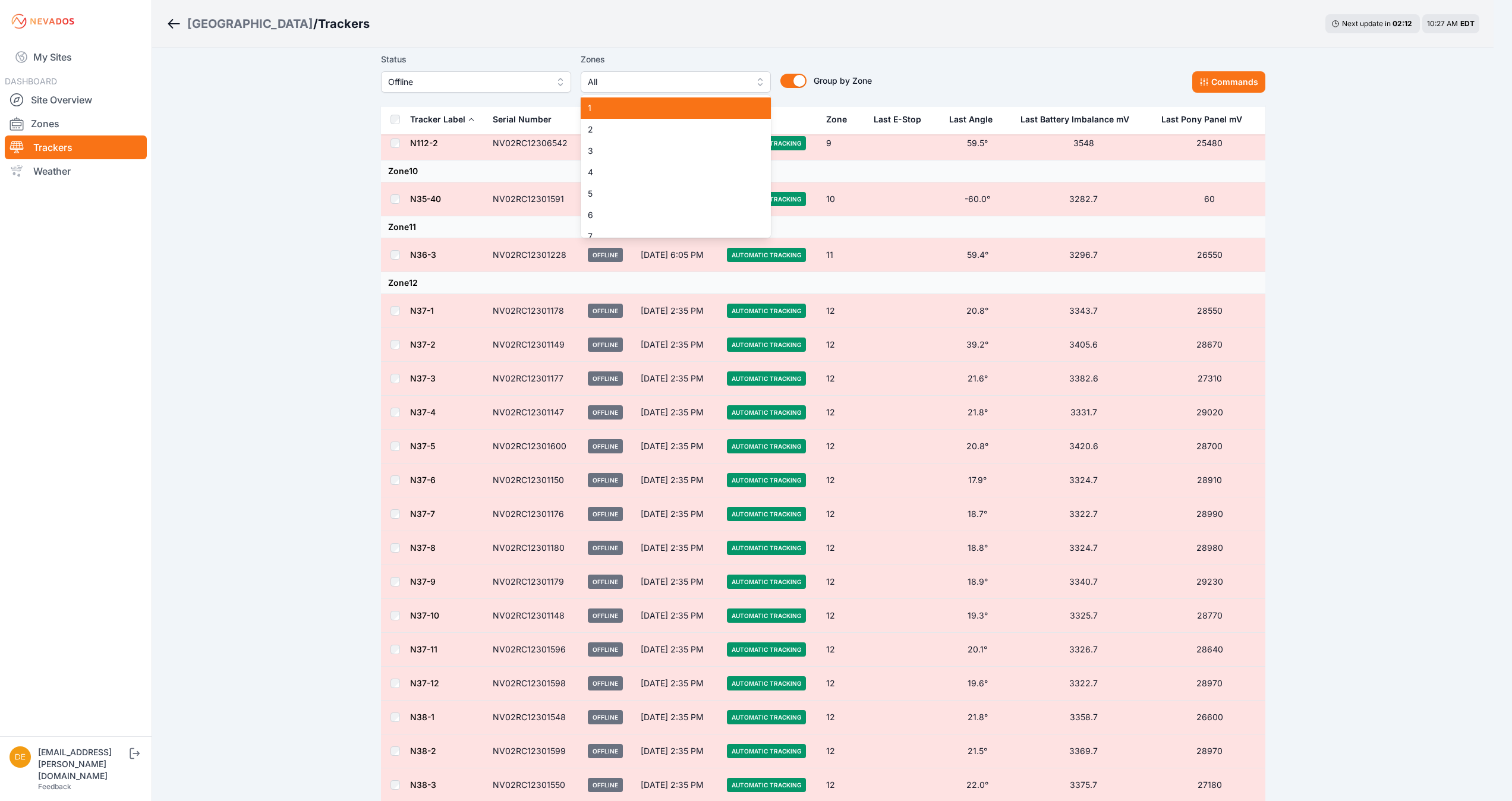
click at [678, 111] on span "1" at bounding box center [668, 109] width 162 height 12
click at [651, 138] on div "2" at bounding box center [675, 129] width 190 height 22
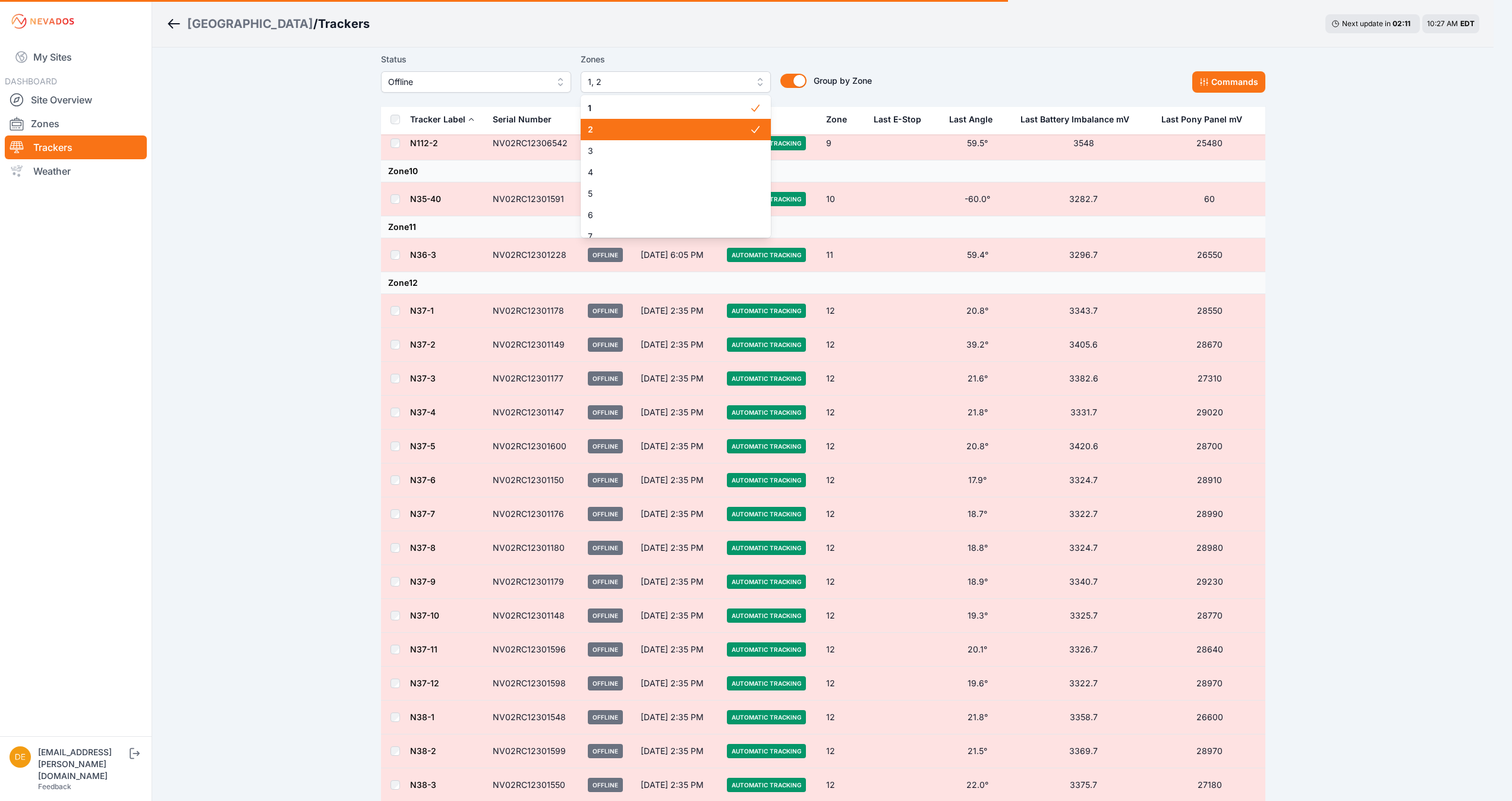
click at [642, 155] on span "3" at bounding box center [668, 151] width 162 height 12
click at [616, 174] on span "4" at bounding box center [668, 173] width 162 height 12
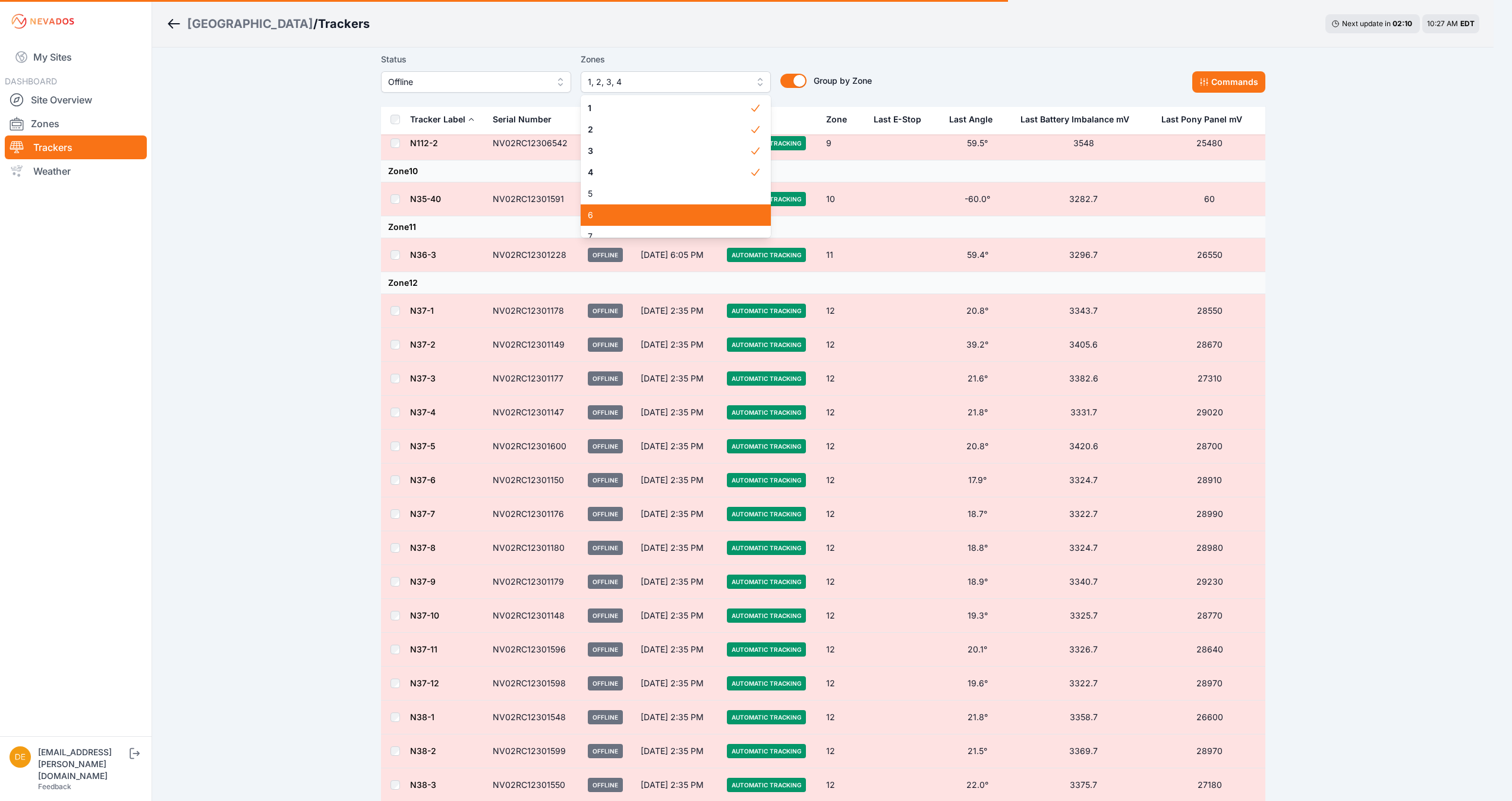
click at [596, 193] on span "5" at bounding box center [668, 193] width 162 height 12
click at [594, 221] on span "6" at bounding box center [668, 215] width 162 height 12
click at [659, 144] on span "7" at bounding box center [668, 141] width 162 height 12
click at [640, 163] on span "8" at bounding box center [668, 163] width 162 height 12
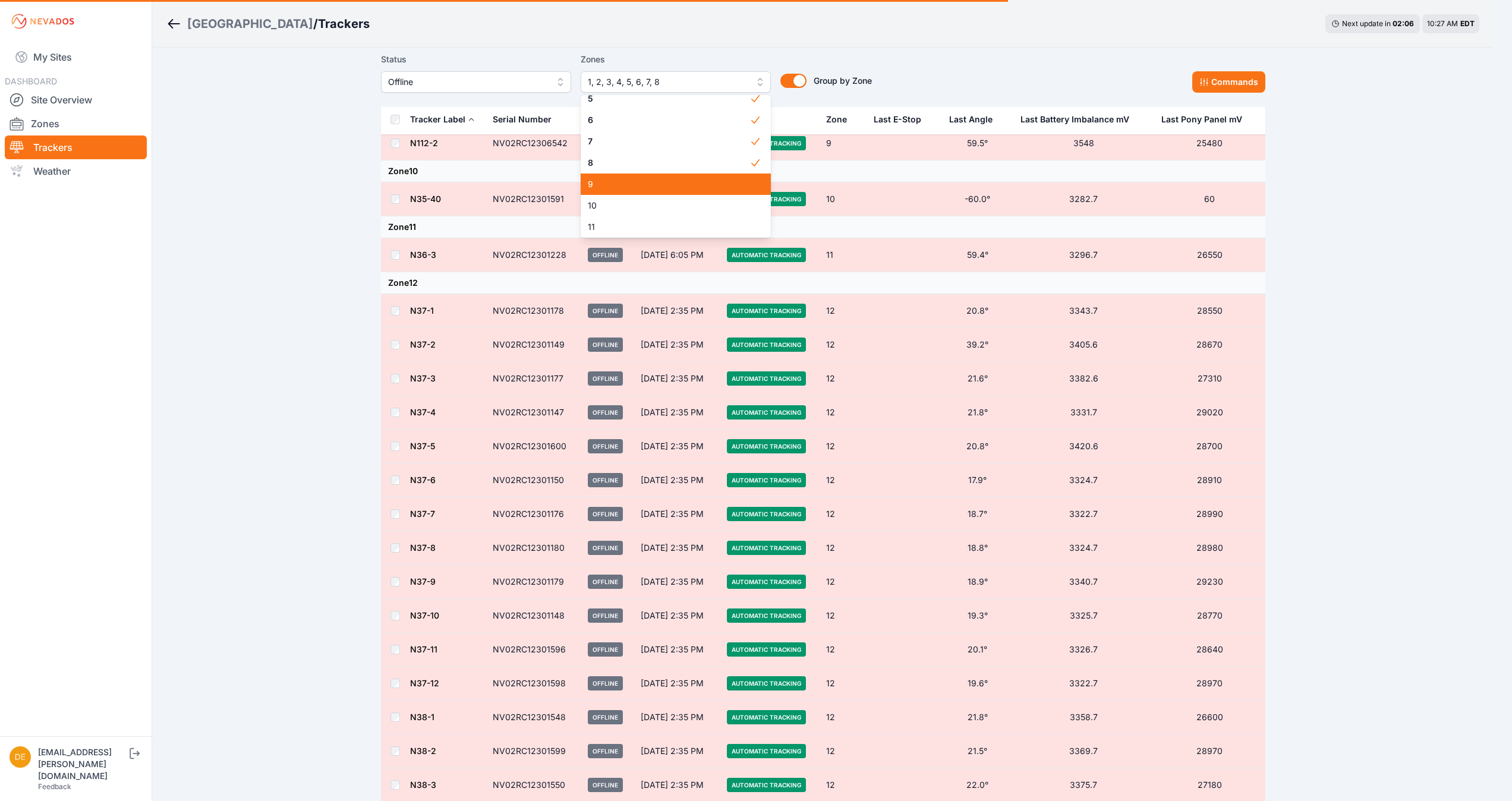
click at [635, 177] on div "9" at bounding box center [675, 184] width 190 height 22
click at [605, 205] on span "10" at bounding box center [668, 205] width 162 height 12
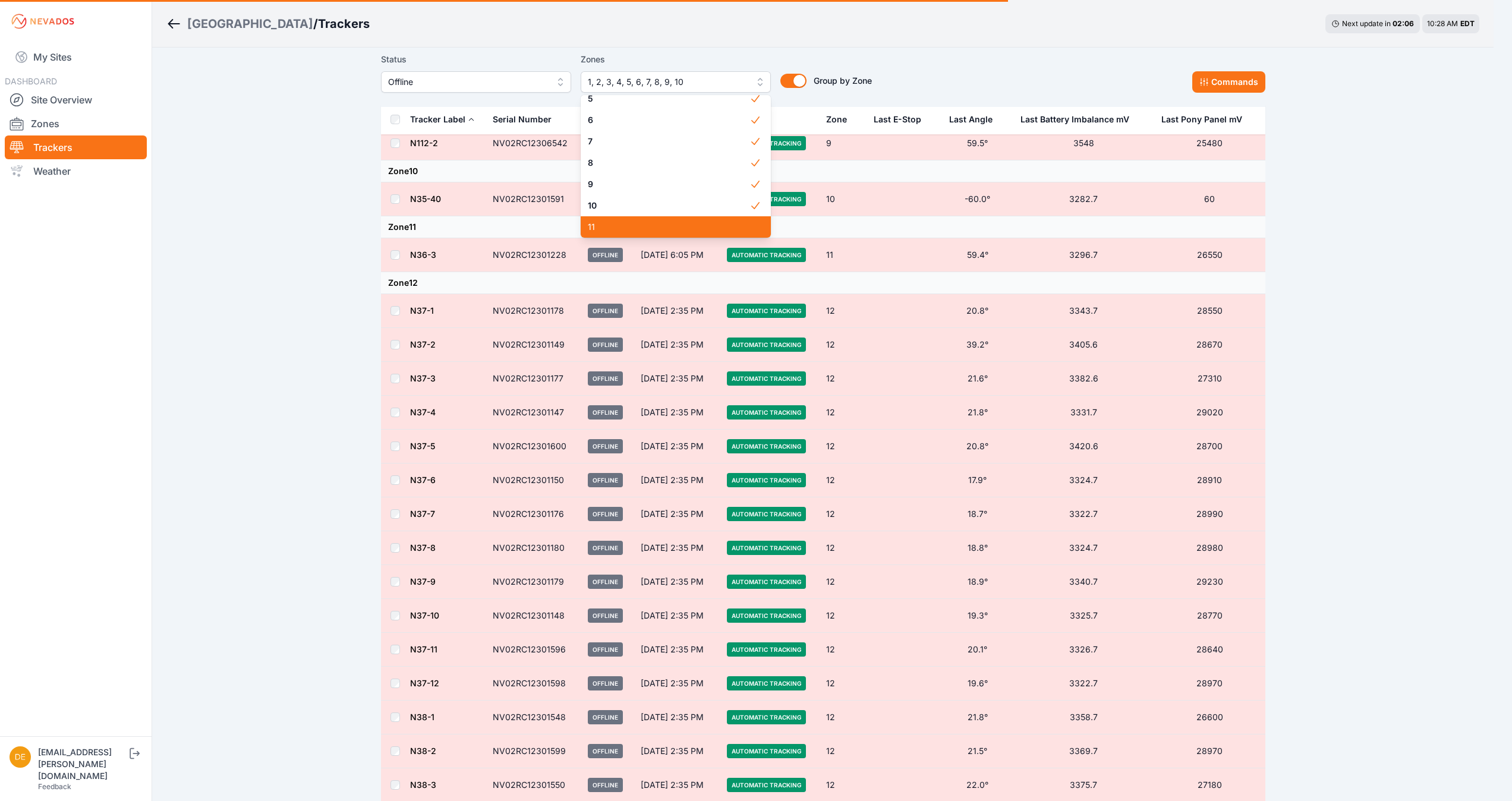
click at [592, 228] on span "11" at bounding box center [668, 227] width 162 height 12
click at [683, 224] on span "13" at bounding box center [668, 222] width 162 height 12
click at [668, 146] on span "14" at bounding box center [668, 150] width 162 height 12
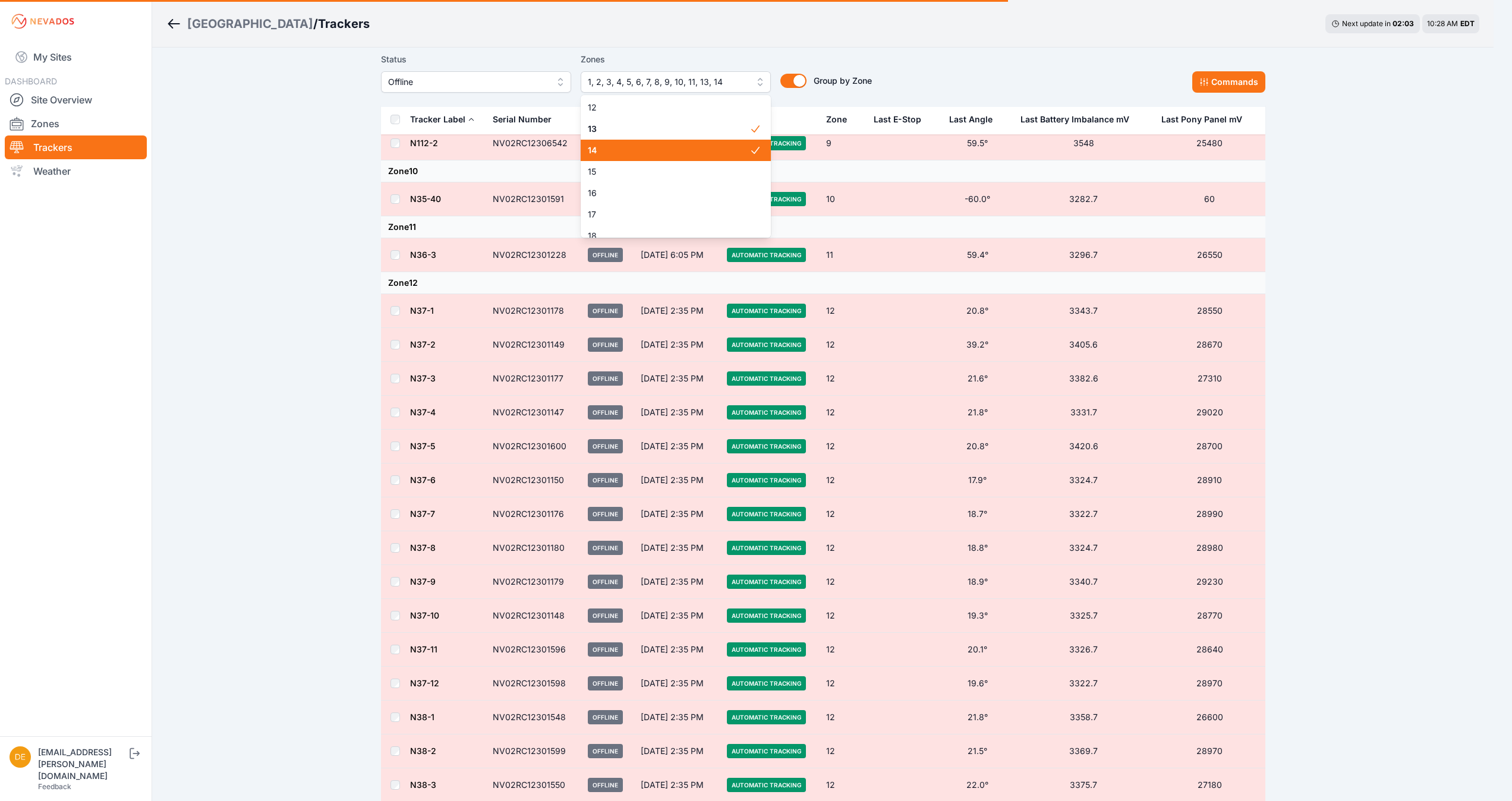
scroll to position [238, 0]
click at [602, 165] on span "15" at bounding box center [668, 170] width 162 height 12
click at [596, 190] on span "16" at bounding box center [668, 191] width 162 height 12
click at [619, 165] on span "17" at bounding box center [668, 165] width 162 height 12
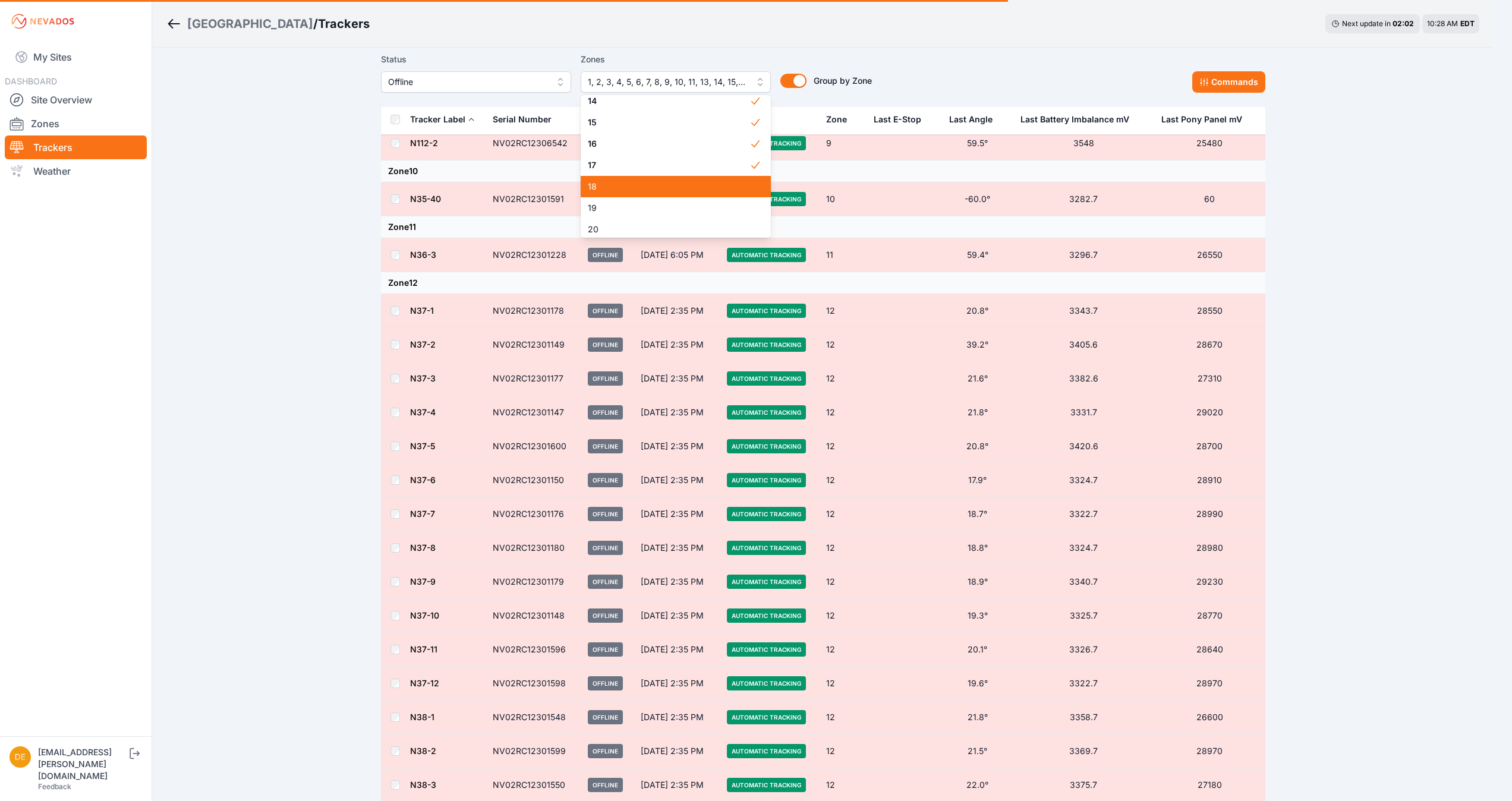
click at [592, 188] on span "18" at bounding box center [668, 186] width 162 height 12
click at [592, 208] on span "19" at bounding box center [668, 208] width 162 height 12
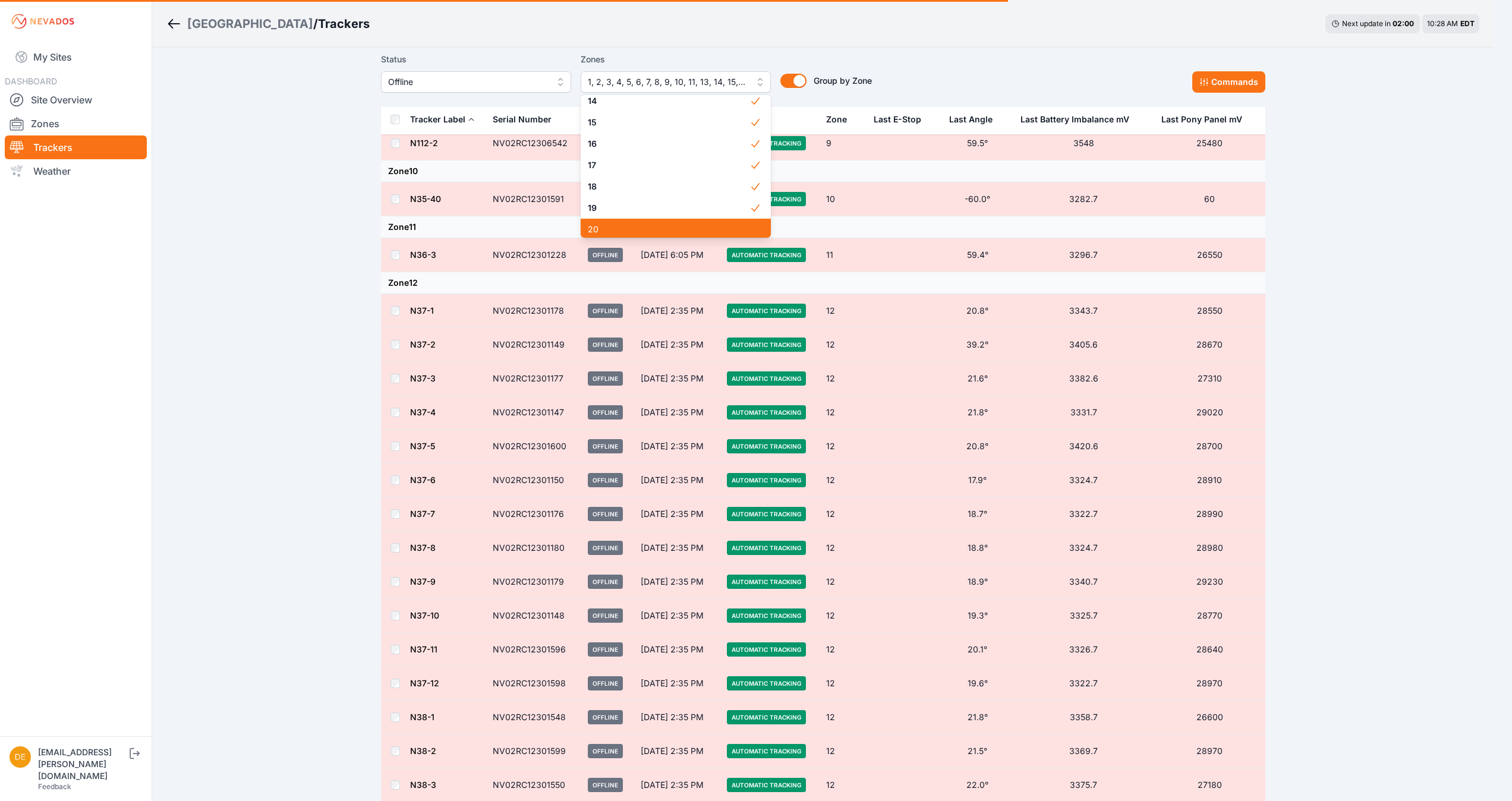
click at [590, 224] on span "20" at bounding box center [668, 229] width 162 height 12
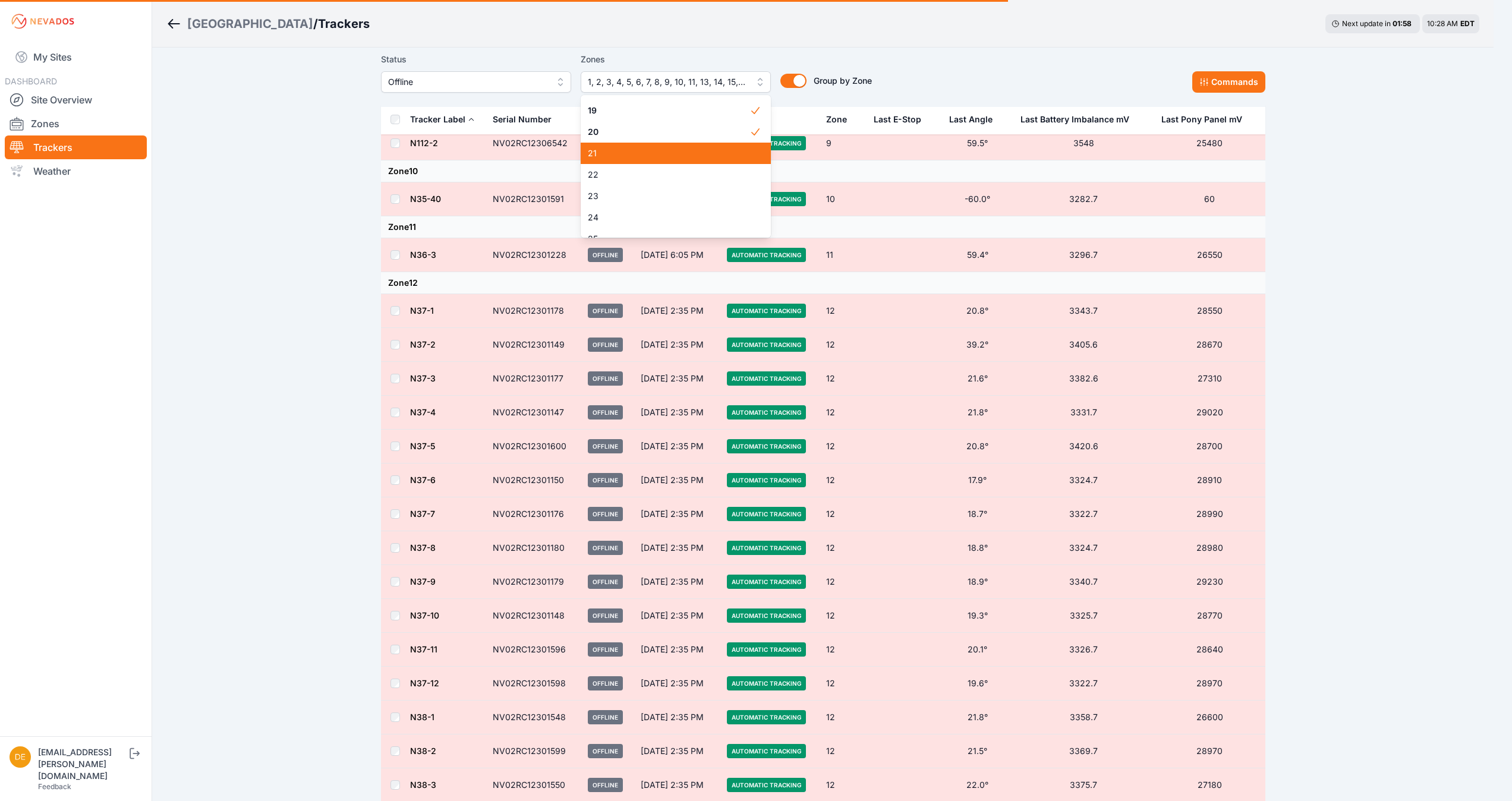
click at [645, 150] on span "21" at bounding box center [668, 153] width 162 height 12
click at [619, 173] on span "22" at bounding box center [668, 175] width 162 height 12
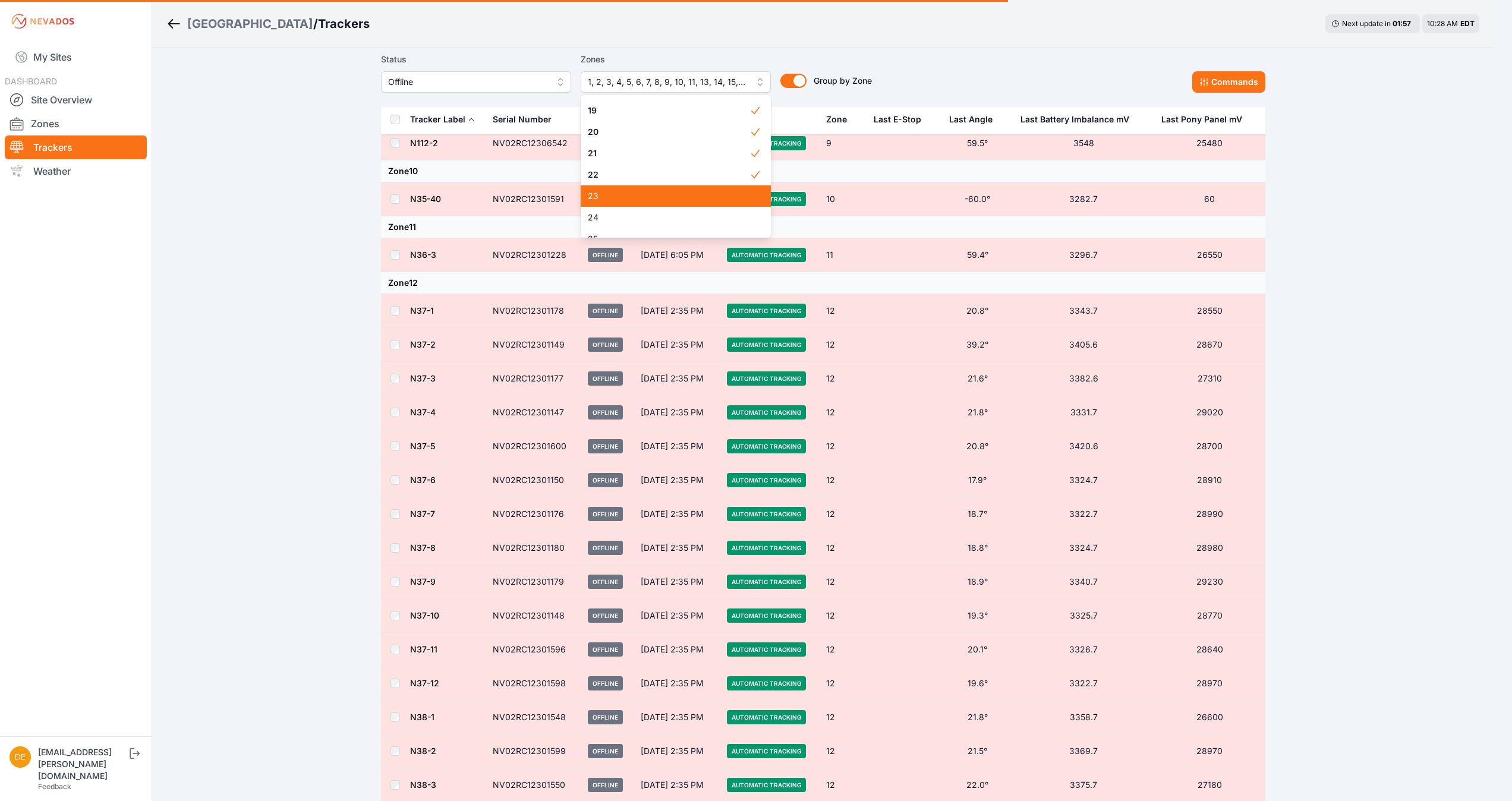
click at [616, 196] on span "23" at bounding box center [668, 196] width 162 height 12
click at [604, 217] on span "24" at bounding box center [668, 217] width 162 height 12
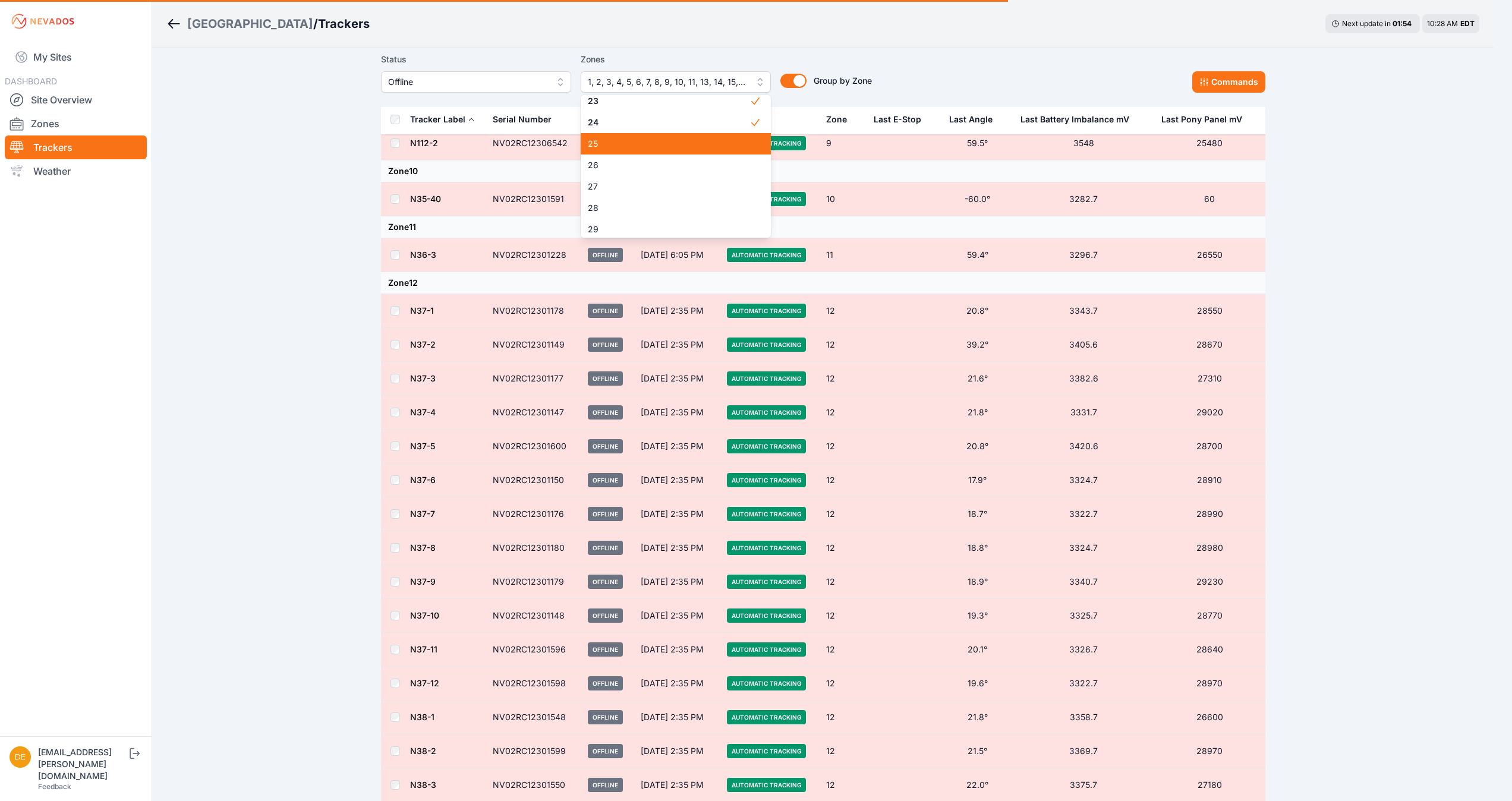
click at [677, 148] on span "25" at bounding box center [668, 144] width 162 height 12
click at [644, 162] on span "26" at bounding box center [668, 165] width 162 height 12
click at [622, 185] on span "27" at bounding box center [668, 186] width 162 height 12
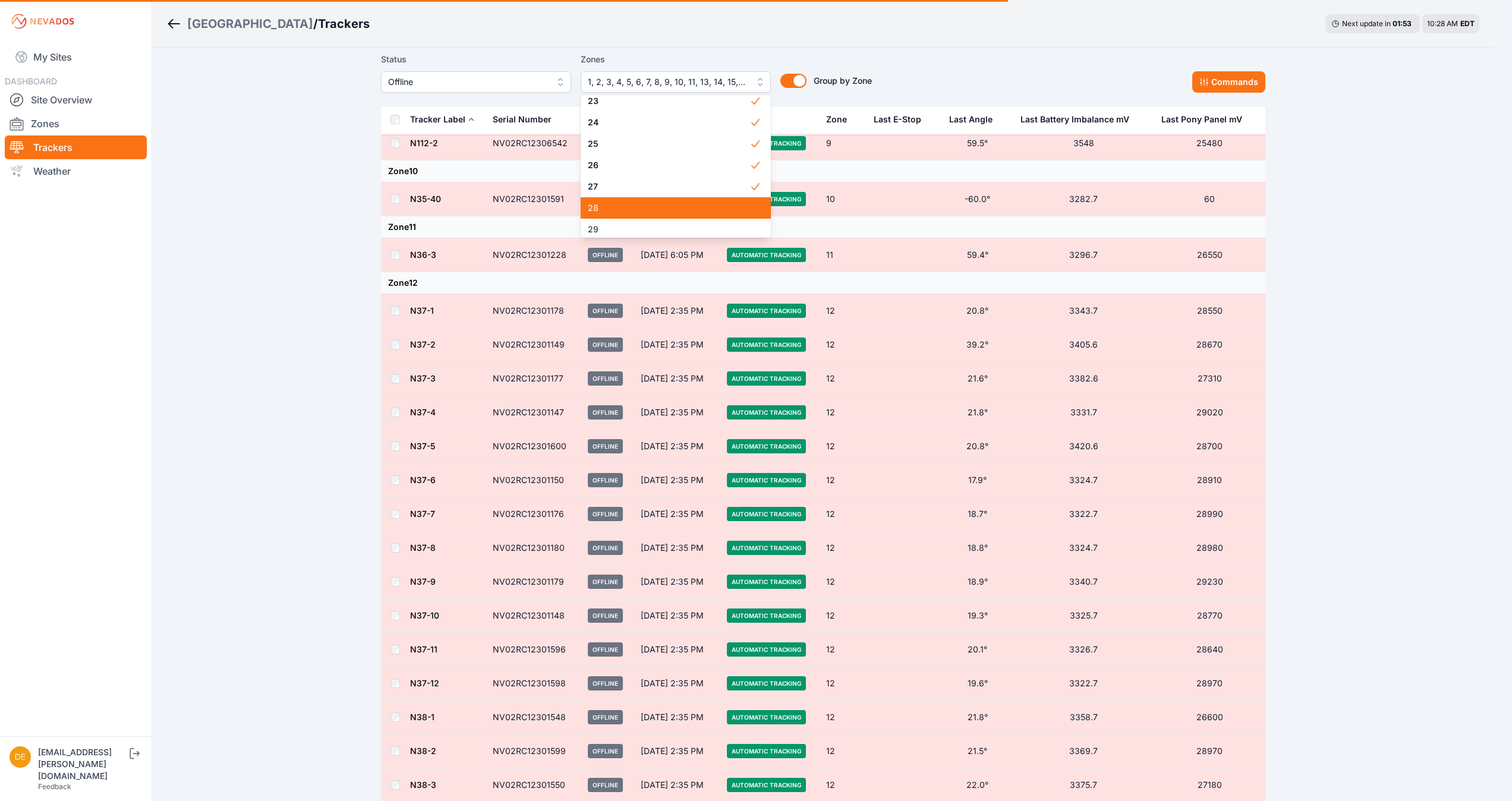
click at [607, 214] on div "28" at bounding box center [675, 208] width 190 height 22
click at [602, 226] on span "29" at bounding box center [668, 229] width 162 height 12
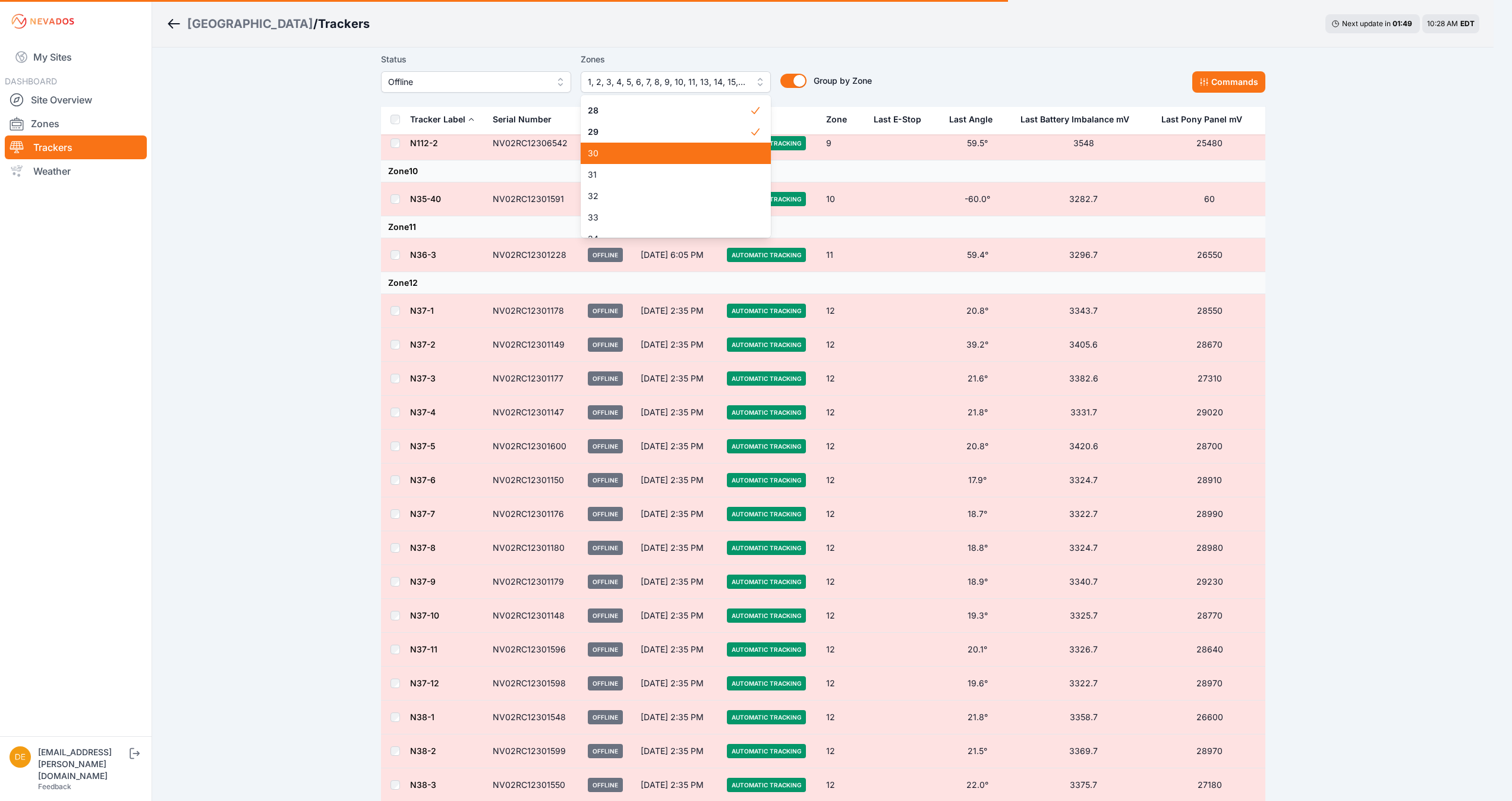
click at [661, 146] on div "30" at bounding box center [675, 153] width 190 height 22
click at [631, 179] on span "31" at bounding box center [668, 175] width 162 height 12
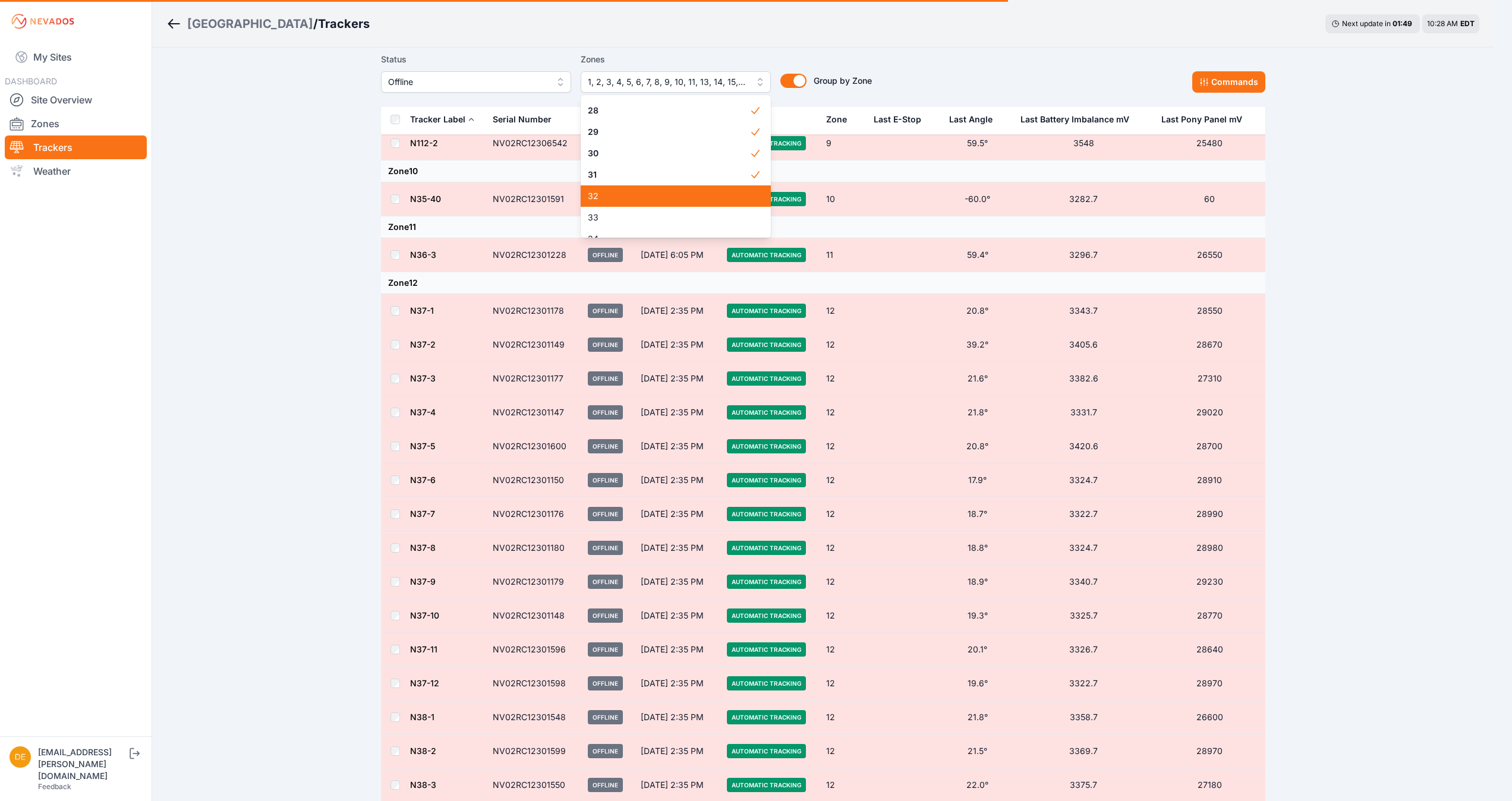
click at [612, 200] on span "32" at bounding box center [668, 196] width 162 height 12
click at [599, 221] on span "33" at bounding box center [668, 217] width 162 height 12
click at [705, 191] on span "34" at bounding box center [668, 191] width 162 height 12
click at [685, 214] on span "35" at bounding box center [668, 213] width 162 height 12
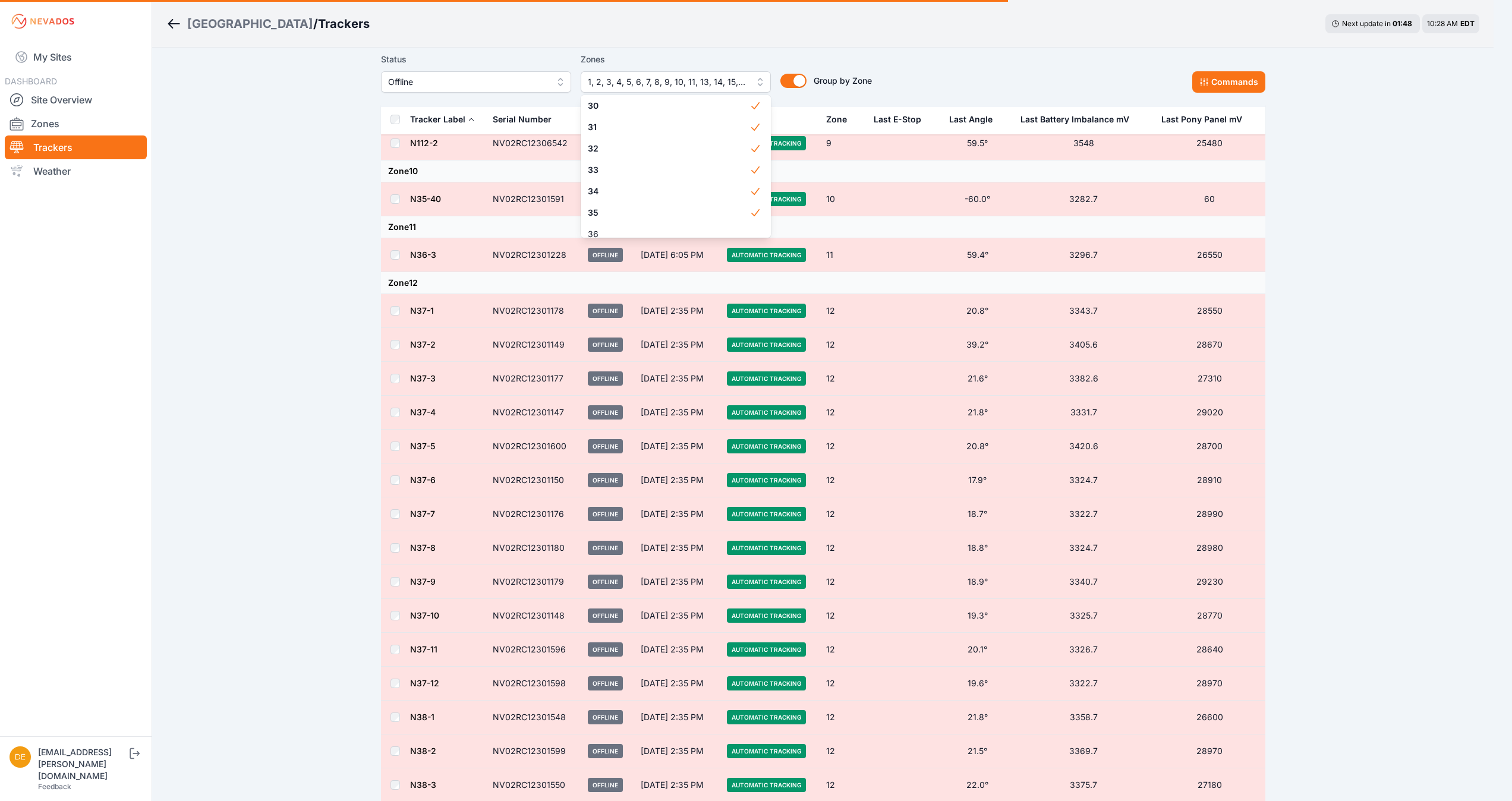
scroll to position [670, 0]
click at [687, 200] on div "37" at bounding box center [675, 208] width 190 height 22
click at [683, 187] on span "36" at bounding box center [668, 186] width 162 height 12
click at [652, 223] on span "38" at bounding box center [668, 229] width 162 height 12
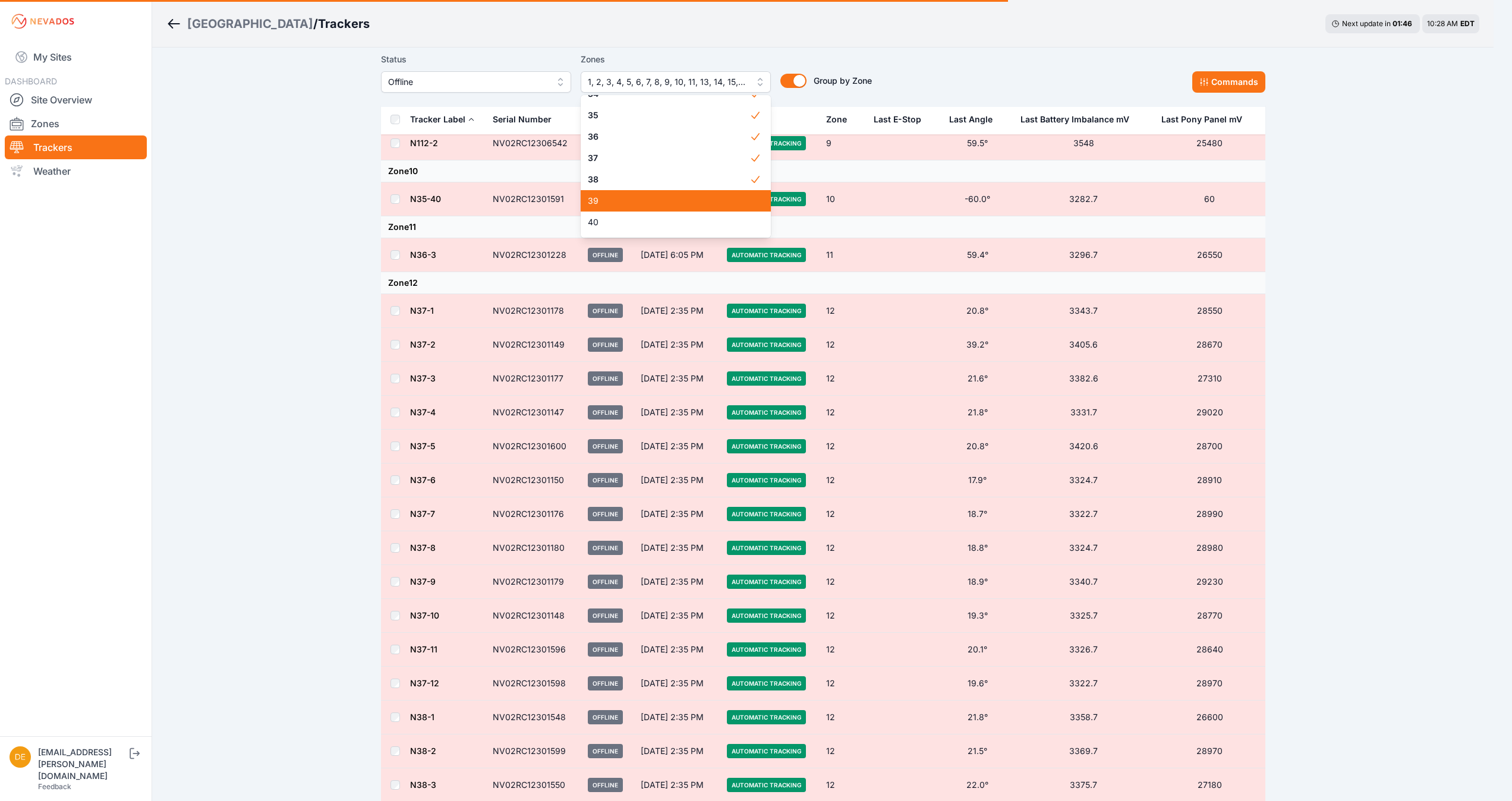
click at [683, 209] on div "39" at bounding box center [675, 201] width 190 height 22
click at [669, 225] on span "40" at bounding box center [668, 222] width 162 height 12
click at [683, 213] on span "11-2" at bounding box center [668, 217] width 162 height 12
click at [676, 197] on span "41" at bounding box center [668, 196] width 162 height 12
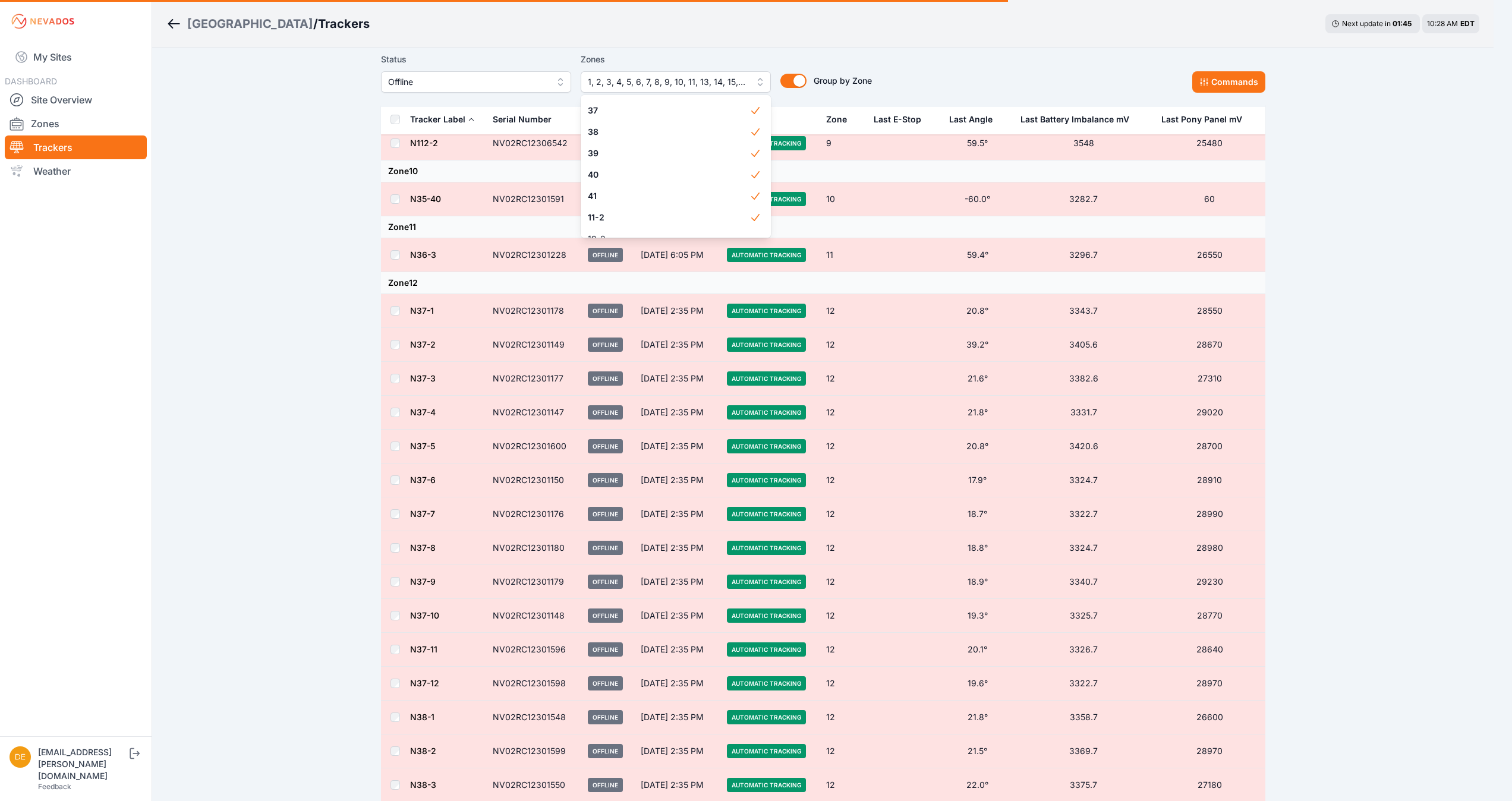
scroll to position [815, 0]
click at [685, 197] on span "19-2" at bounding box center [668, 191] width 162 height 12
click at [669, 219] on span "34-2" at bounding box center [668, 213] width 162 height 12
click at [697, 190] on span "18-2" at bounding box center [668, 186] width 162 height 12
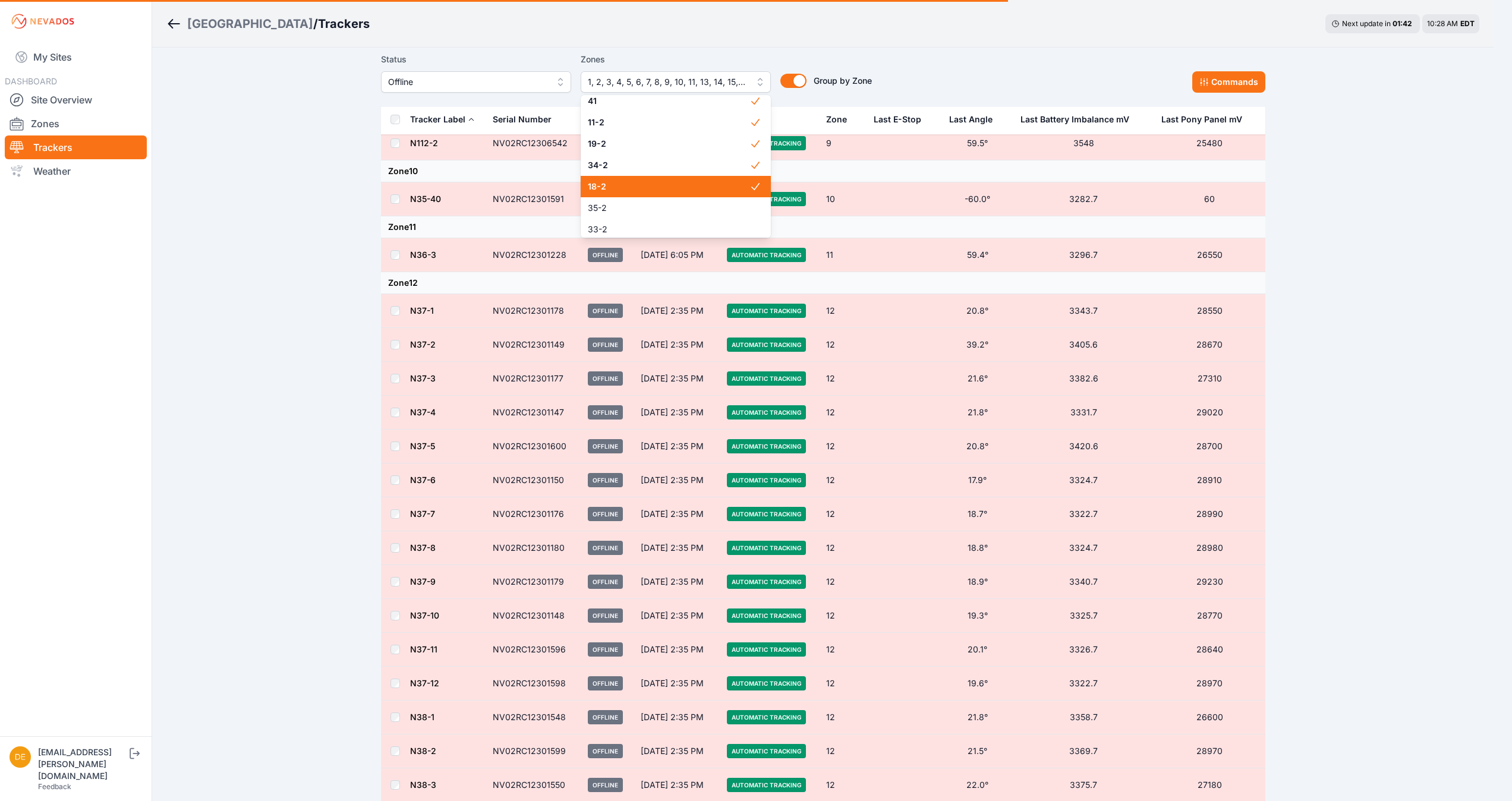
click at [673, 208] on span "35-2" at bounding box center [668, 208] width 162 height 12
click at [669, 227] on span "33-2" at bounding box center [668, 229] width 162 height 12
click at [701, 198] on span "38-2" at bounding box center [668, 203] width 162 height 12
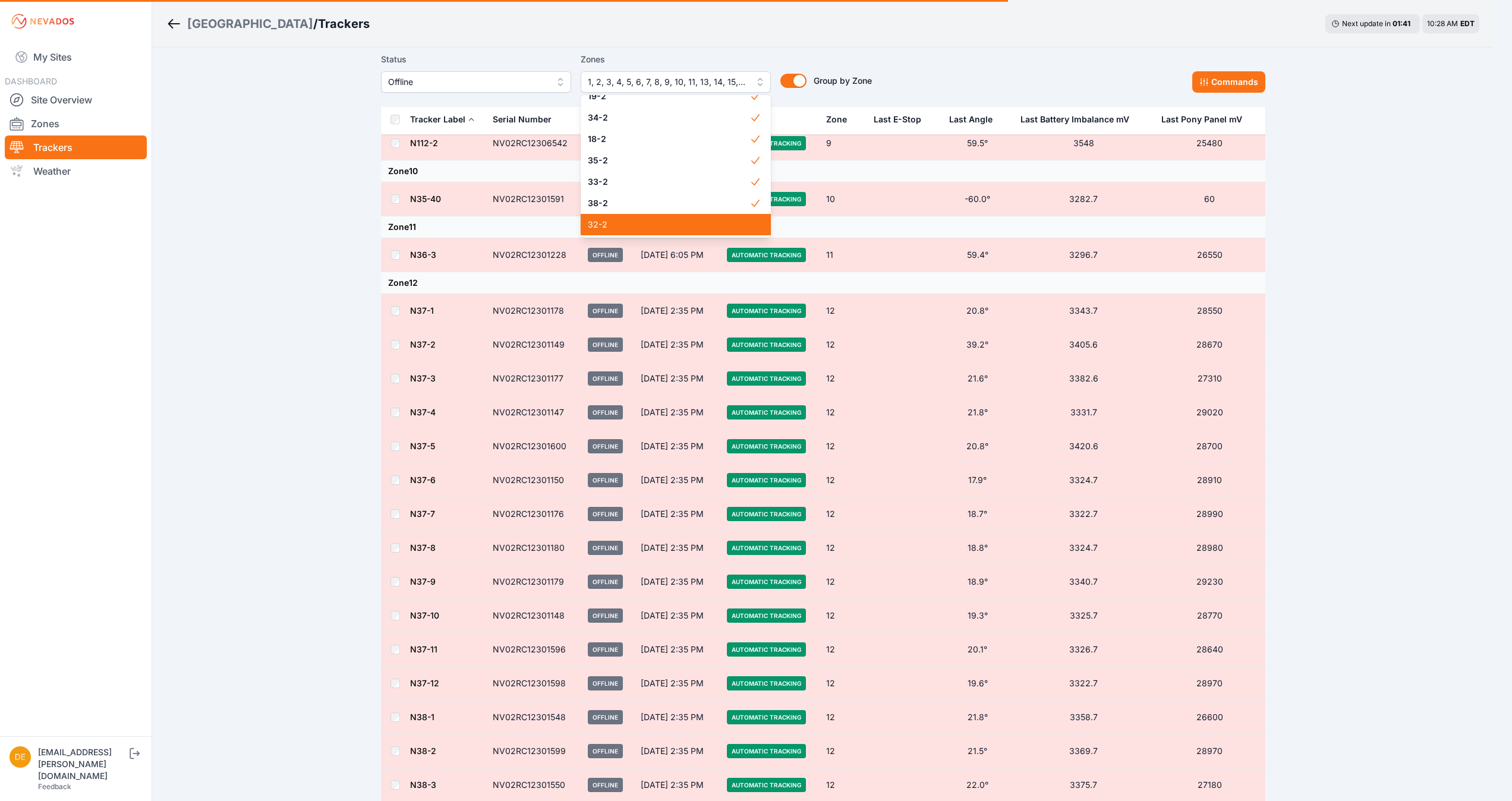
click at [668, 221] on span "32-2" at bounding box center [668, 225] width 162 height 12
click at [702, 229] on div "1 2 3 4 5 6 7 8 9 10 11 12 13 14 15 16 17 18 19 20 21 22 23 24 25 26 27 28 29 3…" at bounding box center [675, 166] width 190 height 142
click at [740, 217] on div "37-2" at bounding box center [675, 225] width 190 height 22
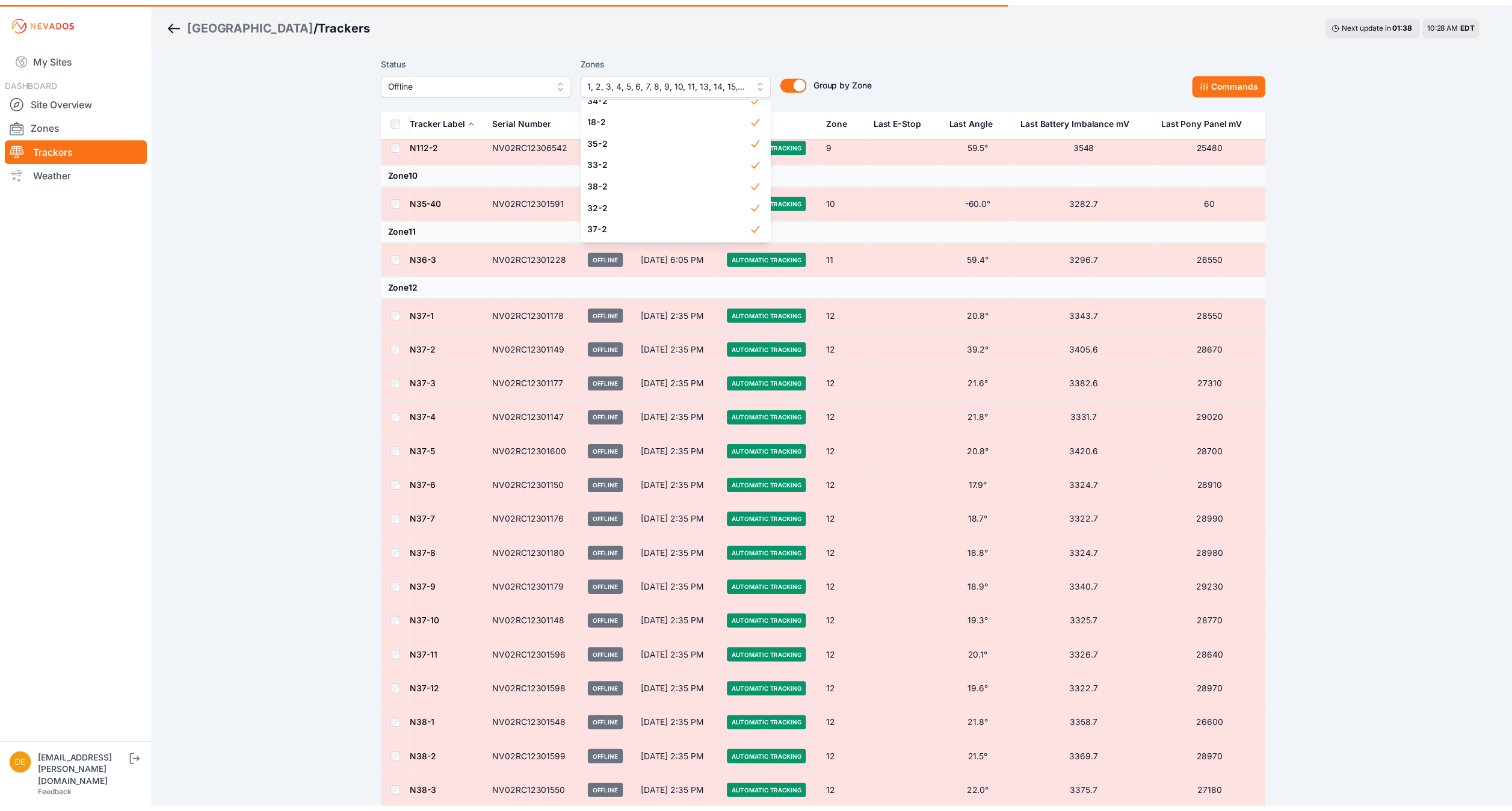
scroll to position [532, 0]
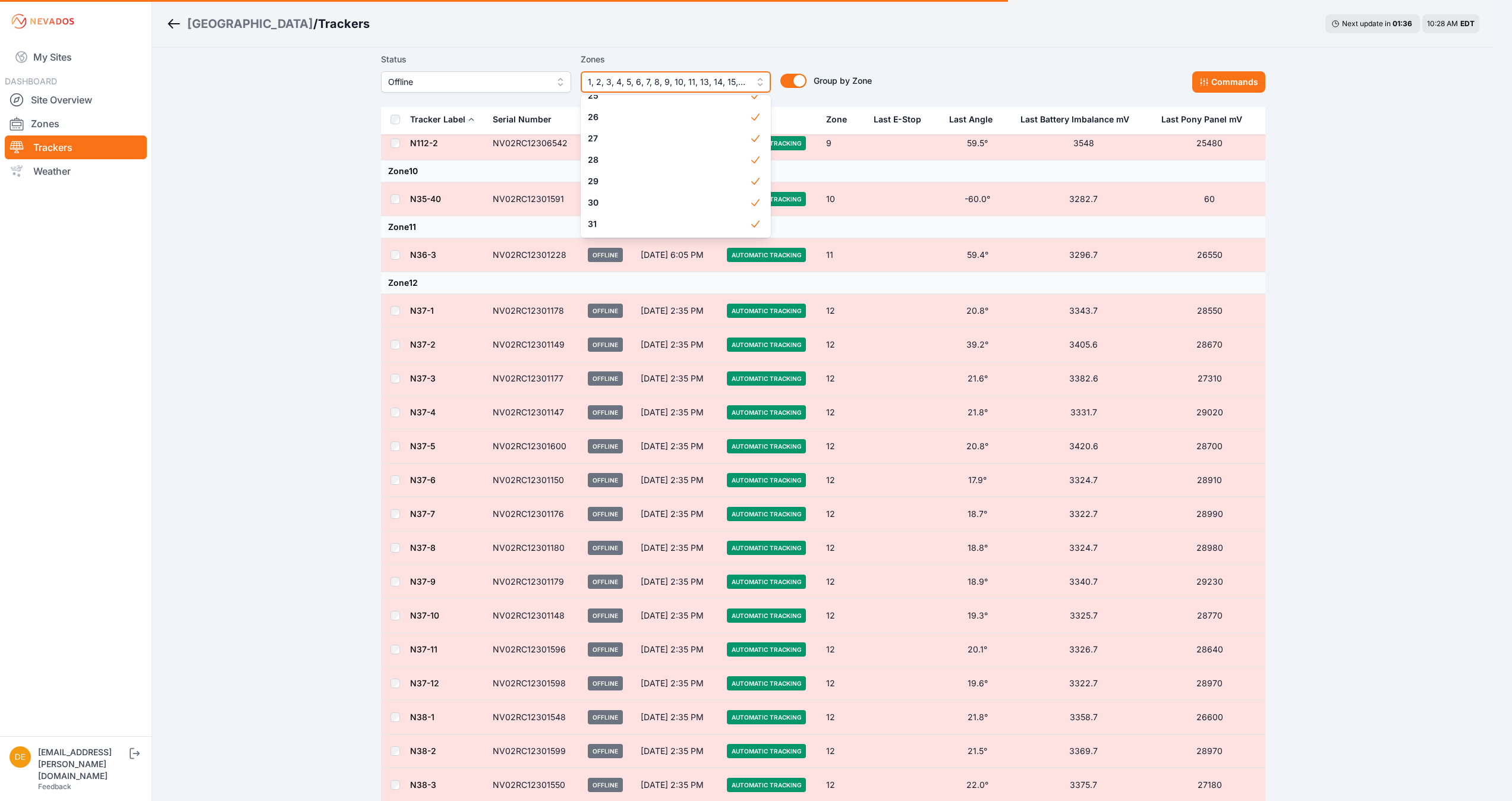
click at [680, 78] on span "1, 2, 3, 4, 5, 6, 7, 8, 9, 10, 11, 13, 14, 15, 16, 17, 18, 19, 20, 21, 22, 23, …" at bounding box center [666, 82] width 159 height 14
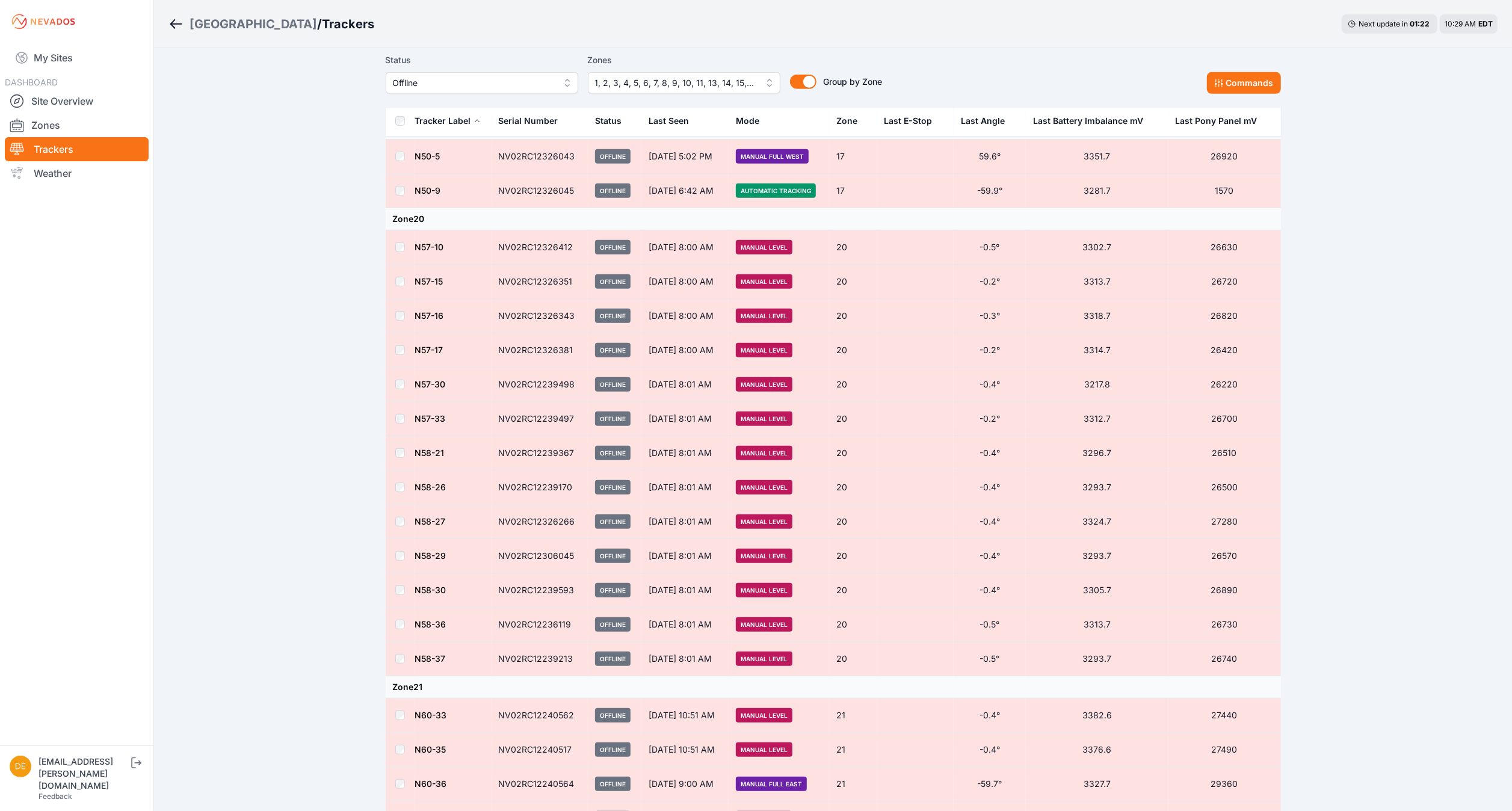
scroll to position [318, 0]
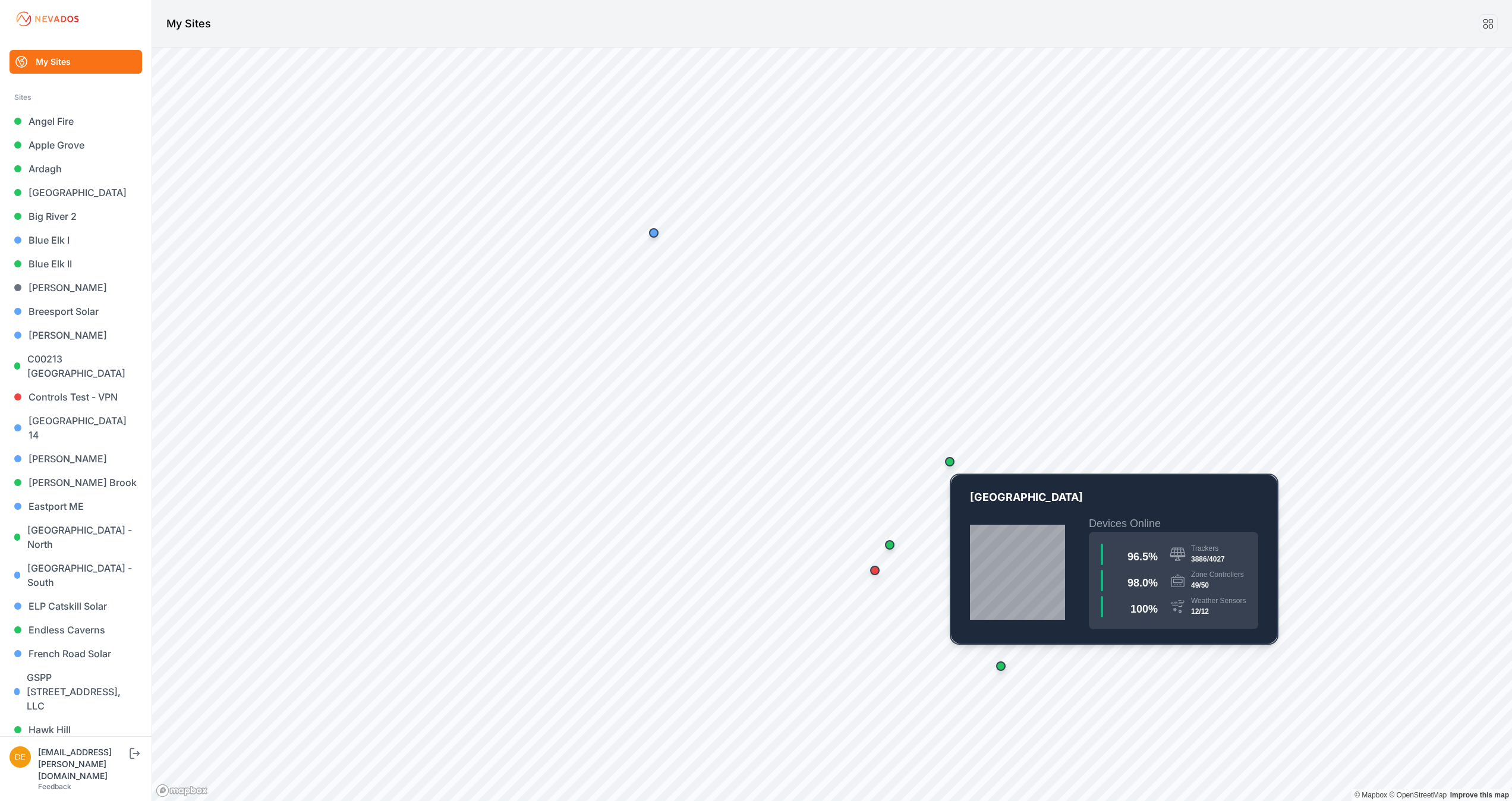
click at [949, 461] on div "Map marker" at bounding box center [949, 462] width 10 height 10
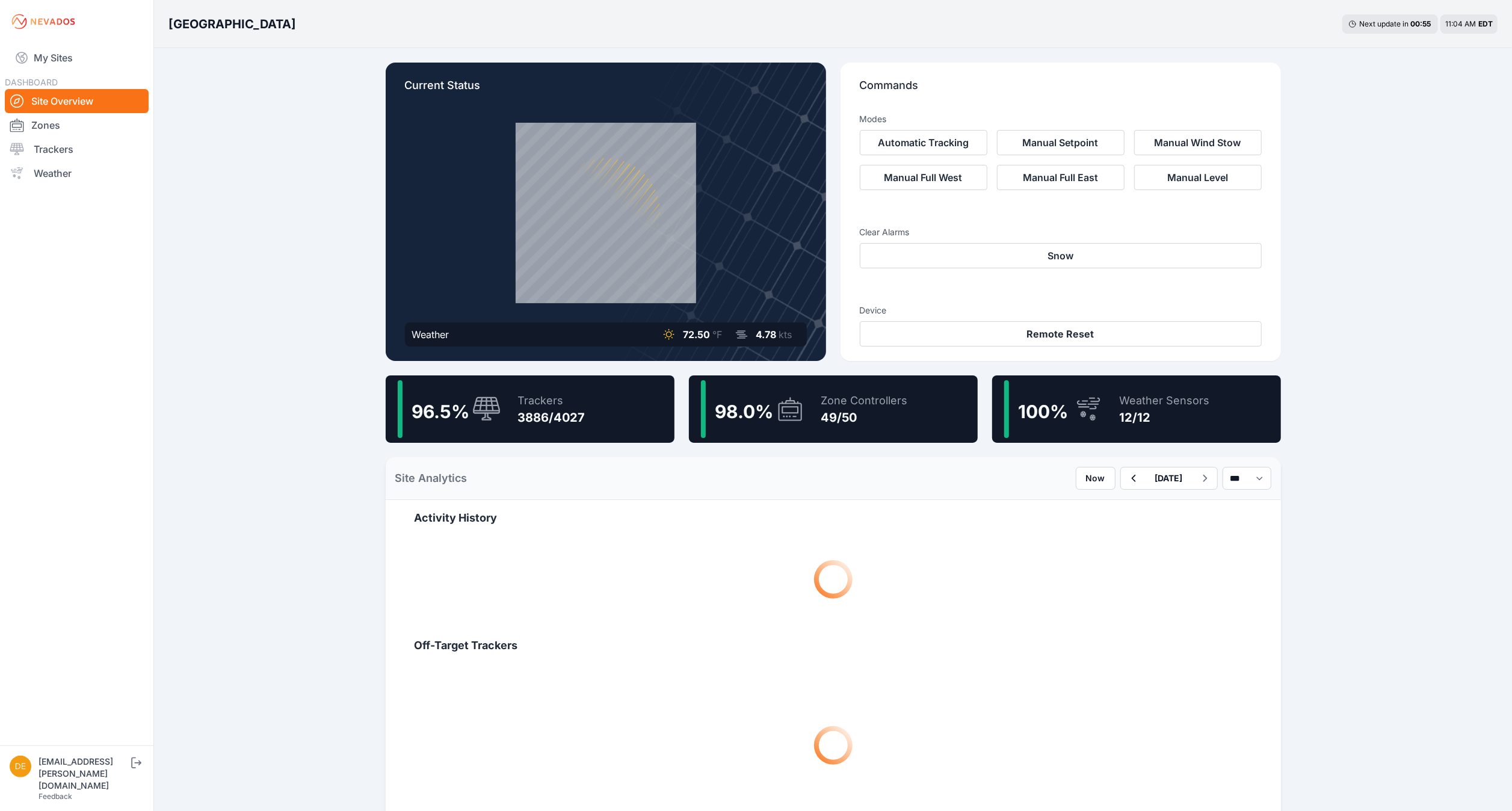
click at [1107, 400] on div "Weather Sensors 12/12" at bounding box center [1158, 408] width 102 height 58
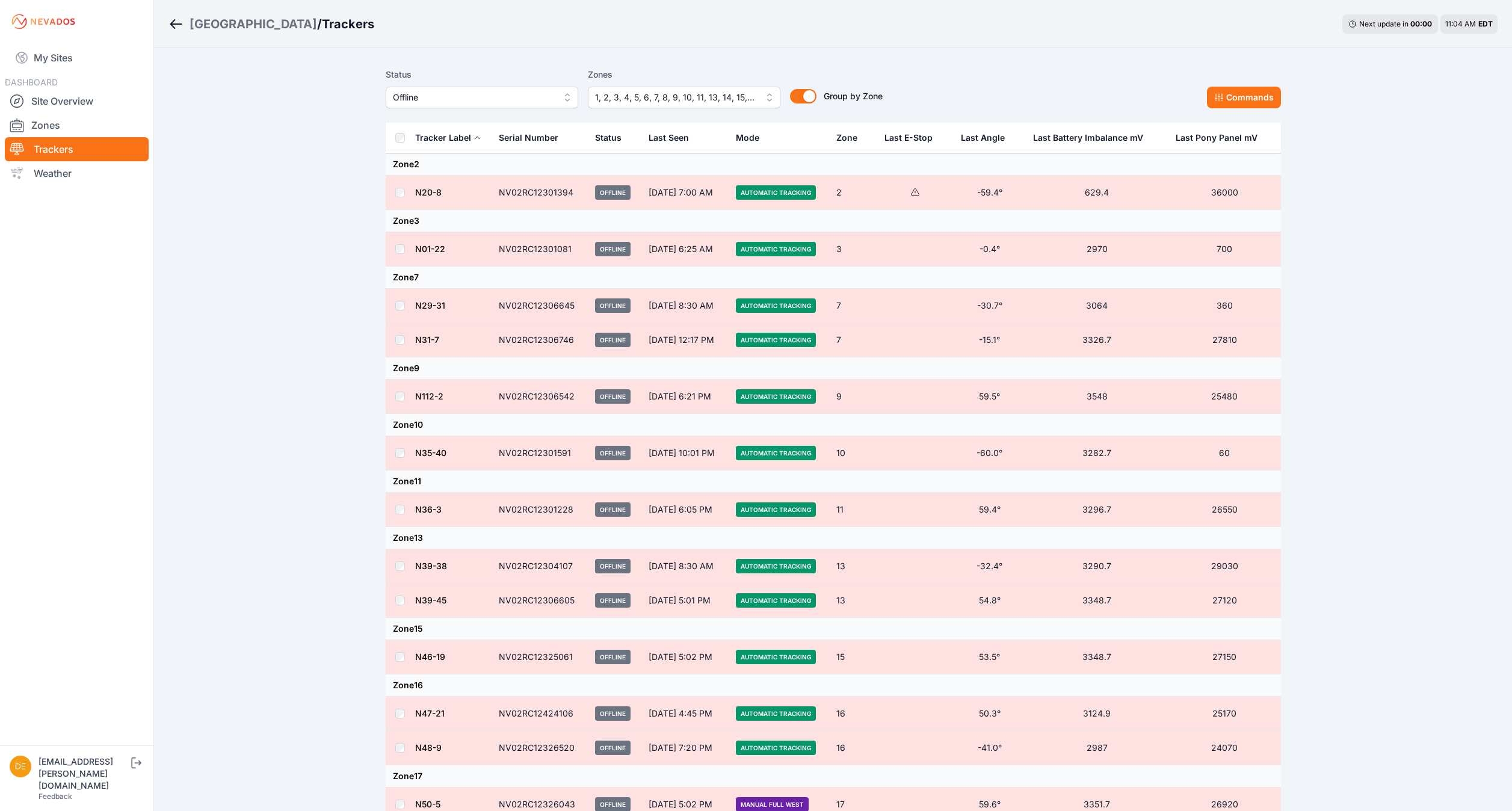
scroll to position [318, 0]
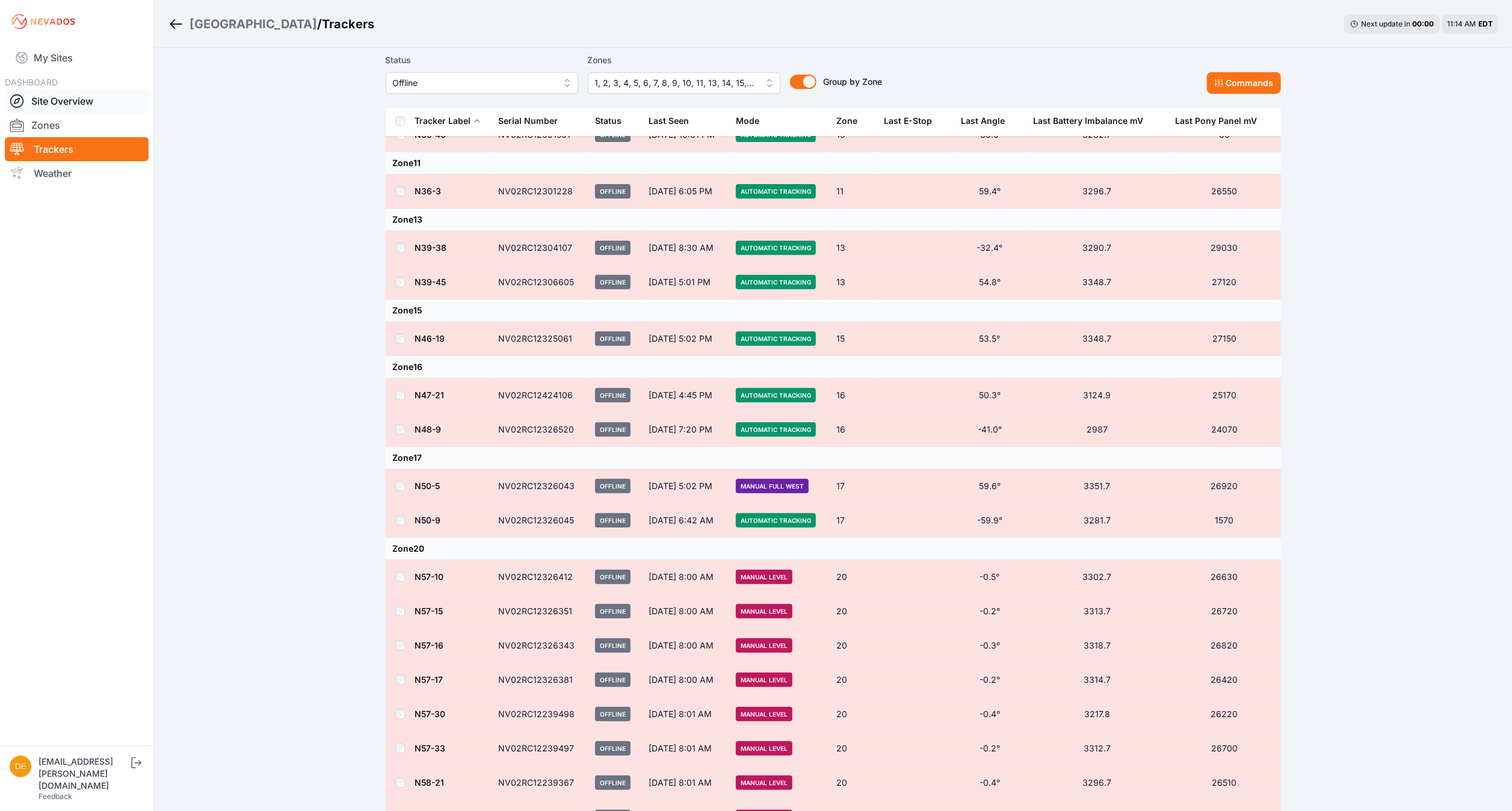
click at [66, 102] on link "Site Overview" at bounding box center [77, 101] width 144 height 24
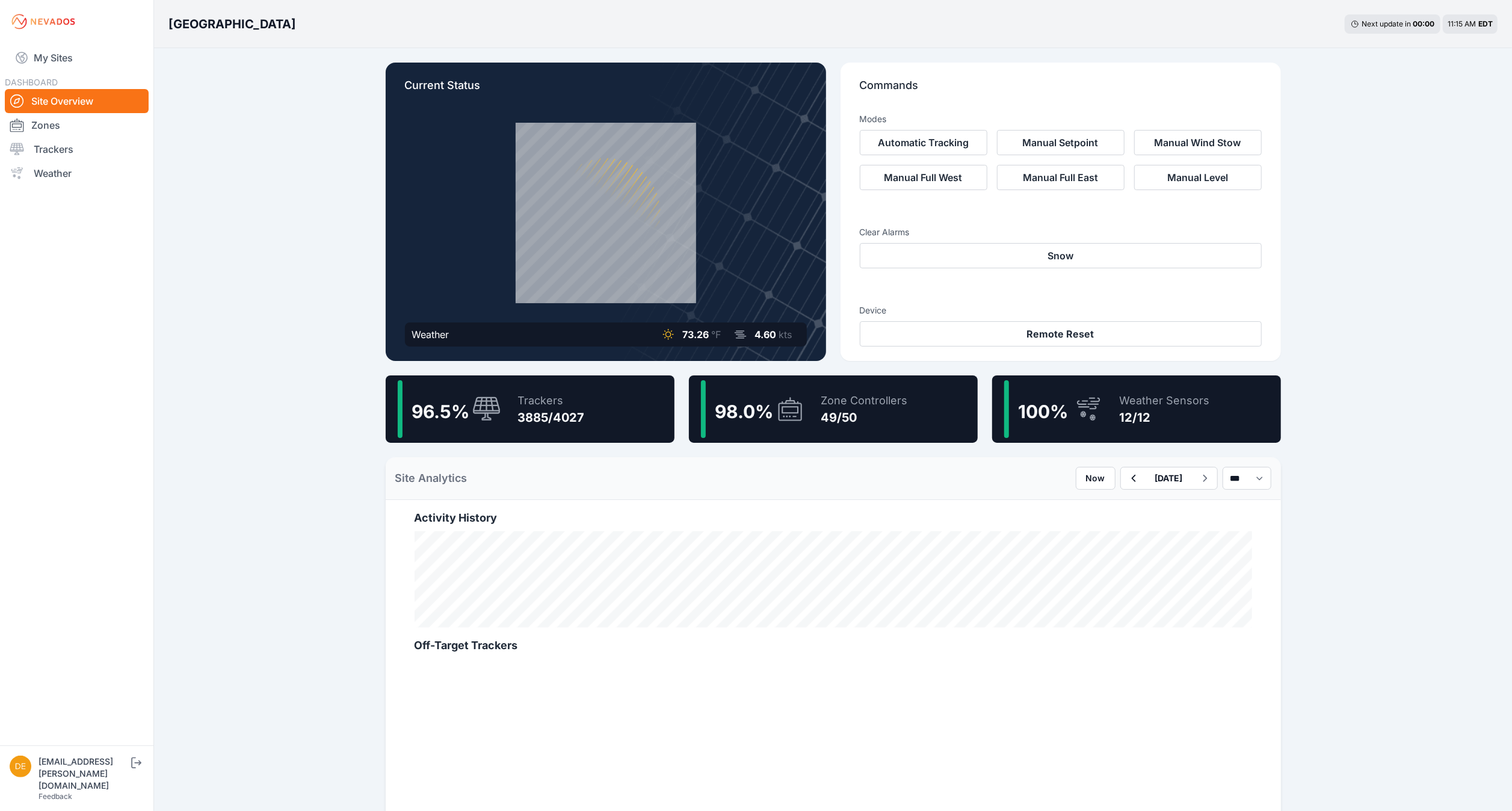
drag, startPoint x: 99, startPoint y: 49, endPoint x: 1124, endPoint y: 734, distance: 1232.8
click at [99, 49] on link "My Sites" at bounding box center [77, 57] width 144 height 29
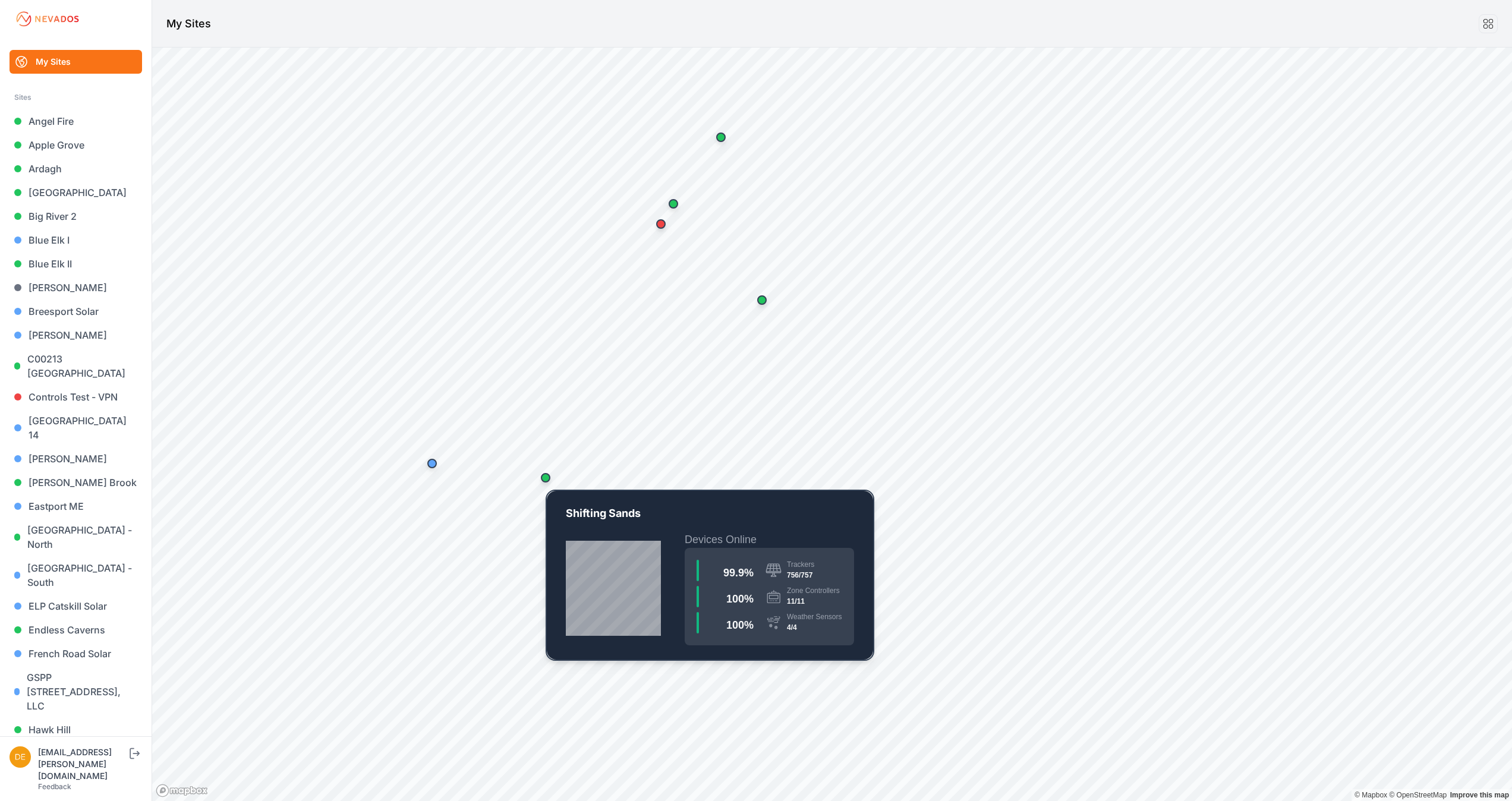
click at [549, 479] on div "Map marker" at bounding box center [546, 477] width 10 height 10
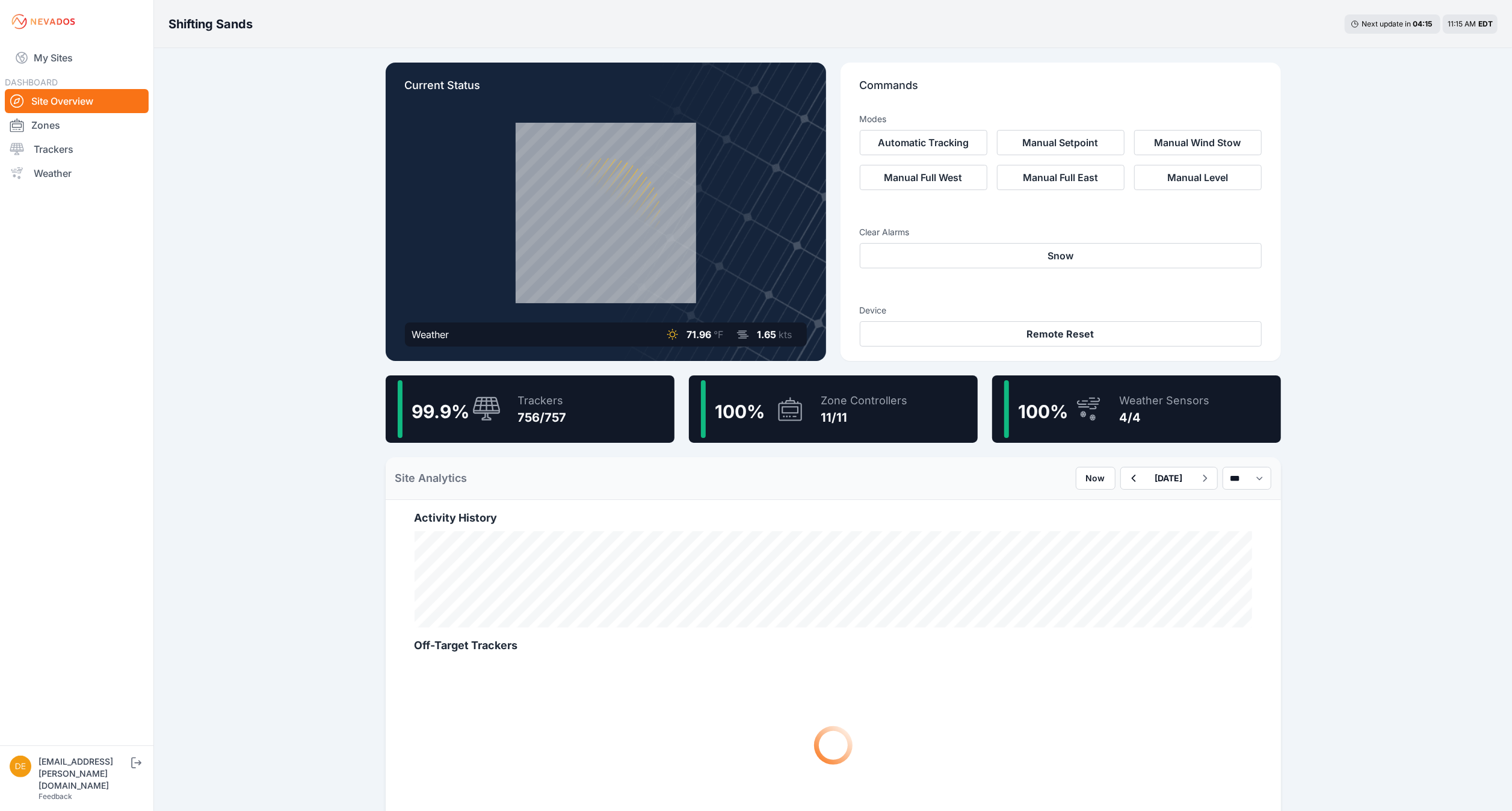
click at [542, 401] on div "Trackers" at bounding box center [542, 401] width 49 height 17
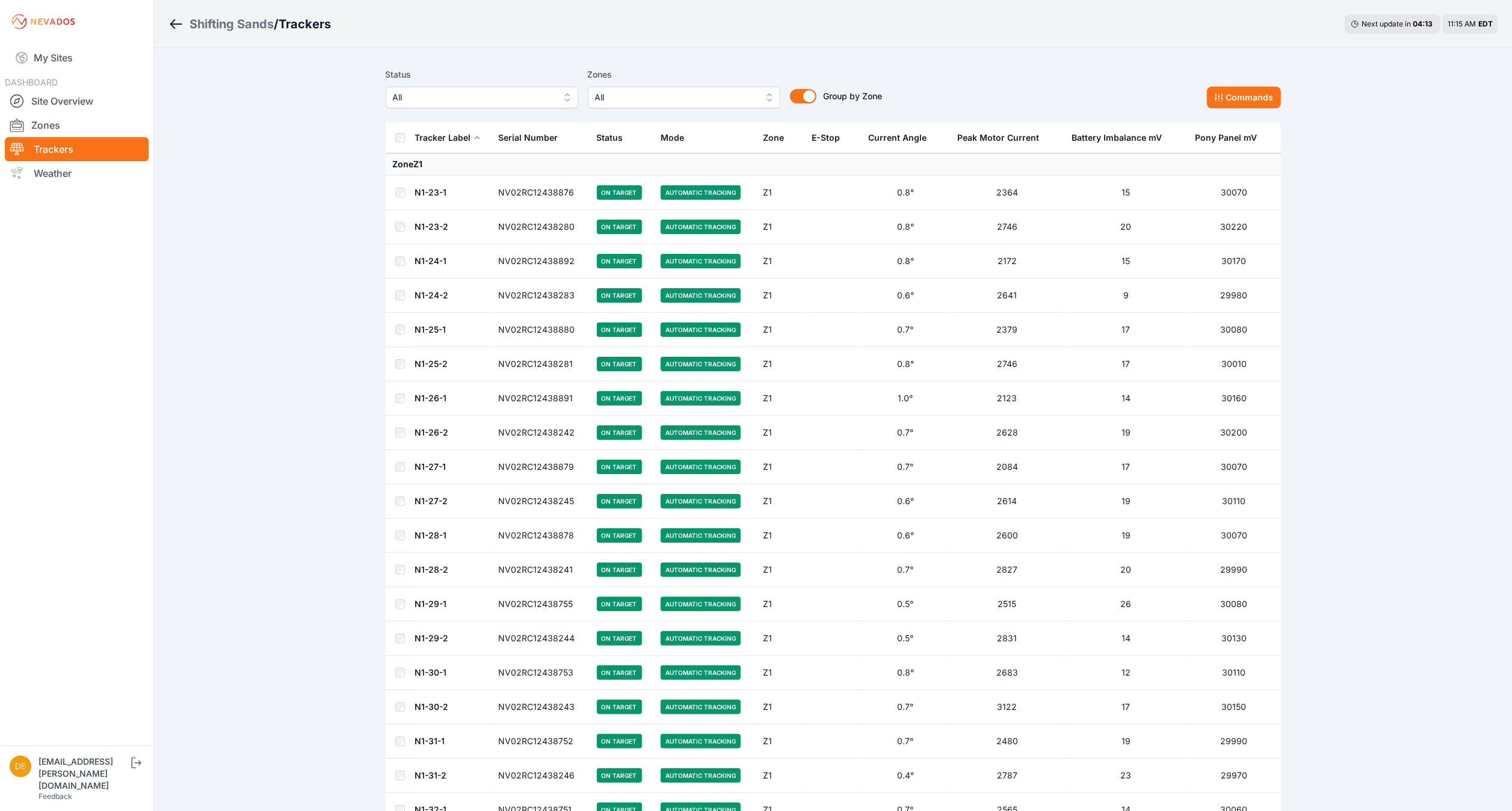
click at [456, 108] on div "All" at bounding box center [482, 98] width 193 height 22
click at [458, 90] on span "All" at bounding box center [473, 97] width 161 height 14
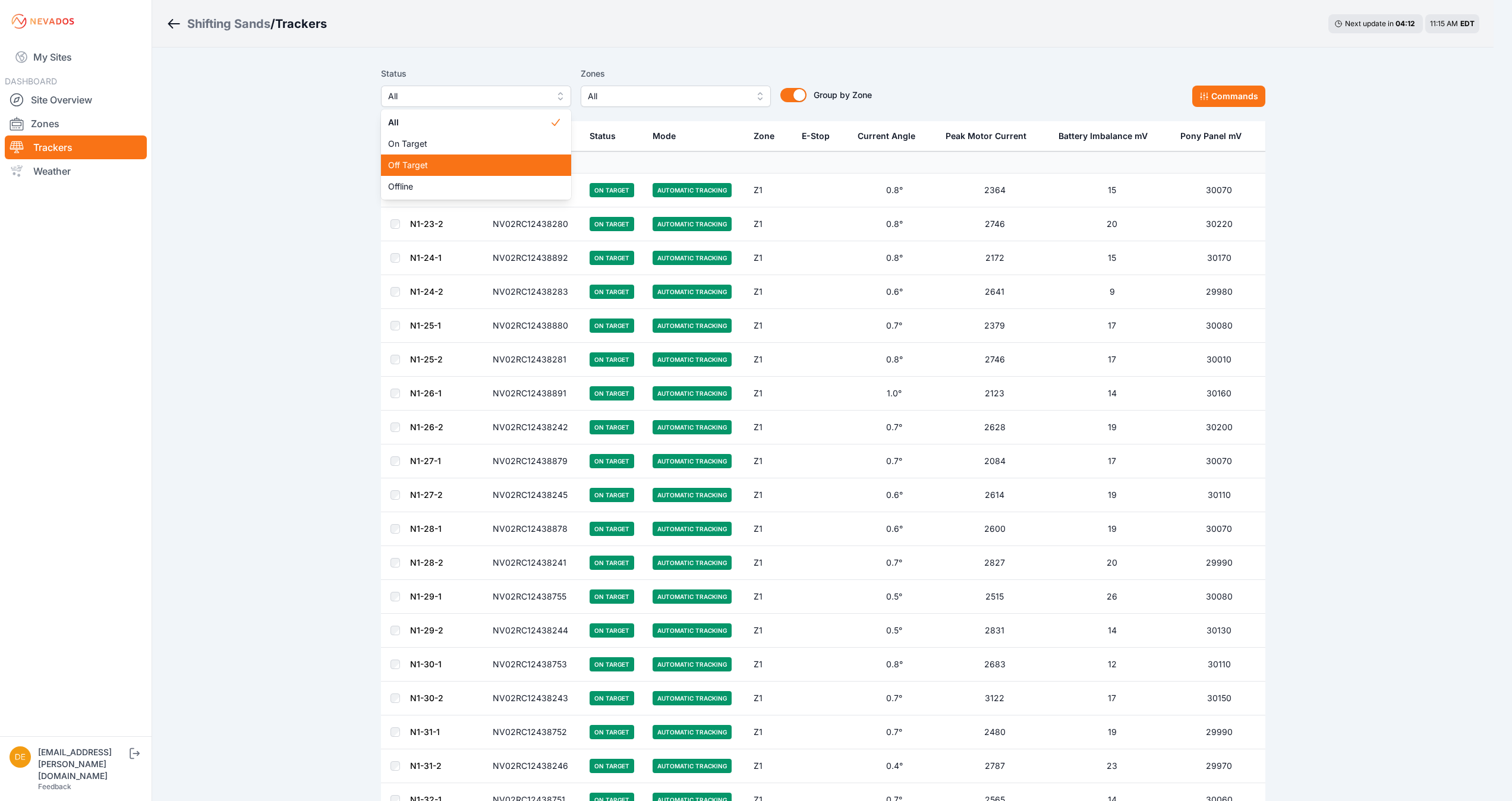
click at [392, 171] on span "Off Target" at bounding box center [469, 165] width 162 height 12
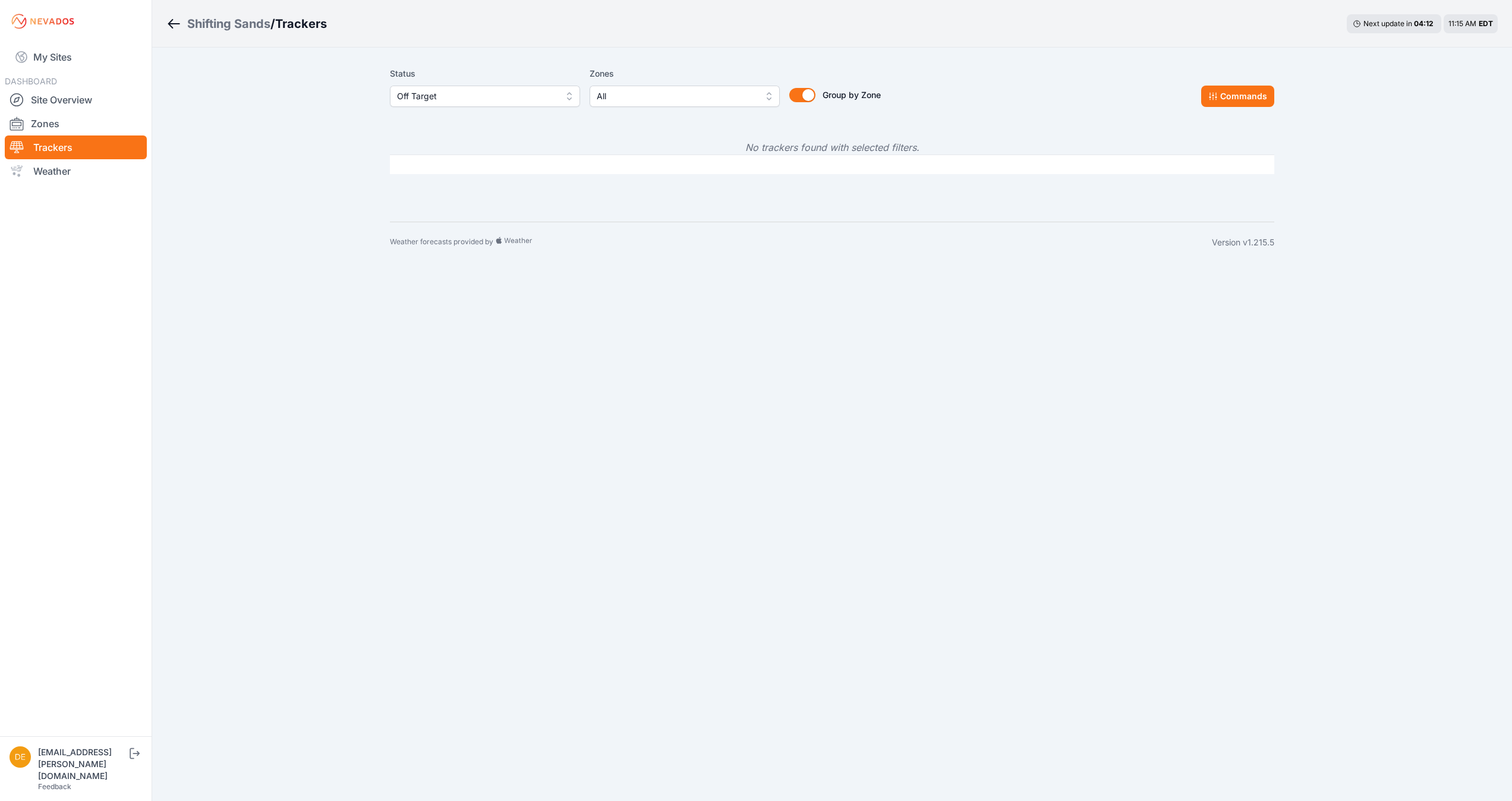
click at [491, 101] on span "Off Target" at bounding box center [476, 96] width 159 height 14
click at [416, 182] on span "Offline" at bounding box center [478, 186] width 162 height 12
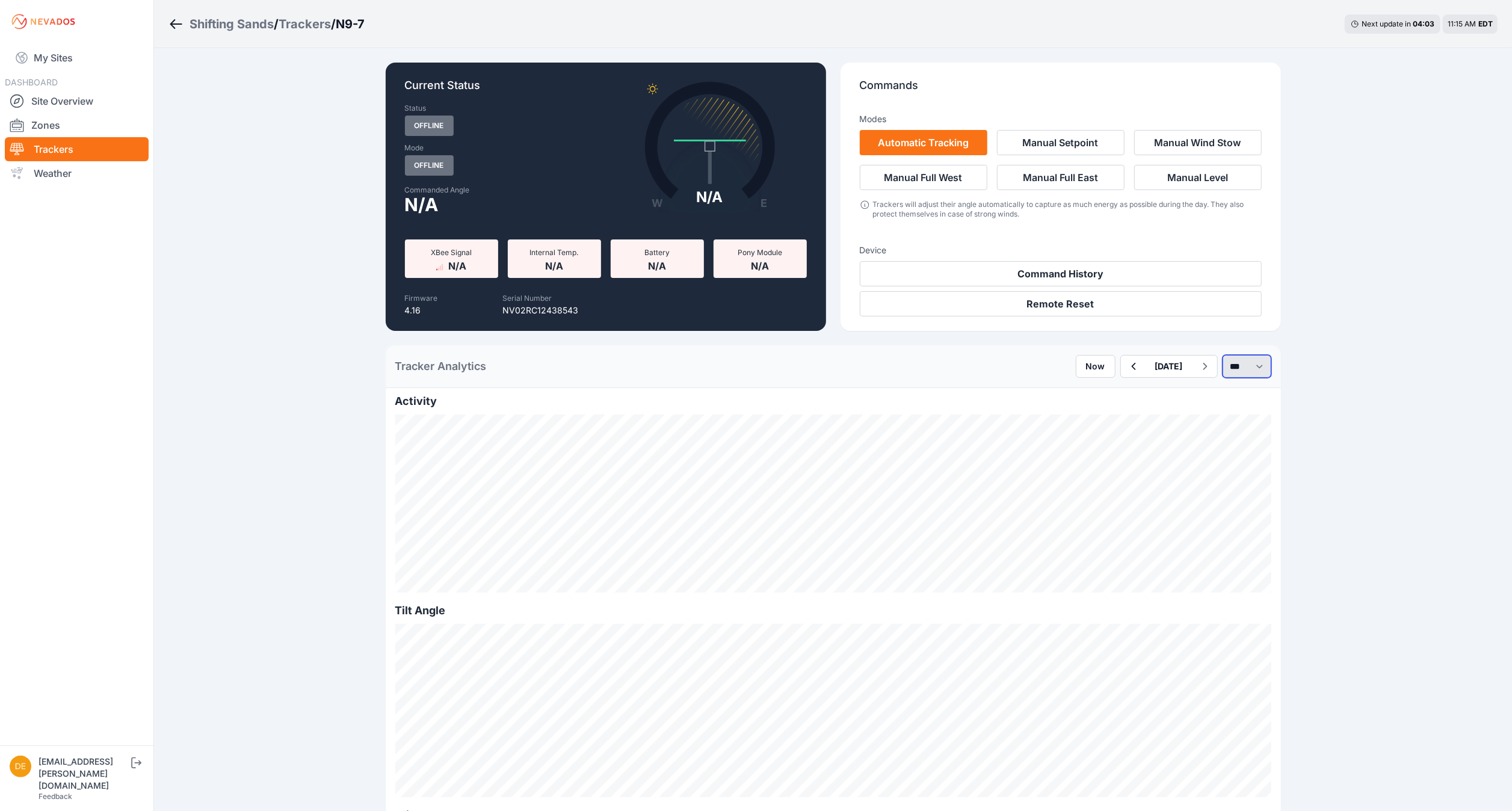
click at [1233, 362] on select "*** **** *****" at bounding box center [1246, 366] width 49 height 23
click at [1222, 355] on select "*** **** *****" at bounding box center [1246, 366] width 49 height 23
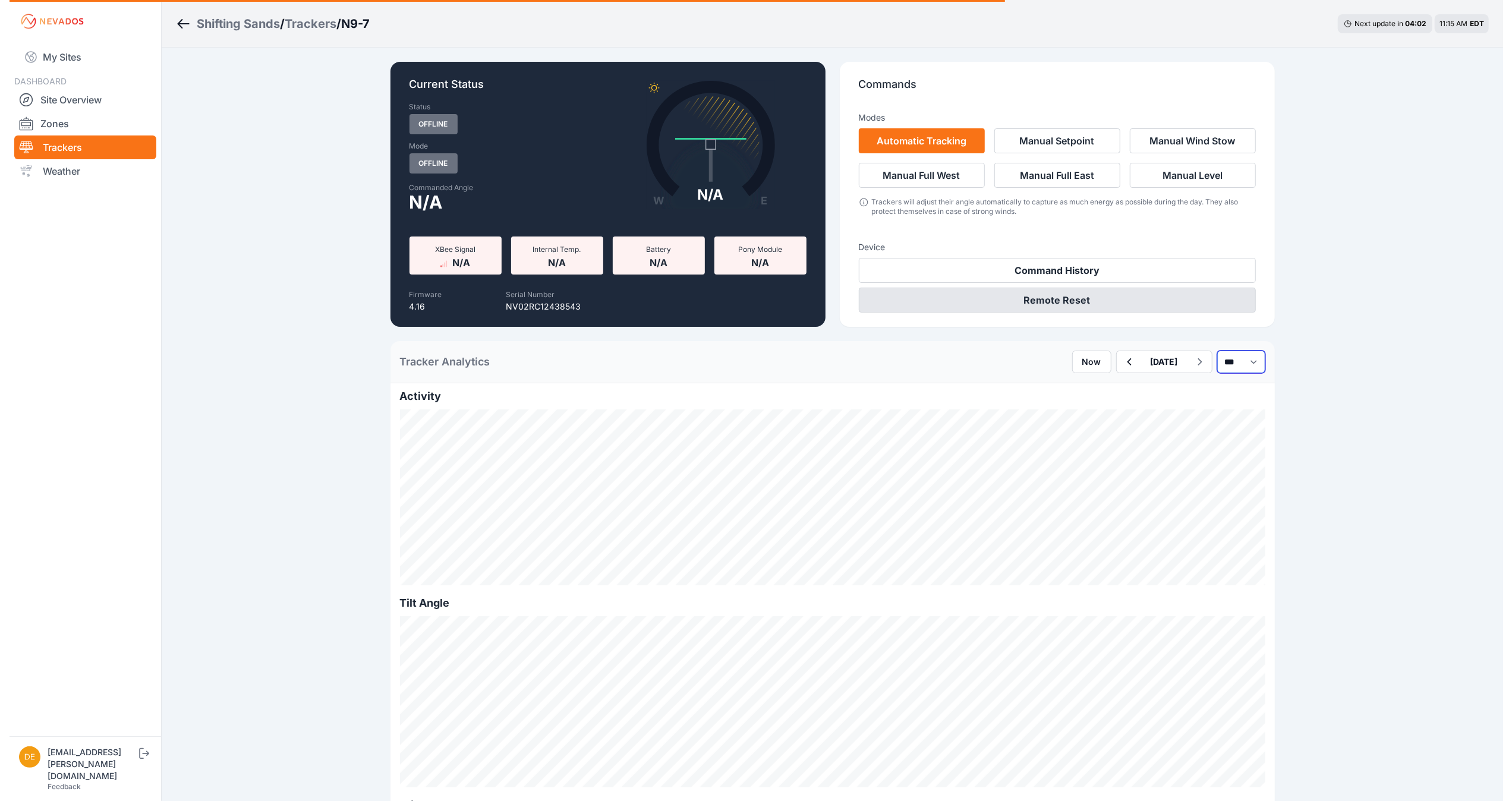
select select "******"
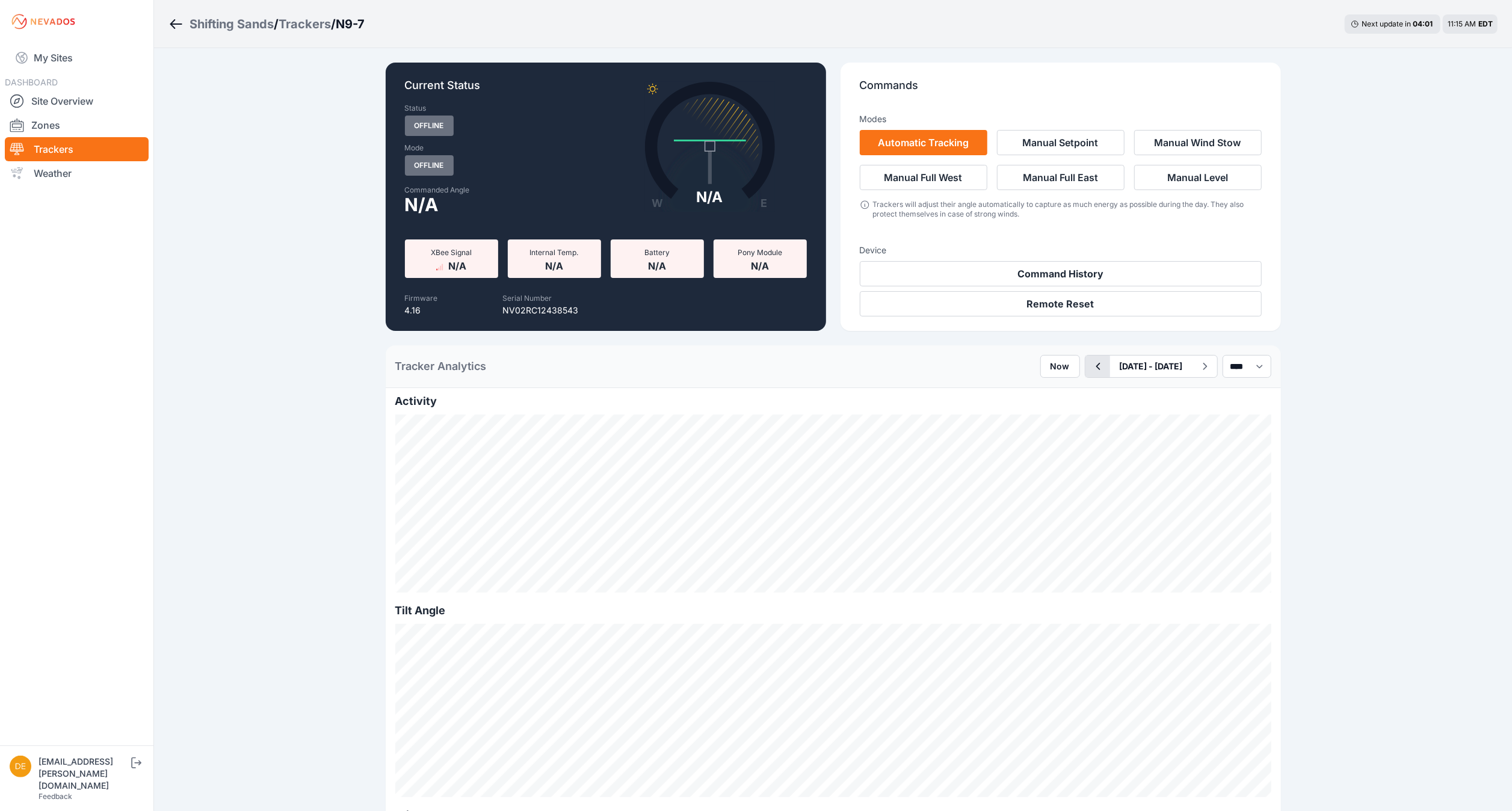
click at [1090, 365] on icon "button" at bounding box center [1097, 366] width 15 height 14
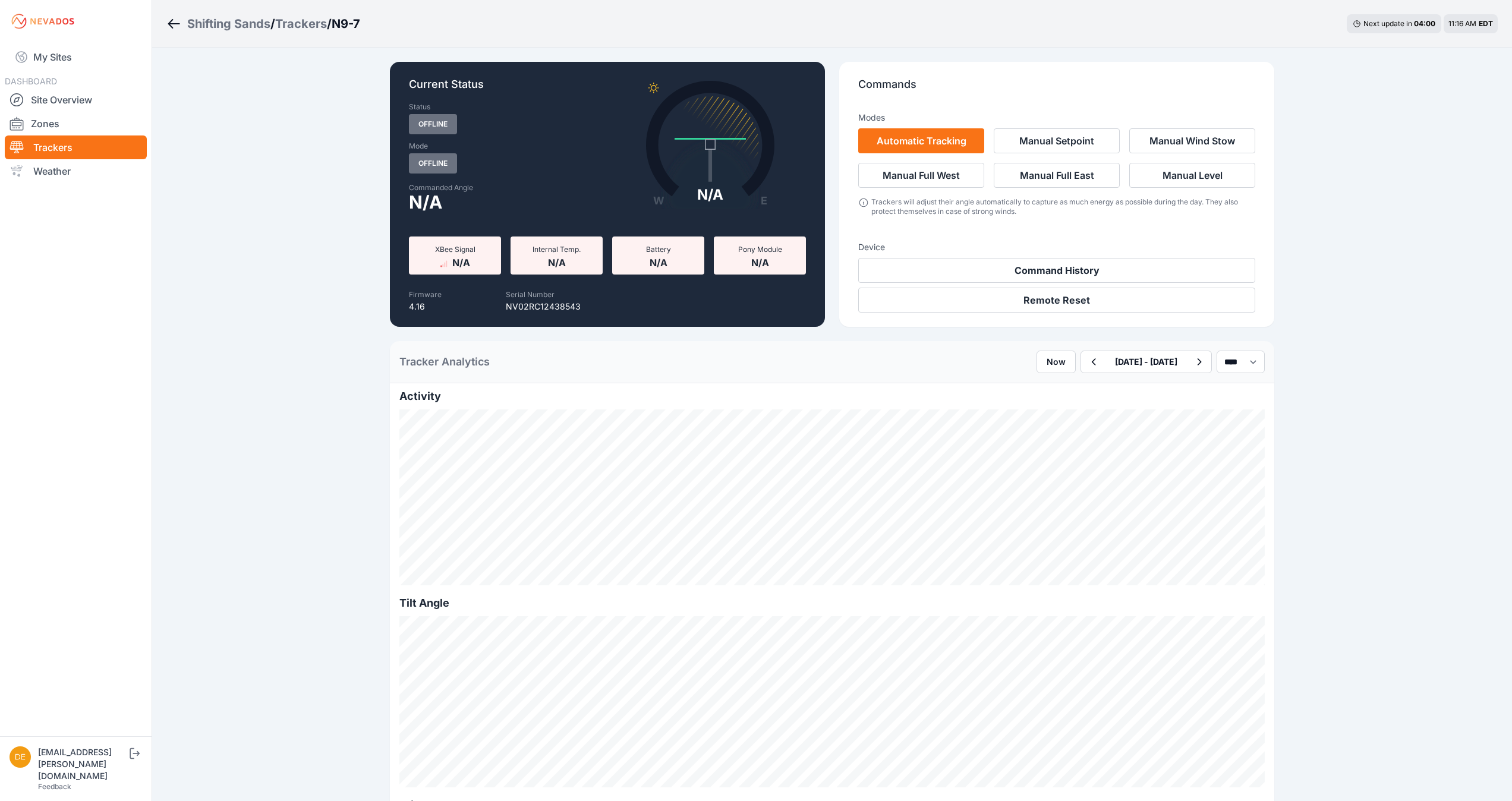
drag, startPoint x: 1510, startPoint y: 195, endPoint x: 1510, endPoint y: 215, distance: 20.0
click at [1492, 215] on html "My Sites DASHBOARD Site Overview Zones Trackers Weather [EMAIL_ADDRESS][PERSON_…" at bounding box center [756, 400] width 1512 height 801
